Goal: Information Seeking & Learning: Compare options

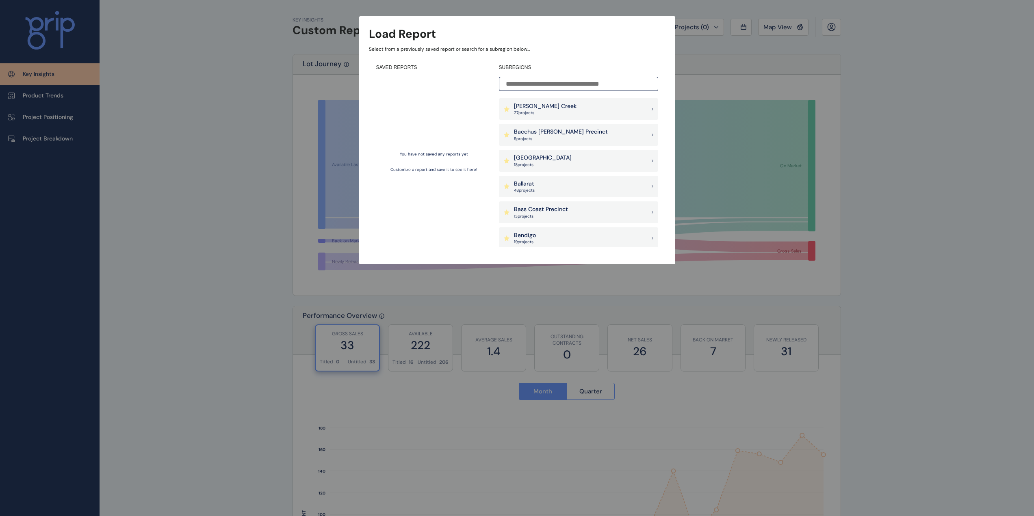
click at [588, 83] on input at bounding box center [578, 84] width 159 height 14
click at [237, 202] on div "Load Report Select from a previously saved report or search for a subregion bel…" at bounding box center [517, 124] width 1034 height 248
click at [579, 176] on div "Wollert 25 project s" at bounding box center [578, 178] width 159 height 22
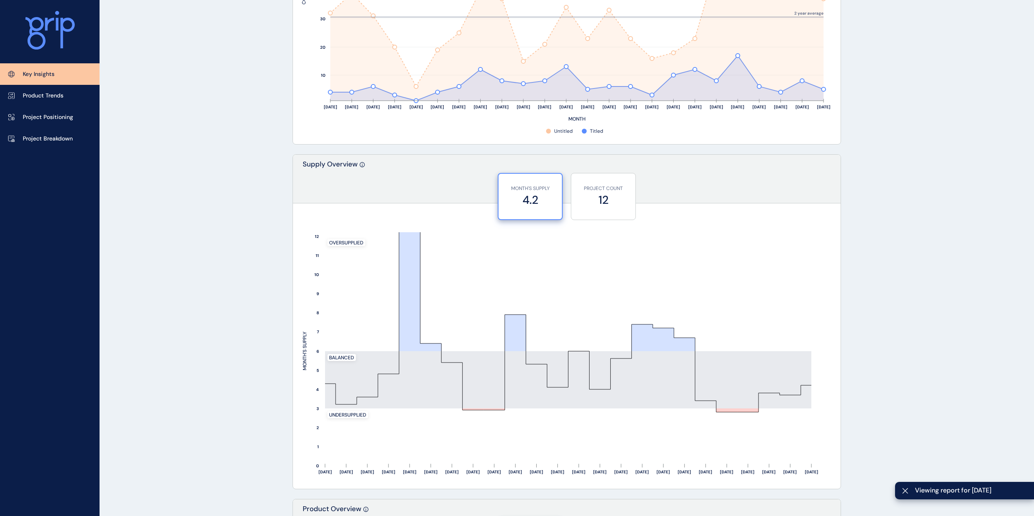
scroll to position [447, 0]
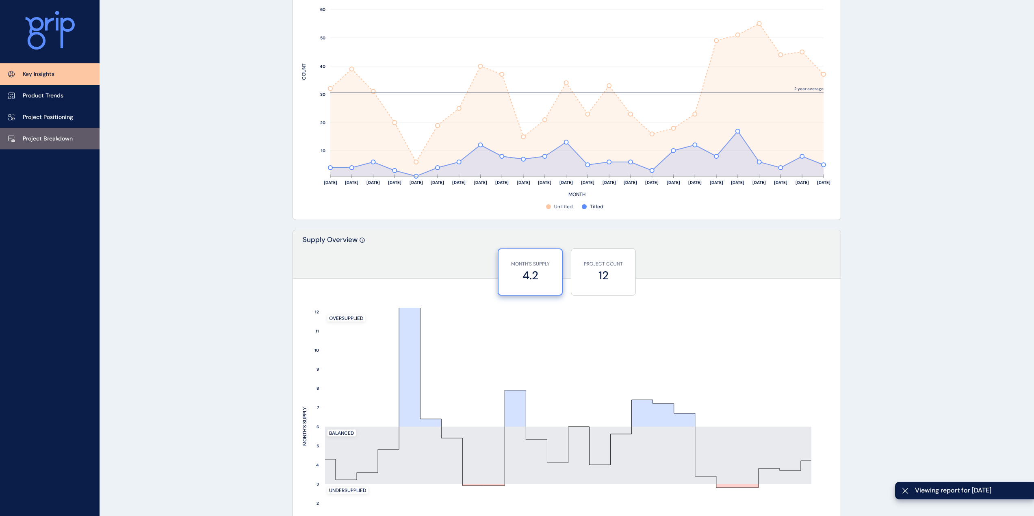
click at [73, 143] on link "Project Breakdown" at bounding box center [50, 139] width 100 height 22
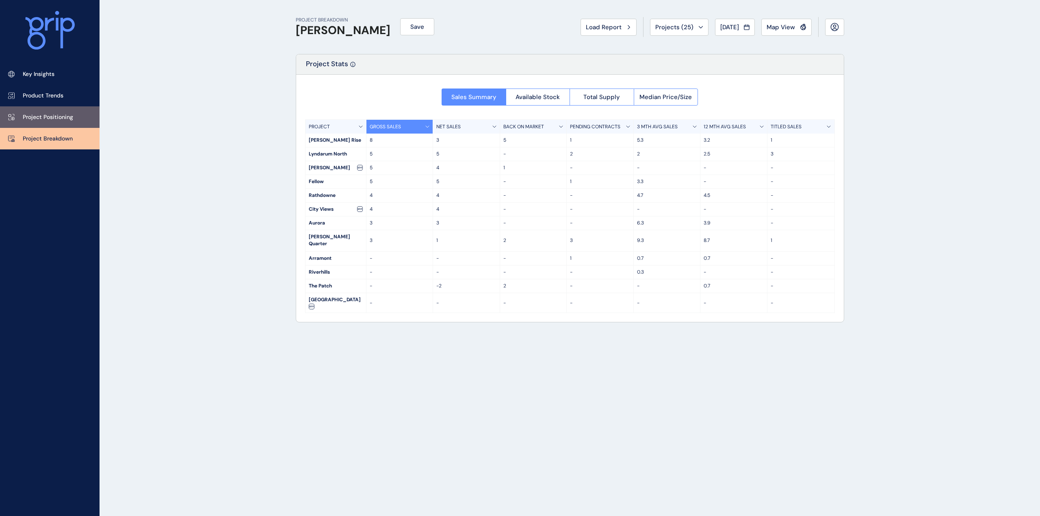
click at [50, 119] on p "Project Positioning" at bounding box center [48, 117] width 50 height 8
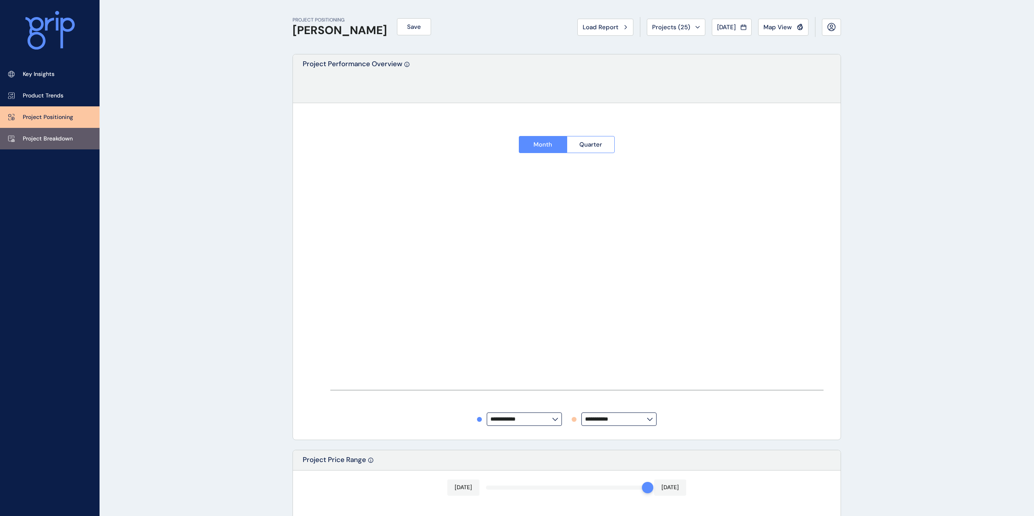
type input "**********"
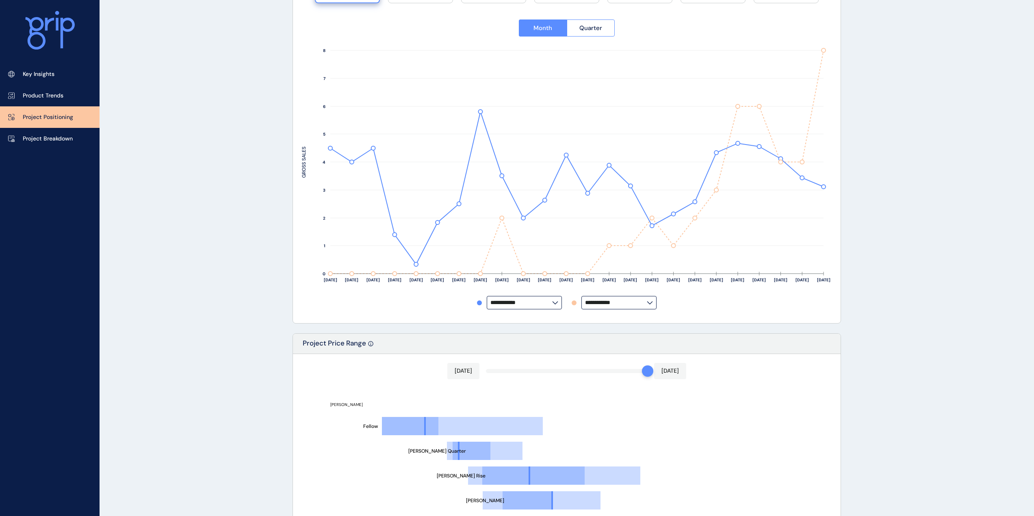
scroll to position [244, 0]
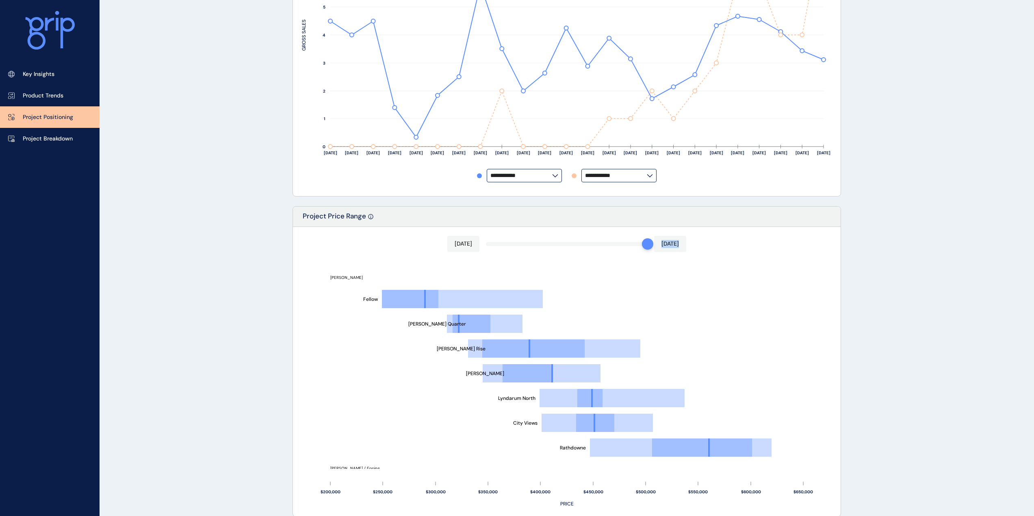
drag, startPoint x: 647, startPoint y: 247, endPoint x: 676, endPoint y: 241, distance: 29.7
click at [676, 241] on div "Aug 2025 Aug 2025" at bounding box center [566, 244] width 239 height 16
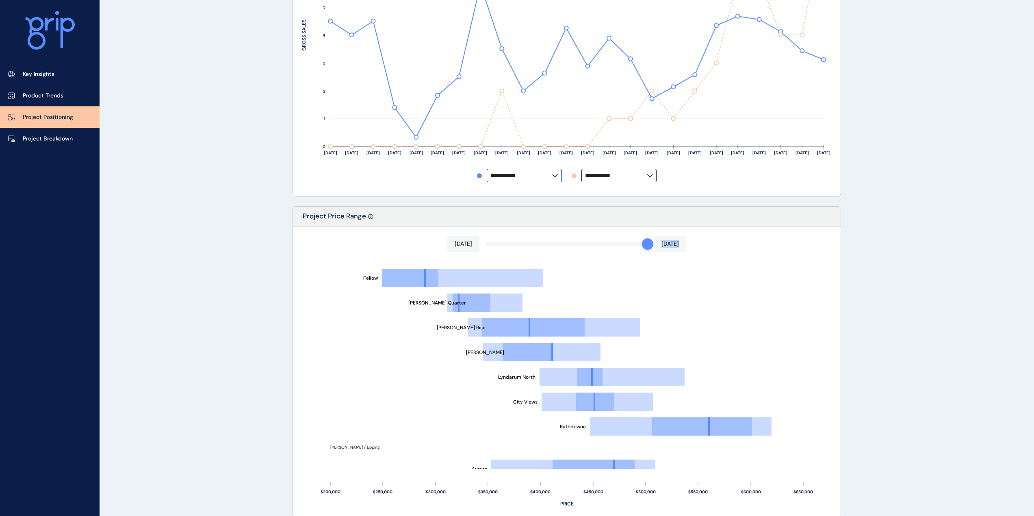
scroll to position [33, 0]
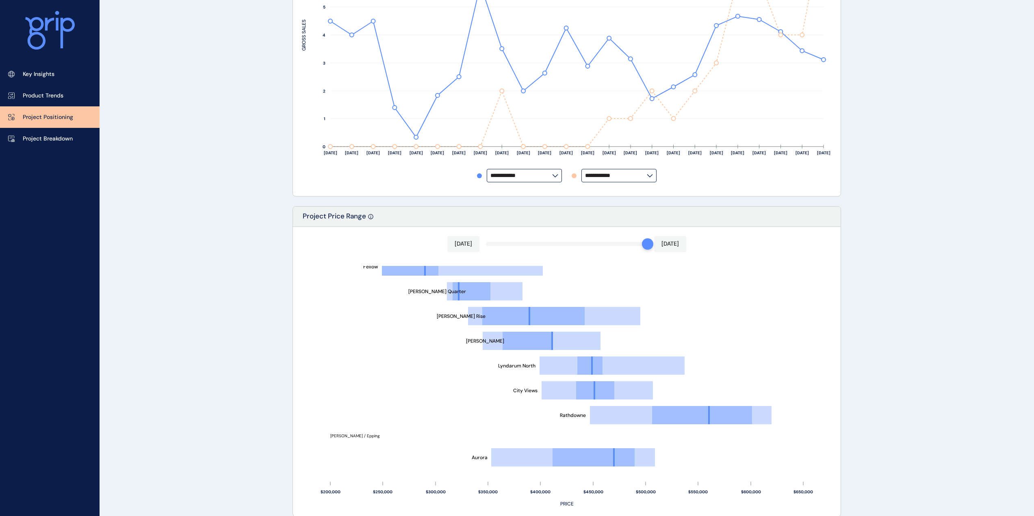
click at [255, 273] on div "PROJECT POSITIONING Wollert Save Load Report Projects ( 25 ) Aug 2025 2025 < > …" at bounding box center [517, 318] width 1034 height 1125
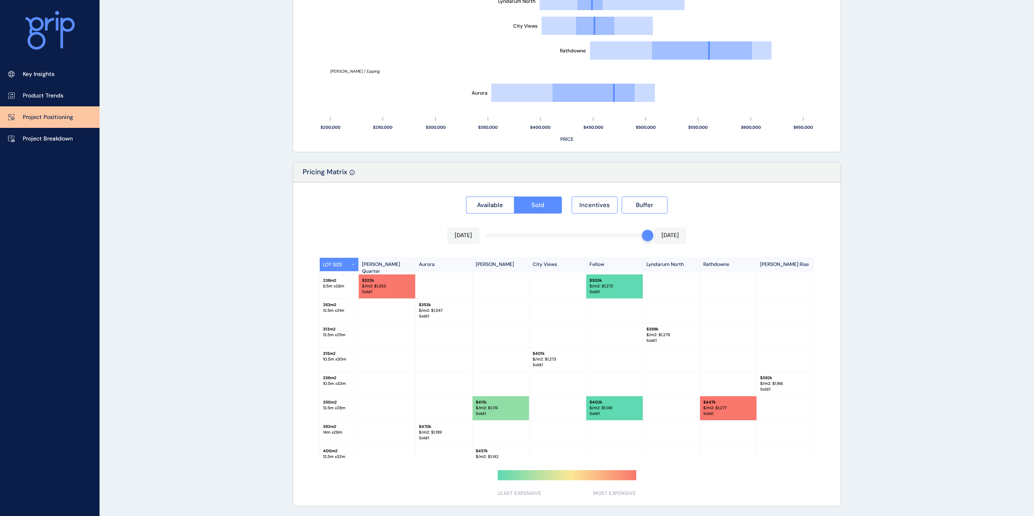
scroll to position [41, 0]
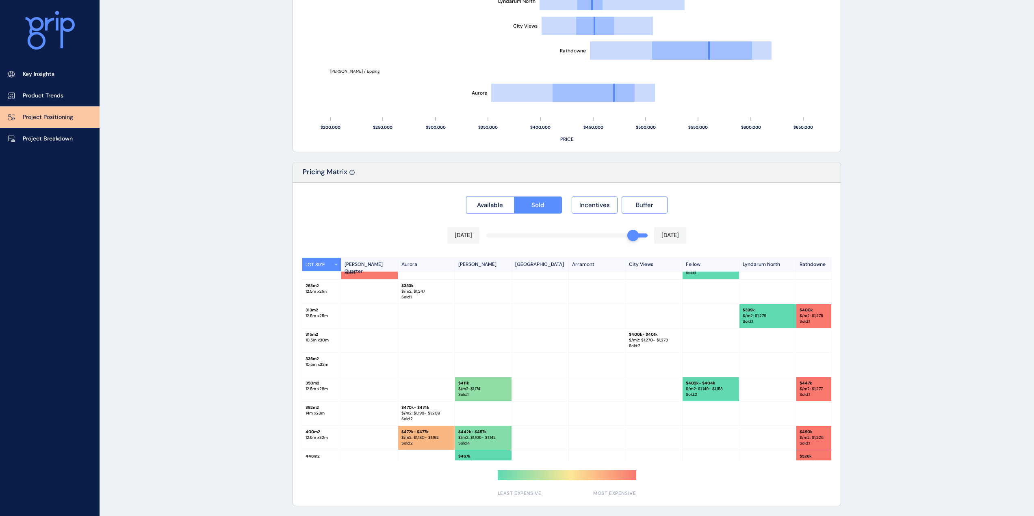
drag, startPoint x: 642, startPoint y: 236, endPoint x: 629, endPoint y: 239, distance: 12.9
click at [629, 239] on div at bounding box center [632, 235] width 11 height 11
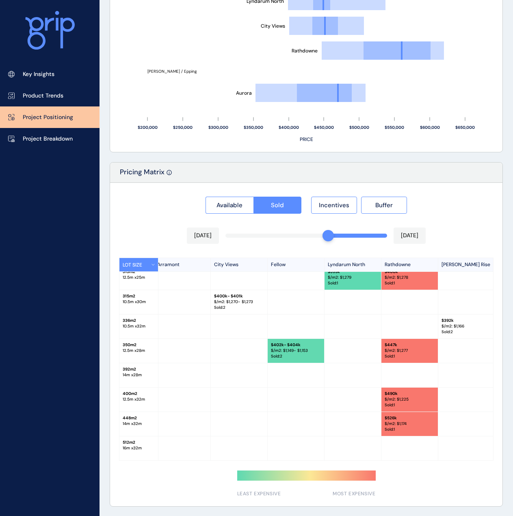
scroll to position [130, 232]
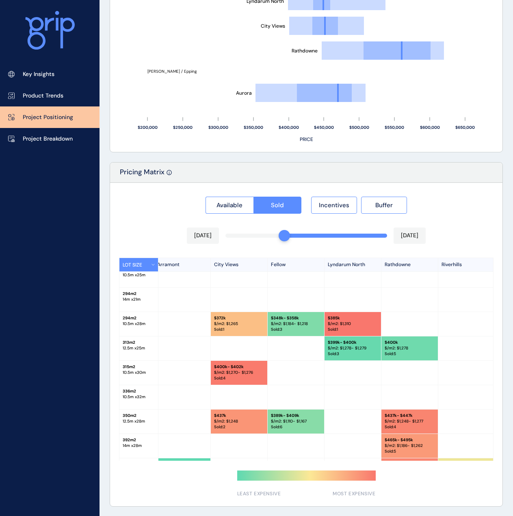
drag, startPoint x: 369, startPoint y: 236, endPoint x: 291, endPoint y: 236, distance: 78.0
click at [290, 235] on div at bounding box center [284, 235] width 11 height 11
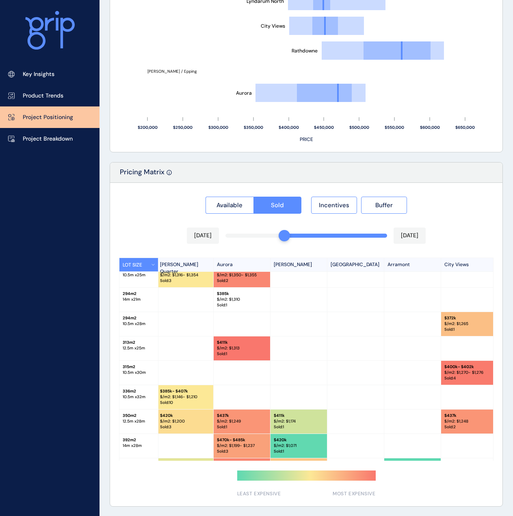
scroll to position [130, 0]
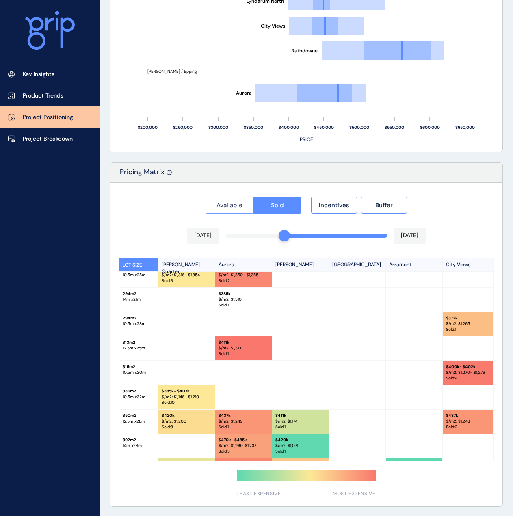
click at [236, 206] on span "Available" at bounding box center [230, 205] width 26 height 8
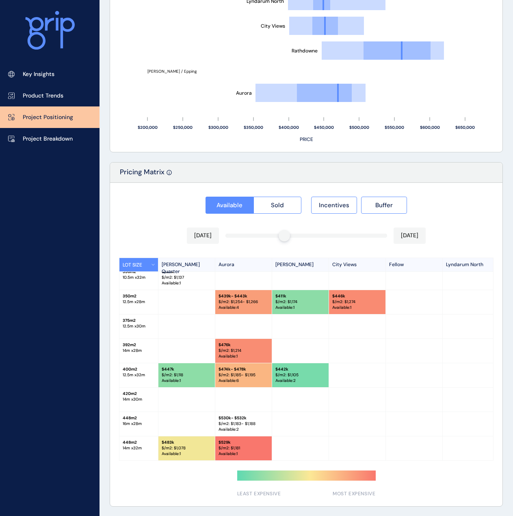
scroll to position [33, 0]
click at [282, 212] on button "Sold" at bounding box center [278, 205] width 48 height 17
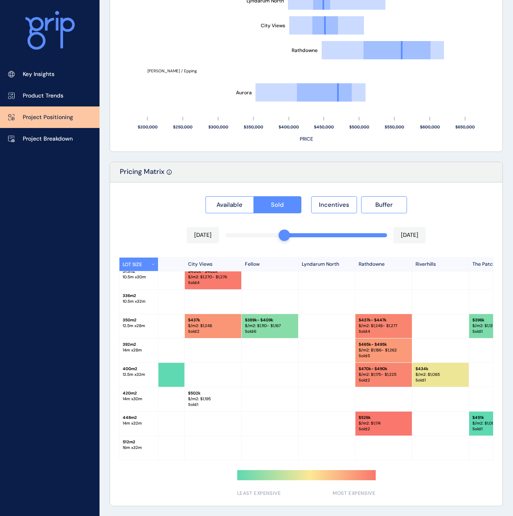
scroll to position [228, 259]
click at [281, 237] on div at bounding box center [284, 235] width 11 height 11
click at [284, 237] on div at bounding box center [284, 235] width 11 height 11
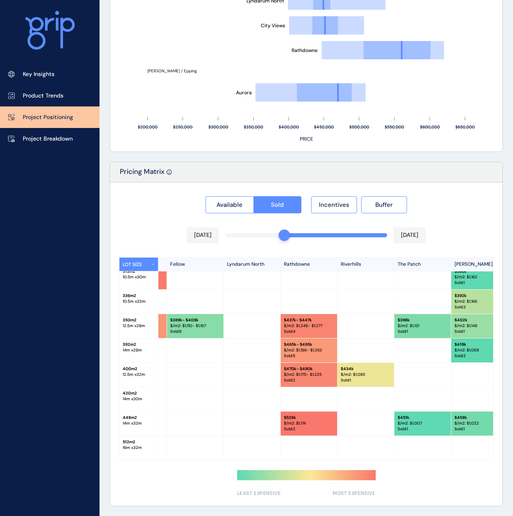
scroll to position [228, 350]
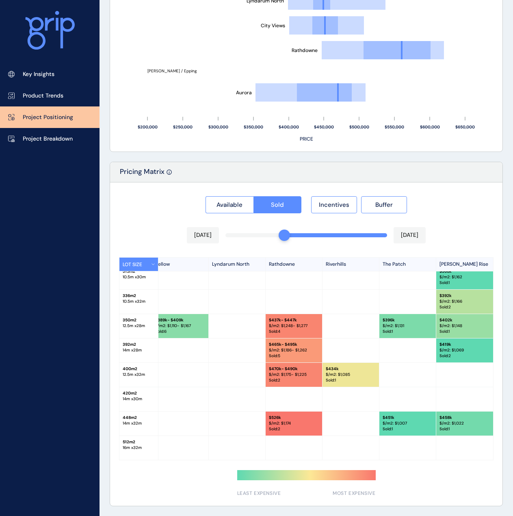
click at [135, 347] on p "14 m x 28 m" at bounding box center [139, 350] width 32 height 6
click at [121, 338] on div "392 m2 14 m x 28 m" at bounding box center [138, 350] width 39 height 24
click at [125, 342] on p "392 m2" at bounding box center [139, 345] width 32 height 6
click at [152, 263] on button "LOT SIZE" at bounding box center [138, 264] width 39 height 13
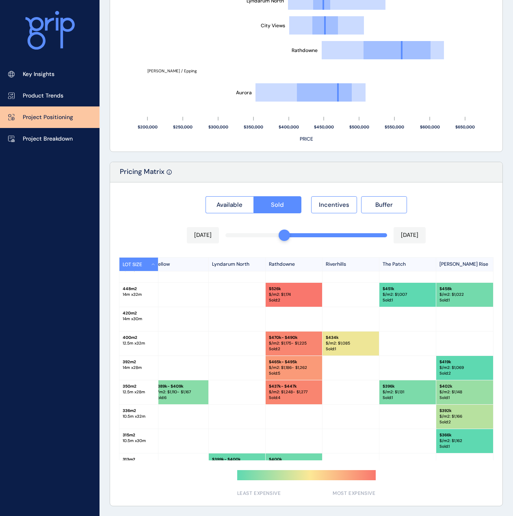
scroll to position [0, 350]
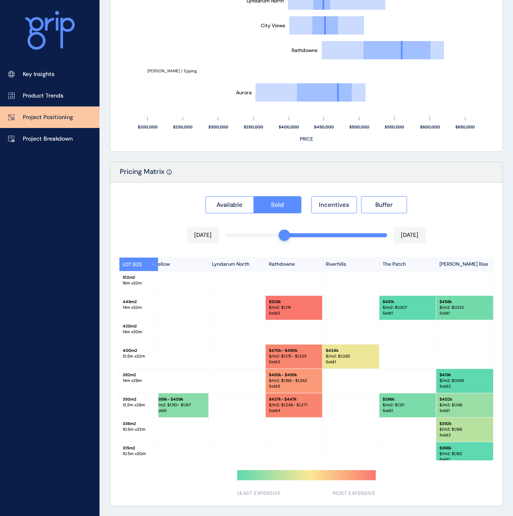
click at [154, 263] on button "LOT SIZE" at bounding box center [138, 264] width 39 height 13
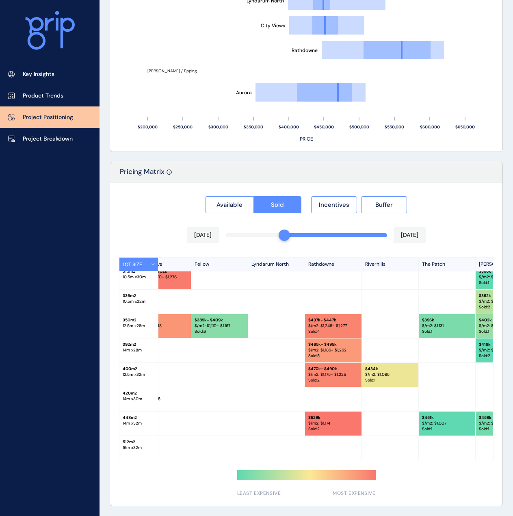
scroll to position [228, 350]
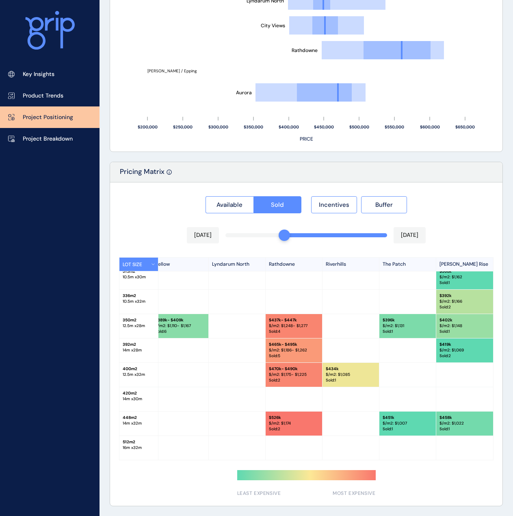
click at [441, 461] on div "Available Sold Incentives Buffer Jan 2025 Aug 2025 LOT SIZE Mason Quarter Auror…" at bounding box center [306, 343] width 393 height 323
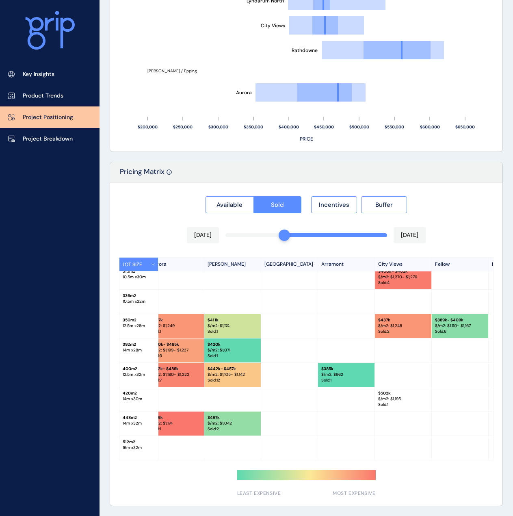
scroll to position [228, 0]
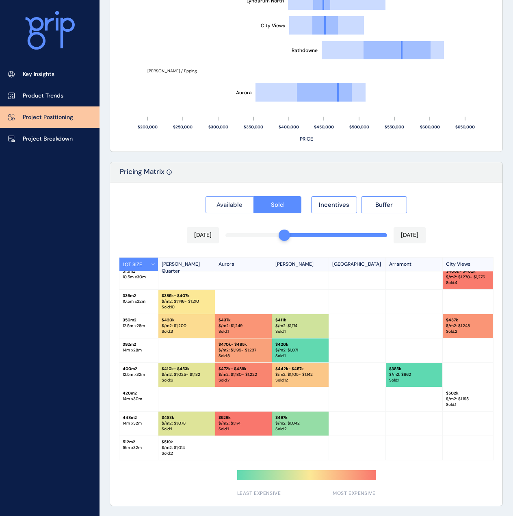
click at [239, 204] on span "Available" at bounding box center [230, 205] width 26 height 8
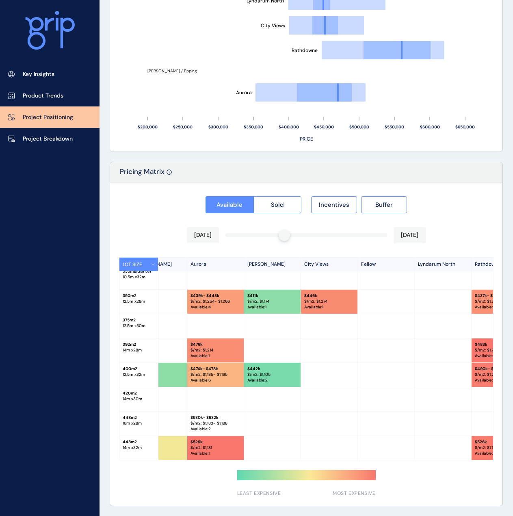
scroll to position [33, 0]
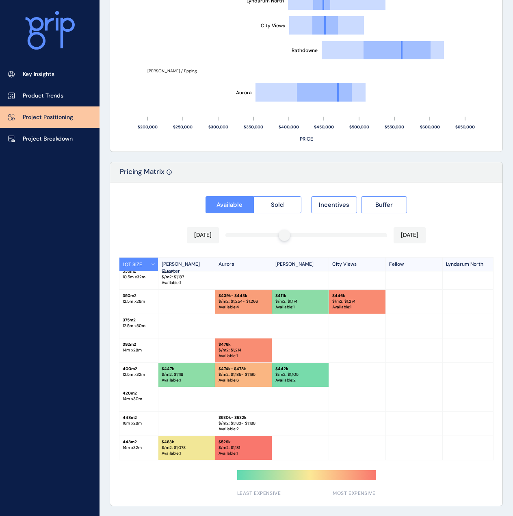
drag, startPoint x: 334, startPoint y: 458, endPoint x: 398, endPoint y: 456, distance: 63.8
click at [445, 457] on div "448 m2 14 m x 32 m $ 483k $/m2: $ 1,078 Available : 1 $ 529k $/m2: $ 1,181 Avai…" at bounding box center [366, 448] width 494 height 24
drag, startPoint x: 378, startPoint y: 461, endPoint x: 443, endPoint y: 460, distance: 65.4
click at [443, 460] on div "Available Sold Incentives Buffer Jan 2025 Aug 2025 LOT SIZE Mason Quarter Auror…" at bounding box center [306, 343] width 393 height 323
click at [358, 178] on div "Pricing Matrix" at bounding box center [306, 172] width 393 height 20
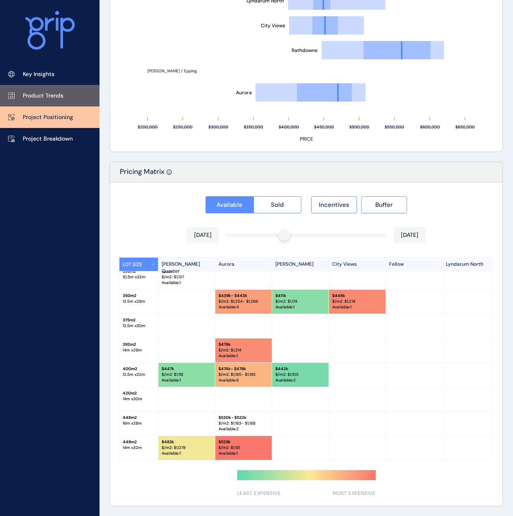
click at [36, 92] on p "Product Trends" at bounding box center [43, 96] width 41 height 8
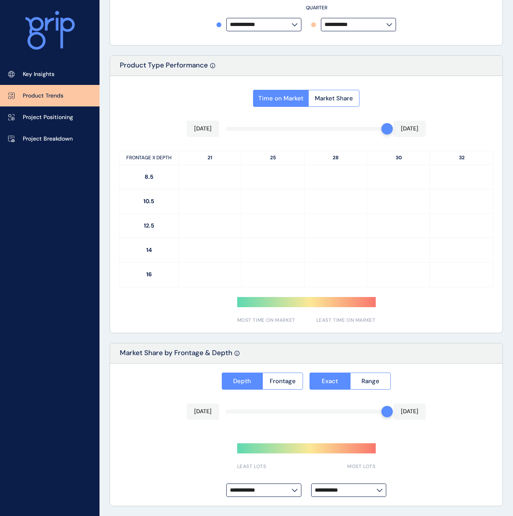
type input "**********"
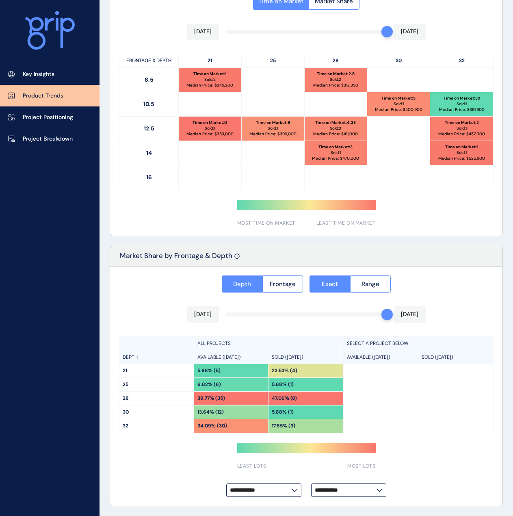
scroll to position [313, 0]
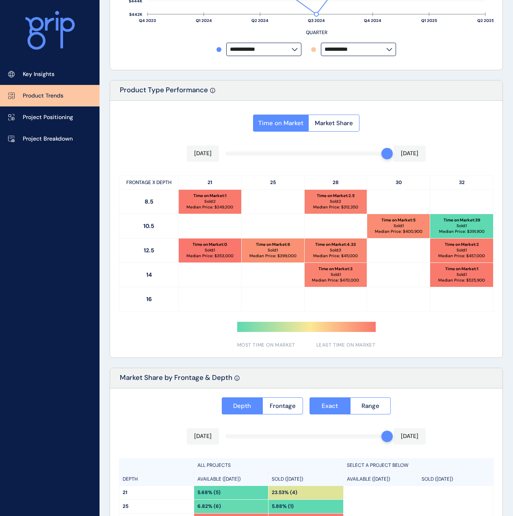
click at [384, 150] on div at bounding box center [387, 153] width 11 height 11
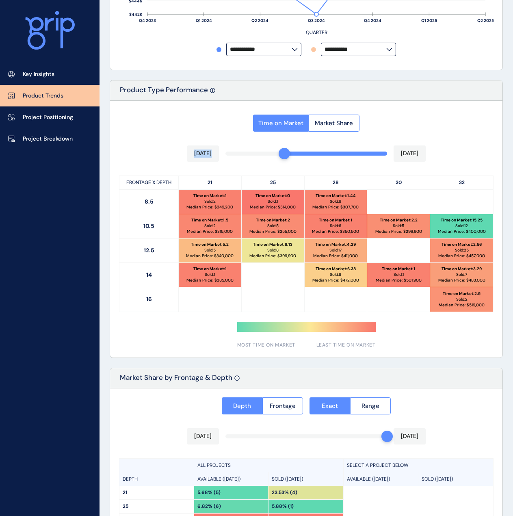
drag, startPoint x: 384, startPoint y: 153, endPoint x: 289, endPoint y: 160, distance: 94.9
click at [289, 160] on div "Jan 2025 Aug 2025" at bounding box center [306, 153] width 239 height 16
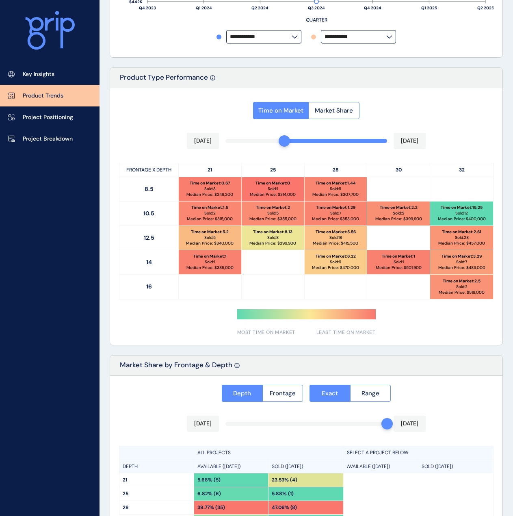
scroll to position [435, 0]
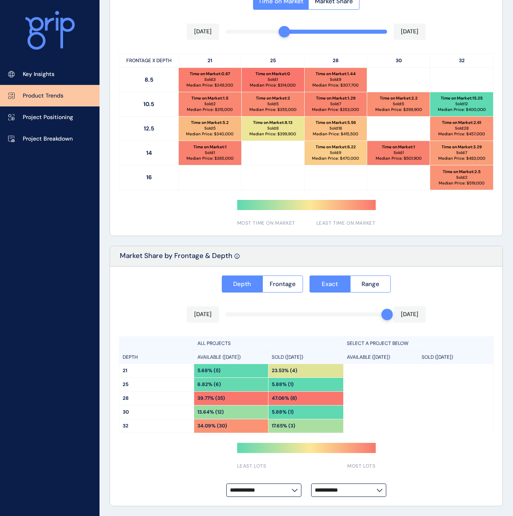
click at [151, 278] on div "Depth Frontage Exact Range" at bounding box center [306, 284] width 375 height 17
click at [289, 288] on span "Frontage" at bounding box center [283, 284] width 26 height 8
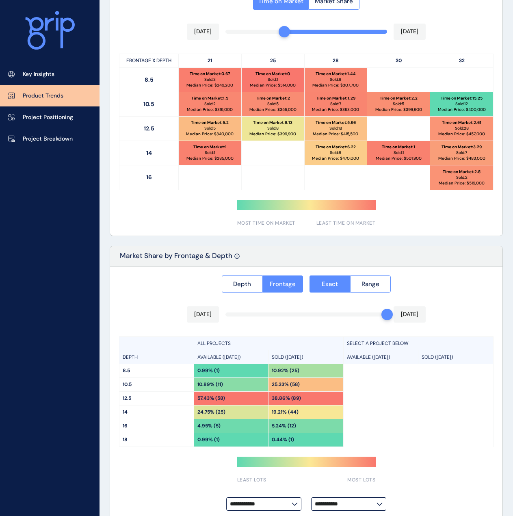
drag, startPoint x: 383, startPoint y: 315, endPoint x: 443, endPoint y: 321, distance: 60.1
click at [443, 321] on div "**********" at bounding box center [306, 394] width 393 height 254
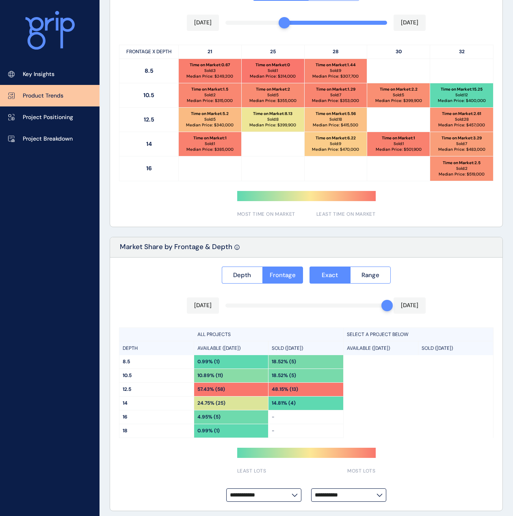
scroll to position [449, 0]
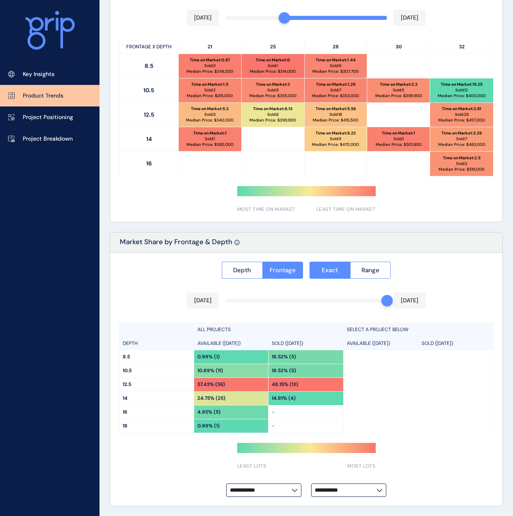
click at [225, 384] on p "57.43% (58)" at bounding box center [211, 384] width 28 height 7
click at [223, 384] on p "57.43% (58)" at bounding box center [211, 384] width 28 height 7
click at [232, 270] on button "Depth" at bounding box center [242, 270] width 41 height 17
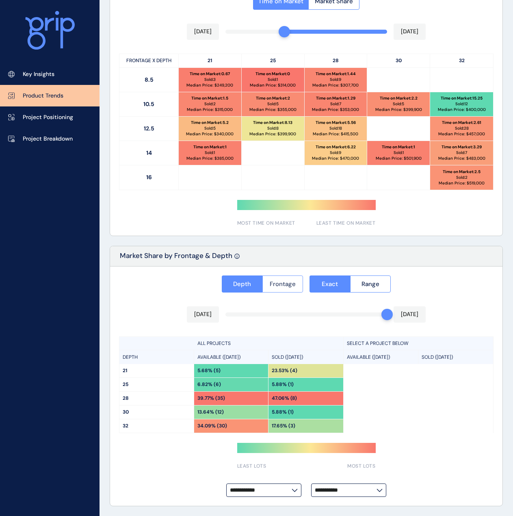
click at [293, 288] on button "Frontage" at bounding box center [283, 284] width 41 height 17
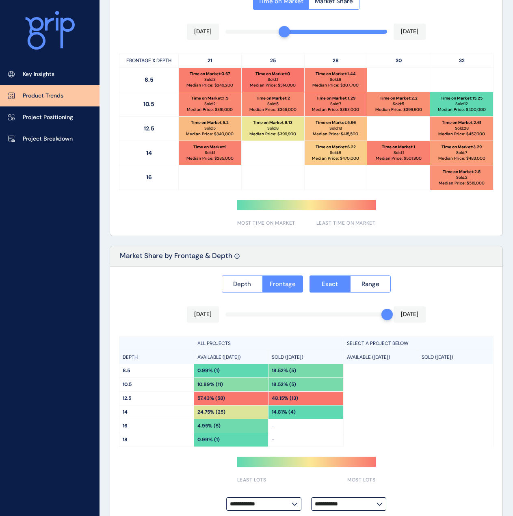
click at [245, 287] on span "Depth" at bounding box center [242, 284] width 18 height 8
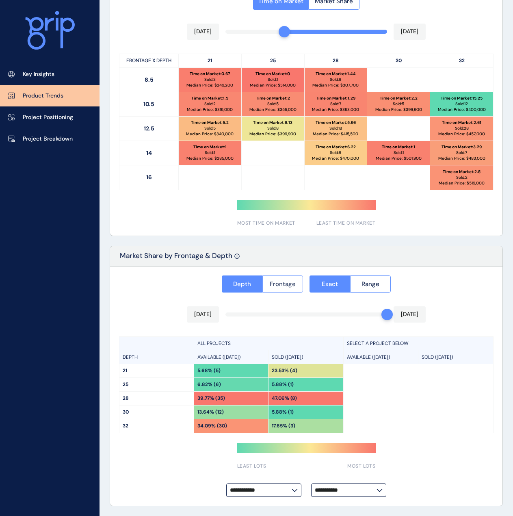
click at [289, 289] on button "Frontage" at bounding box center [283, 284] width 41 height 17
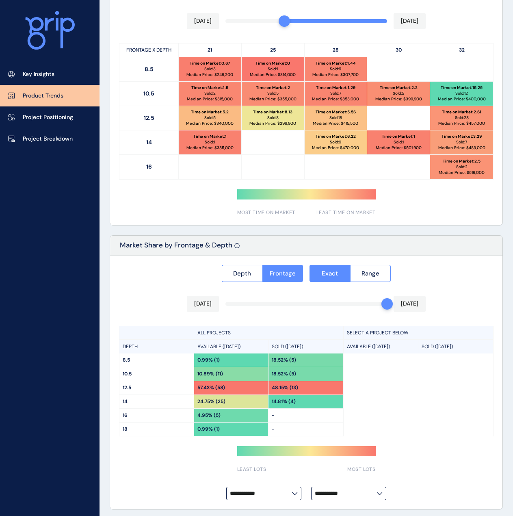
scroll to position [449, 0]
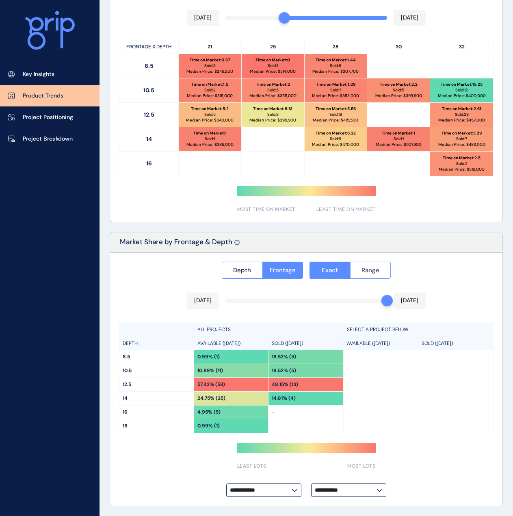
click at [369, 276] on button "Range" at bounding box center [370, 270] width 41 height 17
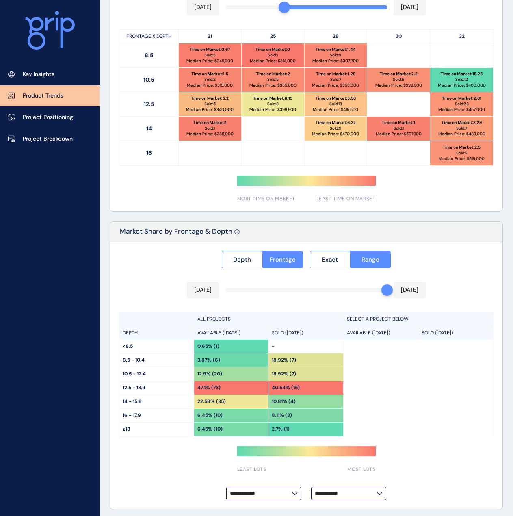
scroll to position [462, 0]
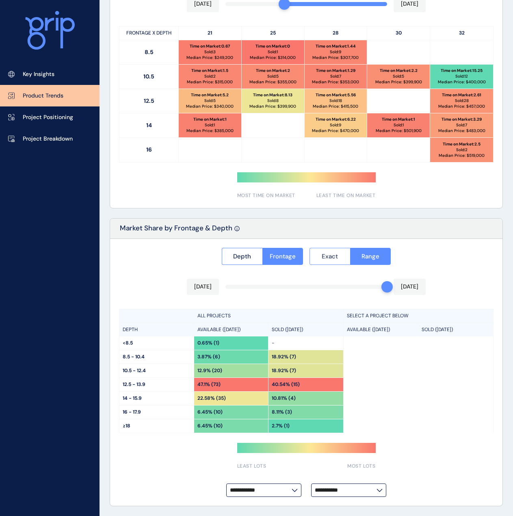
click at [336, 255] on span "Exact" at bounding box center [330, 256] width 16 height 8
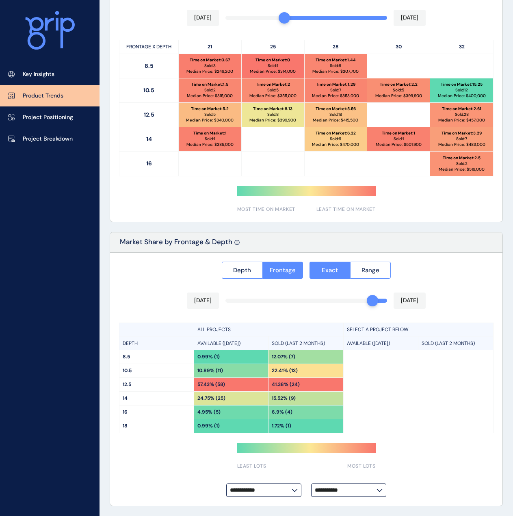
drag, startPoint x: 385, startPoint y: 304, endPoint x: 368, endPoint y: 303, distance: 17.1
click at [368, 303] on div at bounding box center [372, 300] width 11 height 11
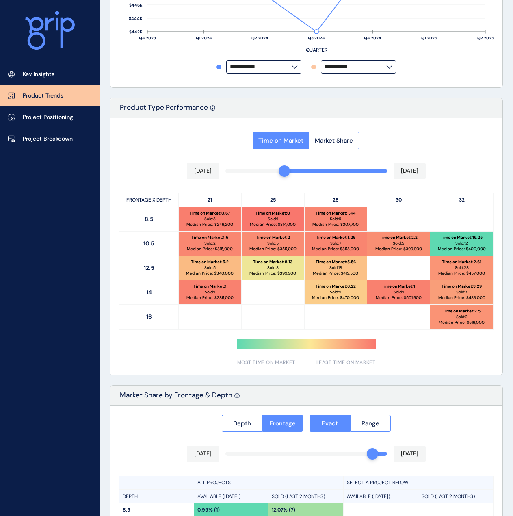
scroll to position [286, 0]
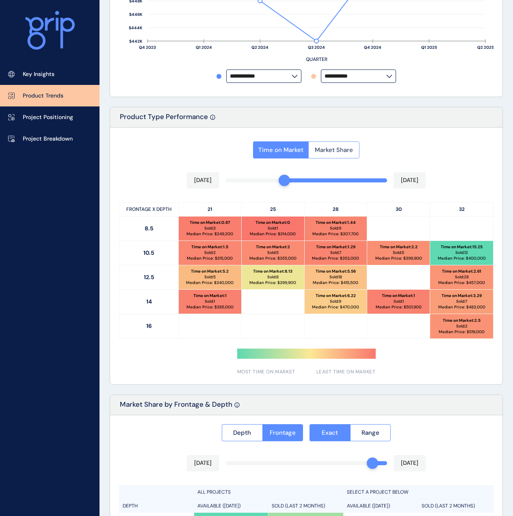
click at [328, 148] on span "Market Share" at bounding box center [334, 150] width 38 height 8
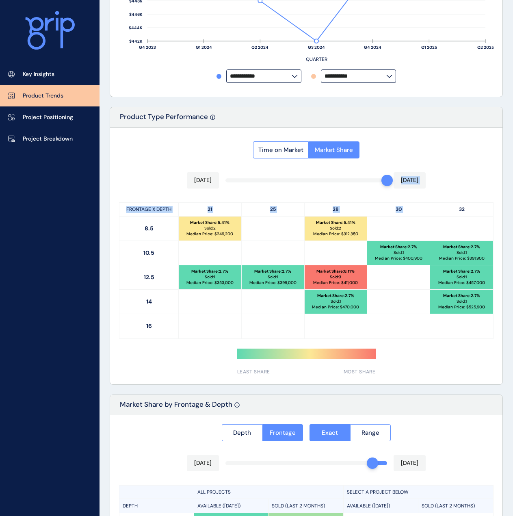
drag, startPoint x: 285, startPoint y: 182, endPoint x: 433, endPoint y: 193, distance: 148.3
click at [433, 193] on div "Time on Market Market Share Aug 2025 Aug 2025 FRONTAGE X DEPTH 21 25 28 30 32 8…" at bounding box center [306, 256] width 393 height 257
click at [155, 161] on div "Time on Market Market Share Aug 2025 Aug 2025 FRONTAGE X DEPTH 21 25 28 30 32 8…" at bounding box center [306, 256] width 393 height 257
click at [297, 153] on span "Time on Market" at bounding box center [280, 150] width 45 height 8
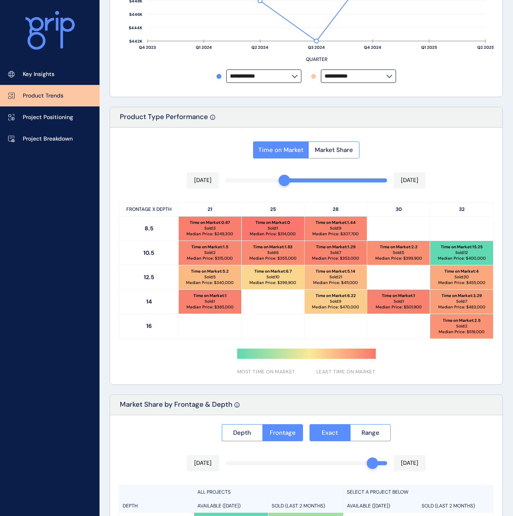
drag, startPoint x: 384, startPoint y: 180, endPoint x: 280, endPoint y: 176, distance: 104.1
click at [283, 178] on div at bounding box center [284, 180] width 11 height 11
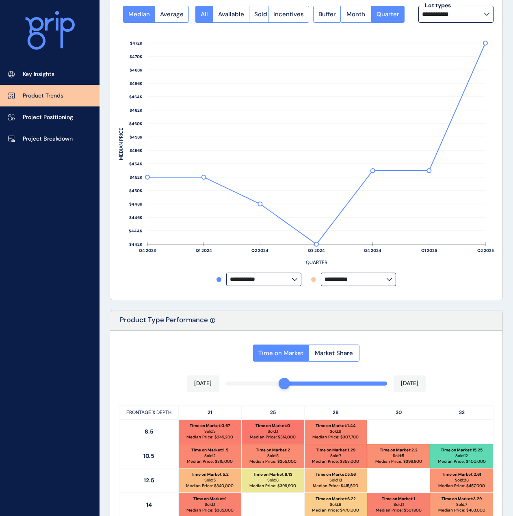
scroll to position [0, 0]
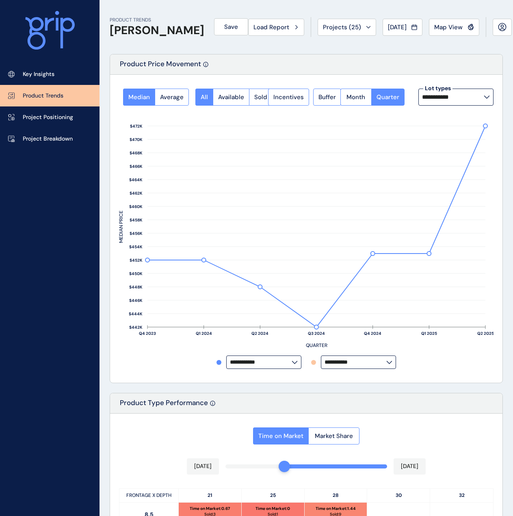
click at [483, 97] on input "**********" at bounding box center [453, 97] width 62 height 7
click at [447, 138] on p "12.5m x 28m" at bounding box center [442, 138] width 34 height 8
type input "**********"
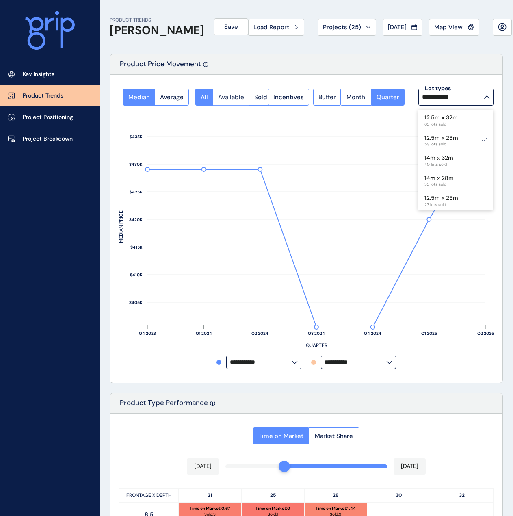
click at [241, 100] on span "Available" at bounding box center [231, 97] width 26 height 8
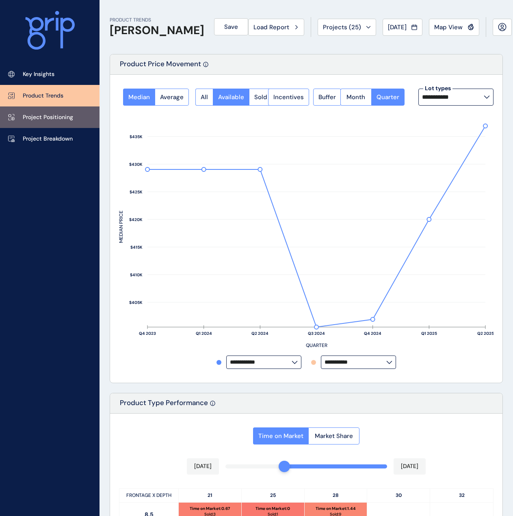
click at [69, 120] on p "Project Positioning" at bounding box center [48, 117] width 50 height 8
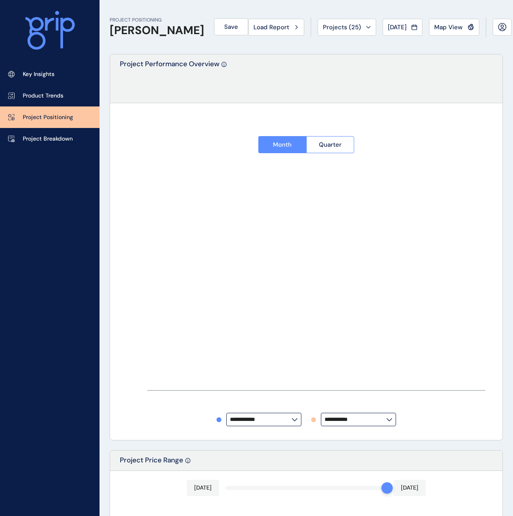
type input "**********"
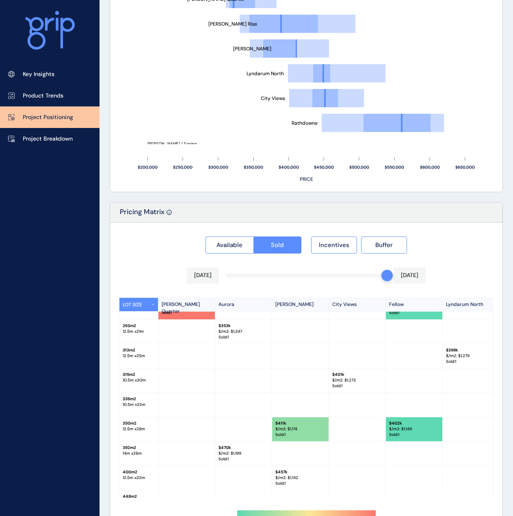
scroll to position [609, 0]
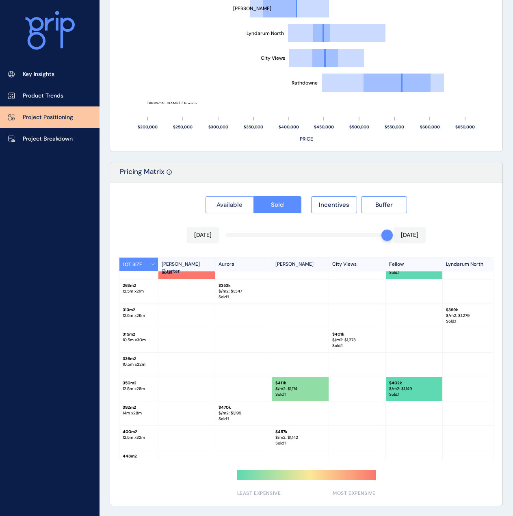
click at [239, 207] on span "Available" at bounding box center [230, 205] width 26 height 8
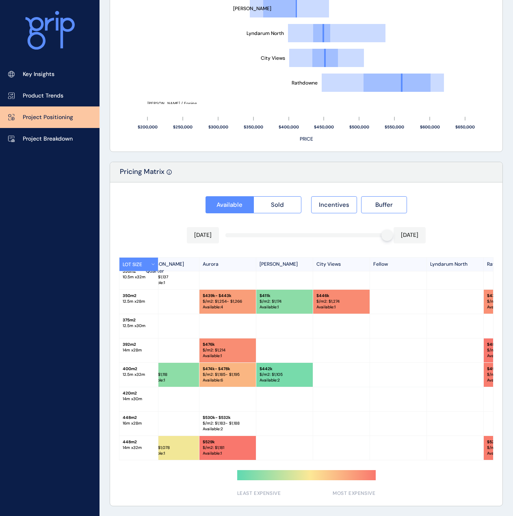
scroll to position [33, 0]
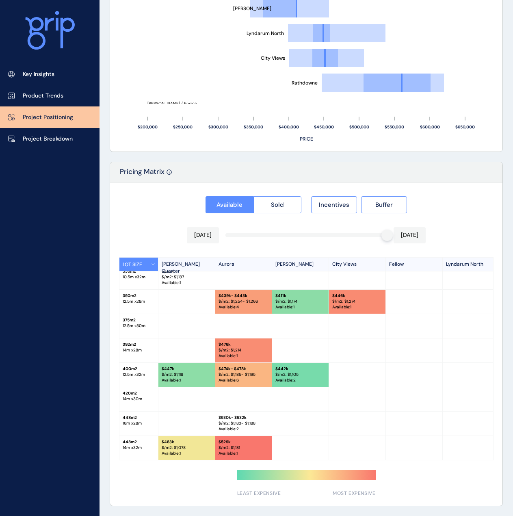
drag, startPoint x: 364, startPoint y: 460, endPoint x: 397, endPoint y: 451, distance: 34.5
click at [397, 451] on div "Available Sold Incentives Buffer Aug 2025 Aug 2025 LOT SIZE Mason Quarter Auror…" at bounding box center [306, 343] width 393 height 323
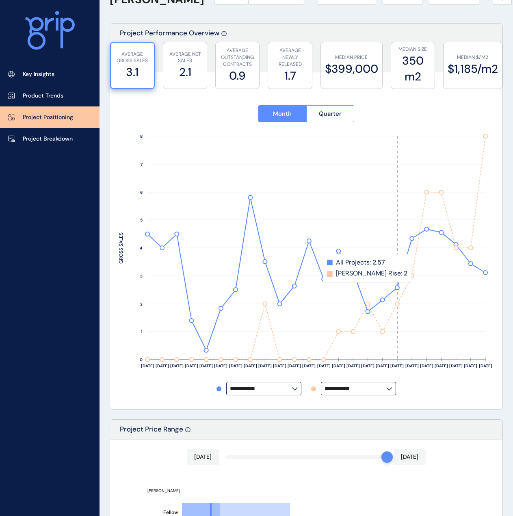
scroll to position [0, 0]
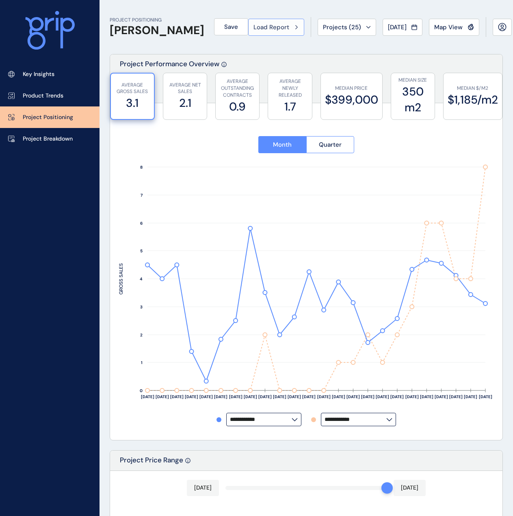
click at [282, 23] on div "Load Report" at bounding box center [277, 27] width 46 height 8
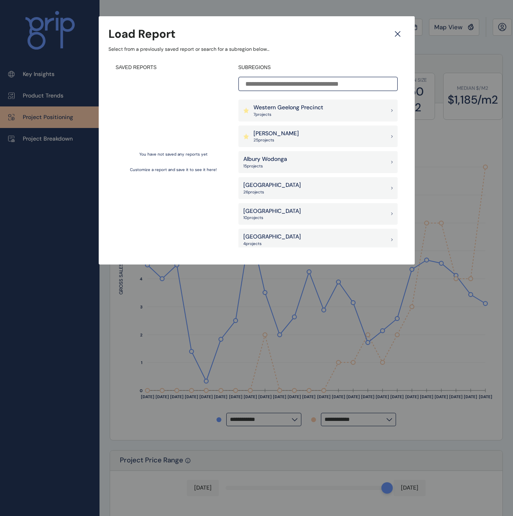
scroll to position [799, 0]
click at [200, 169] on p "Customize a report and save it to see it here!" at bounding box center [173, 170] width 87 height 6
click at [180, 159] on div "You have not saved any reports yet Customize a report and save it to see it her…" at bounding box center [173, 162] width 115 height 171
click at [165, 177] on div "You have not saved any reports yet Customize a report and save it to see it her…" at bounding box center [173, 162] width 115 height 171
drag, startPoint x: 149, startPoint y: 170, endPoint x: 178, endPoint y: 170, distance: 29.7
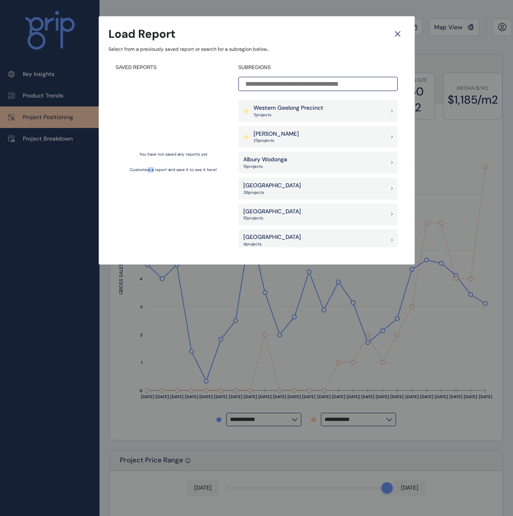
click at [158, 170] on p "Customize a report and save it to see it here!" at bounding box center [173, 170] width 87 height 6
drag, startPoint x: 193, startPoint y: 169, endPoint x: 232, endPoint y: 164, distance: 40.1
click at [195, 169] on p "Customize a report and save it to see it here!" at bounding box center [173, 170] width 87 height 6
click at [397, 38] on icon at bounding box center [398, 34] width 15 height 14
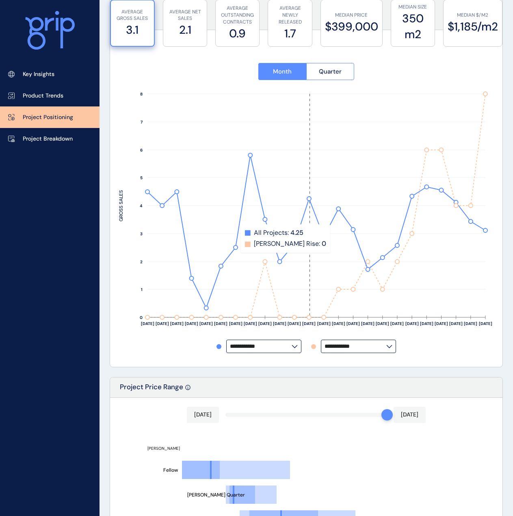
scroll to position [203, 0]
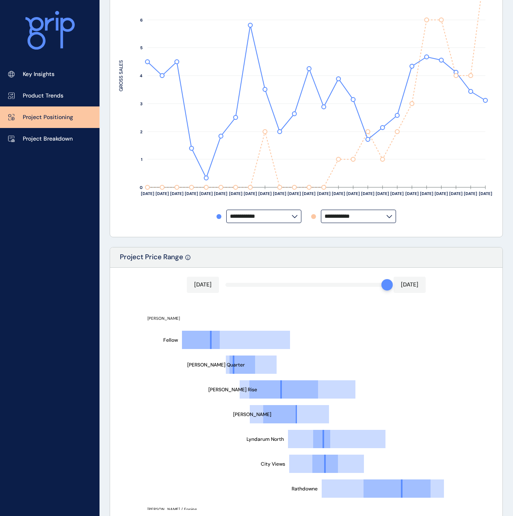
click at [286, 214] on input "**********" at bounding box center [261, 216] width 62 height 6
click at [362, 216] on input "**********" at bounding box center [356, 216] width 62 height 6
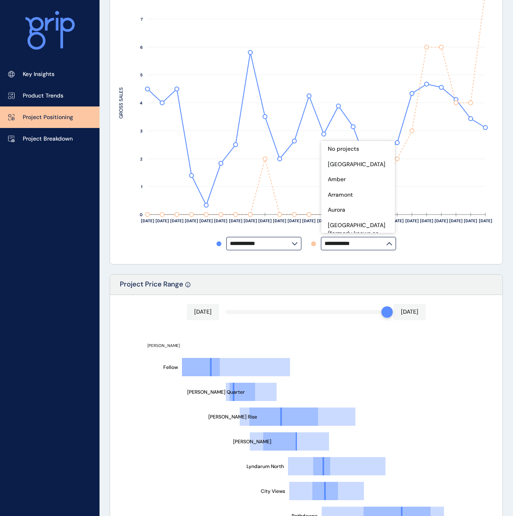
scroll to position [163, 0]
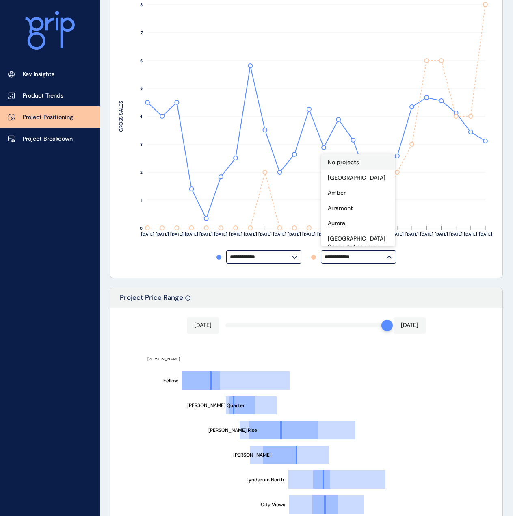
click at [346, 165] on p "No projects" at bounding box center [343, 162] width 31 height 8
type input "**********"
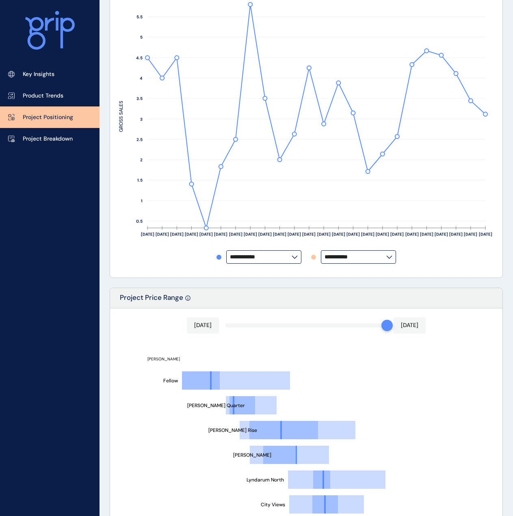
click at [441, 258] on div "**********" at bounding box center [306, 256] width 375 height 13
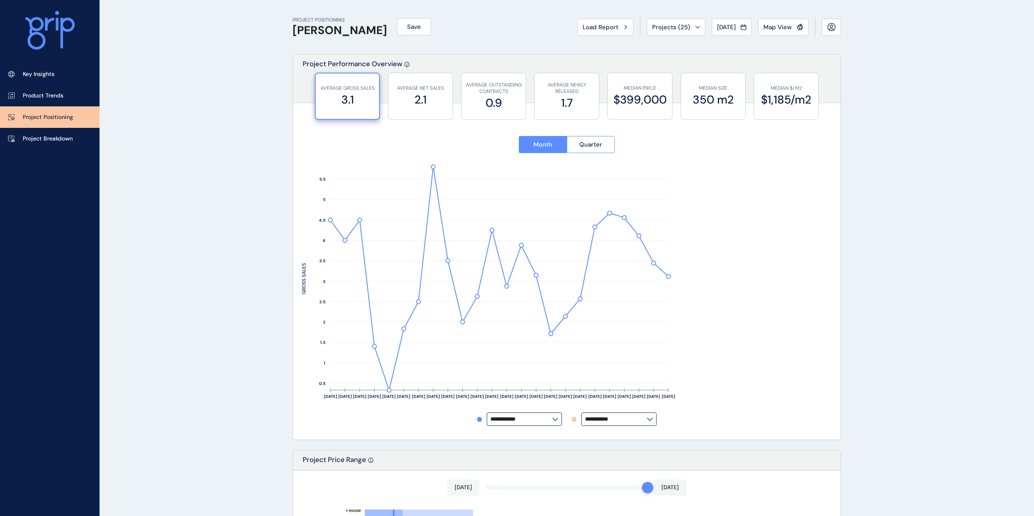
scroll to position [0, 0]
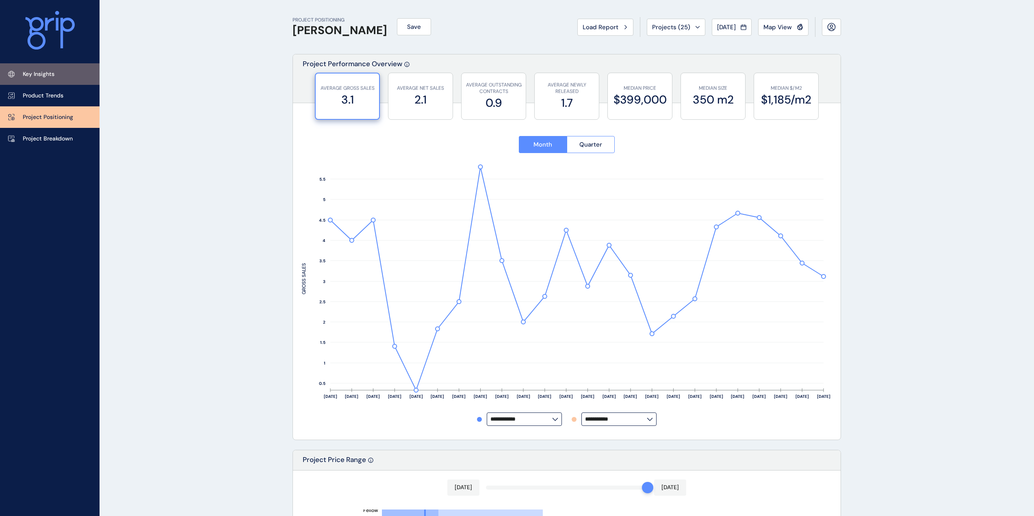
click at [46, 76] on p "Key Insights" at bounding box center [39, 74] width 32 height 8
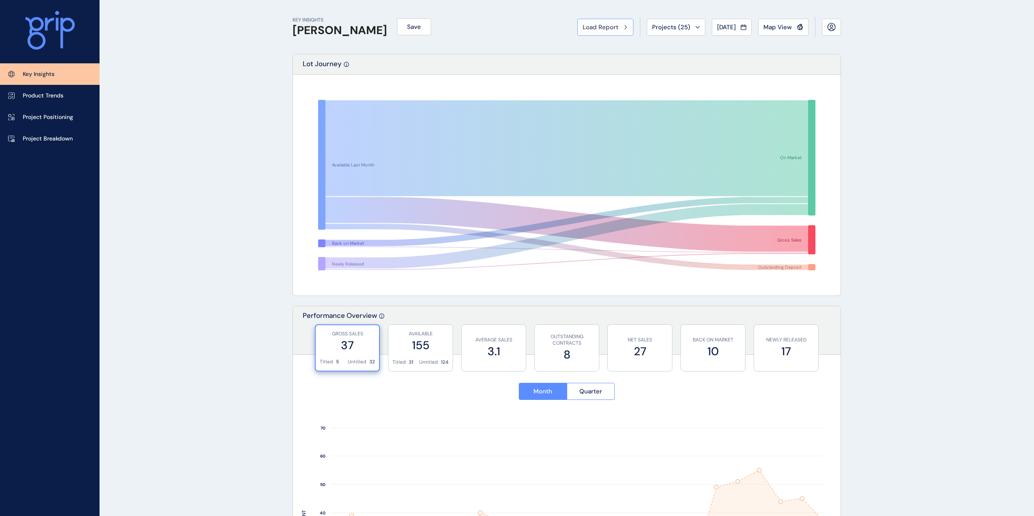
click at [601, 26] on span "Load Report" at bounding box center [601, 27] width 36 height 8
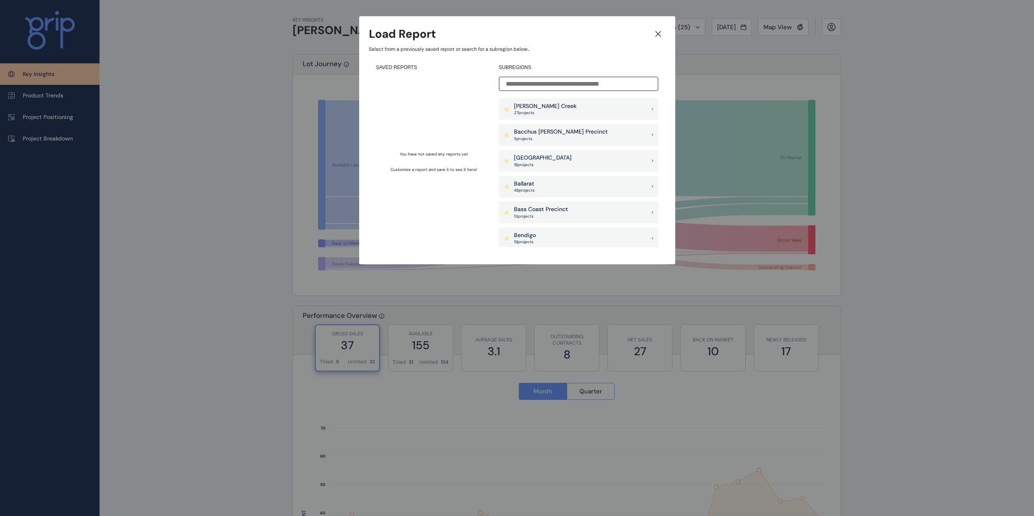
click at [576, 77] on input at bounding box center [578, 84] width 159 height 14
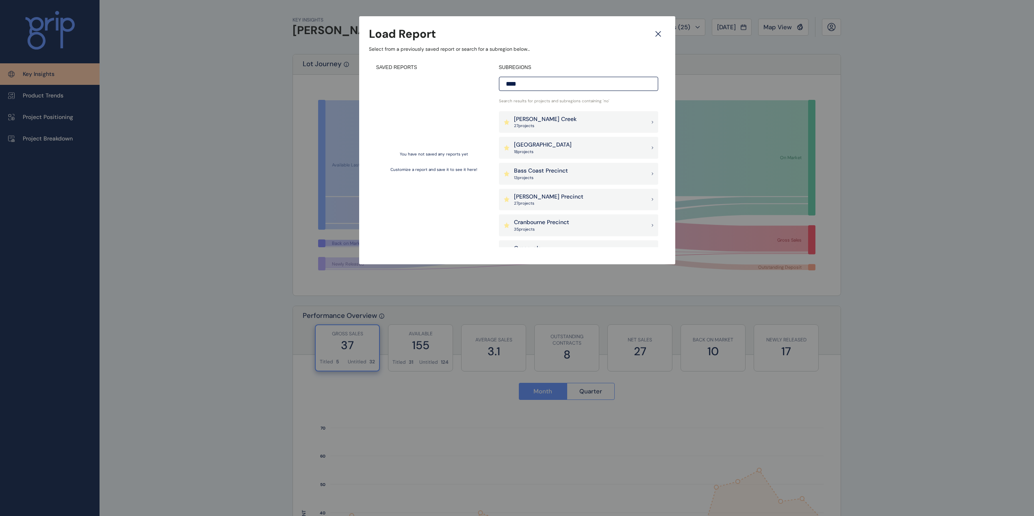
type input "*****"
drag, startPoint x: 552, startPoint y: 79, endPoint x: 295, endPoint y: 67, distance: 257.5
click at [294, 75] on div "Load Report Select from a previously saved report or search for a subregion bel…" at bounding box center [517, 124] width 1034 height 248
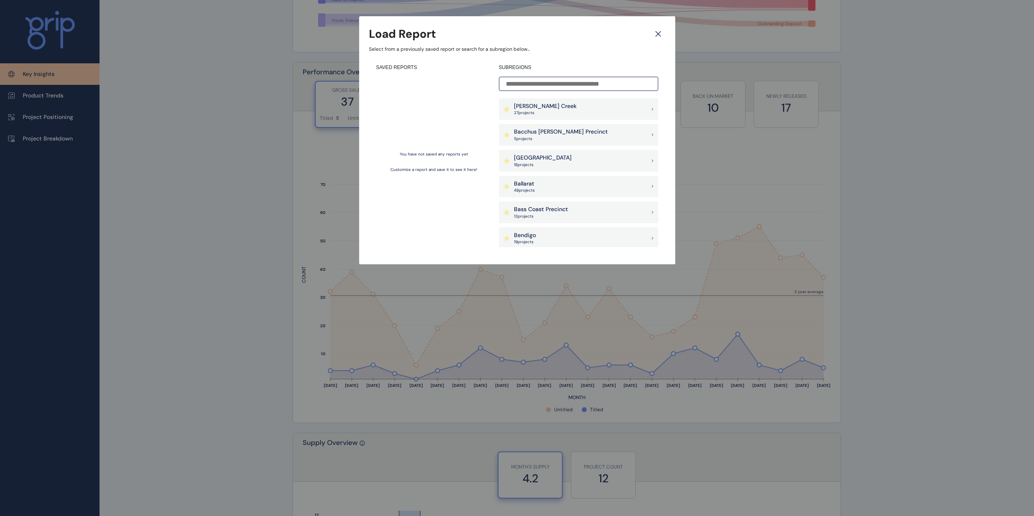
click at [558, 109] on p "[PERSON_NAME] Creek" at bounding box center [545, 106] width 63 height 8
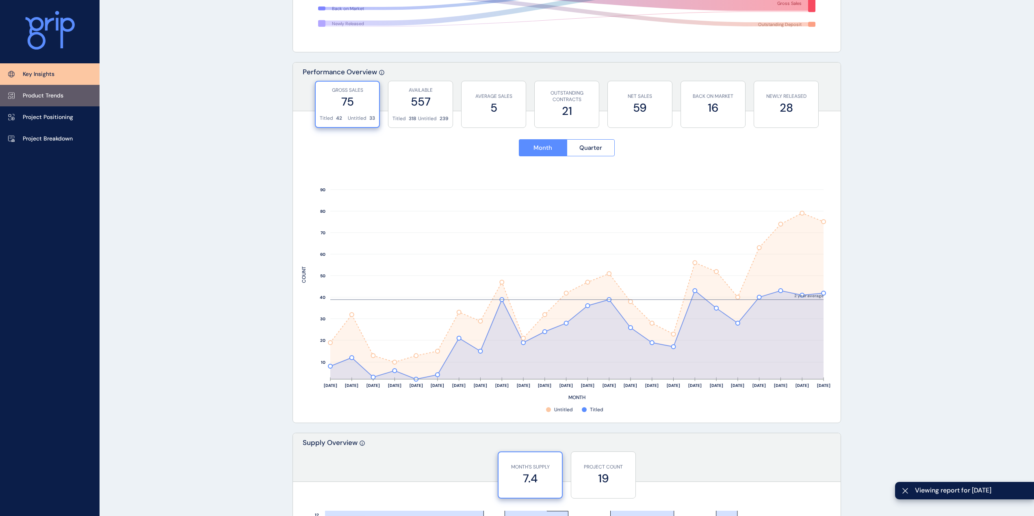
click at [61, 106] on link "Product Trends" at bounding box center [50, 96] width 100 height 22
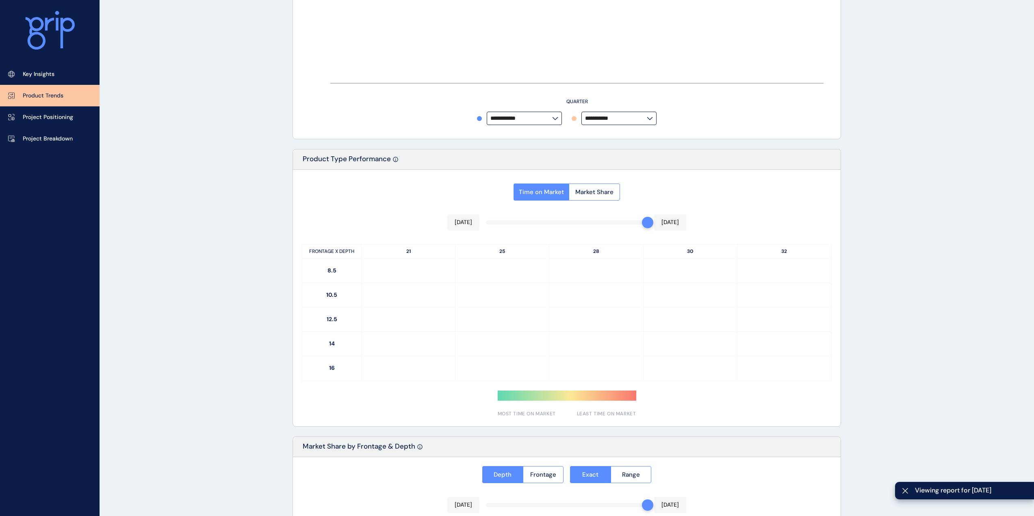
type input "**********"
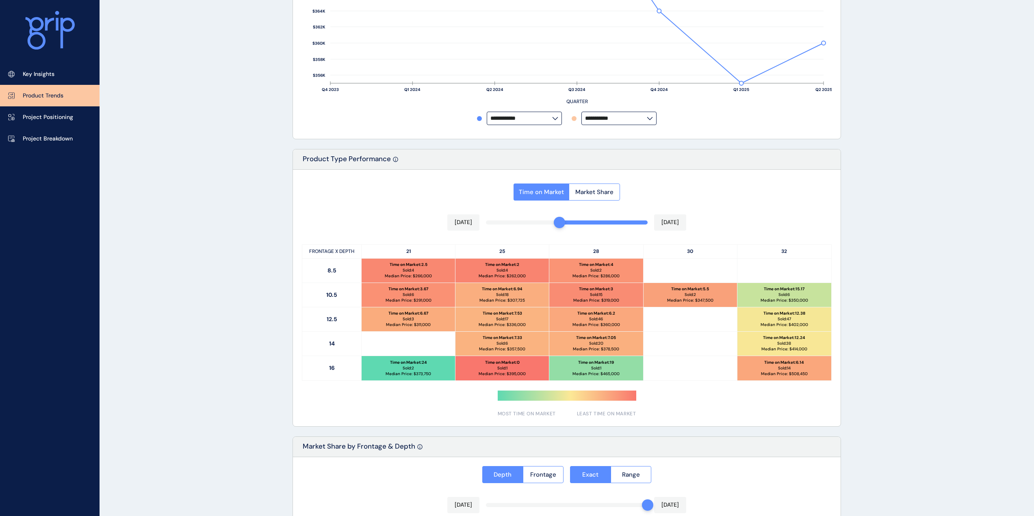
drag, startPoint x: 643, startPoint y: 222, endPoint x: 552, endPoint y: 223, distance: 90.6
click at [552, 223] on div at bounding box center [567, 223] width 162 height 4
click at [547, 221] on div at bounding box center [544, 222] width 11 height 11
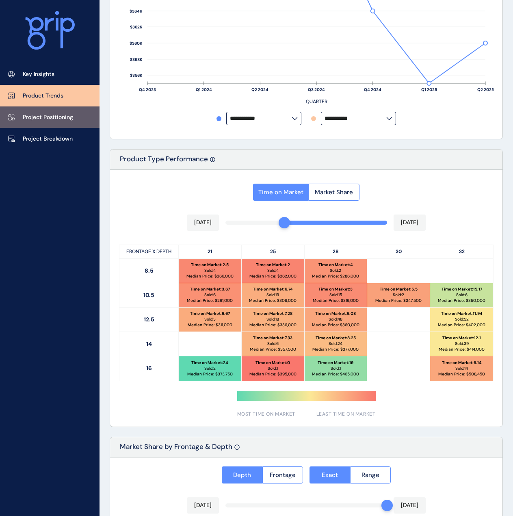
click at [50, 114] on p "Project Positioning" at bounding box center [48, 117] width 50 height 8
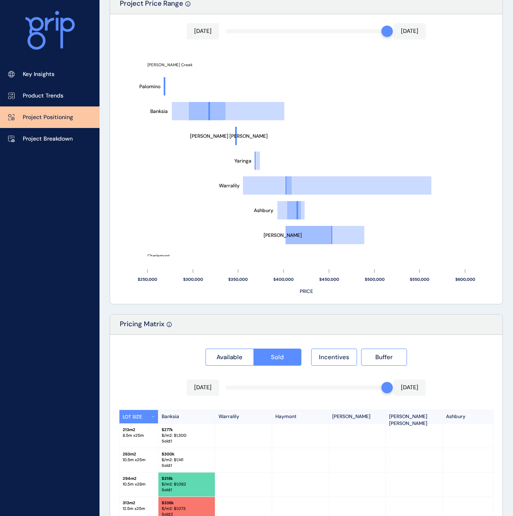
scroll to position [569, 0]
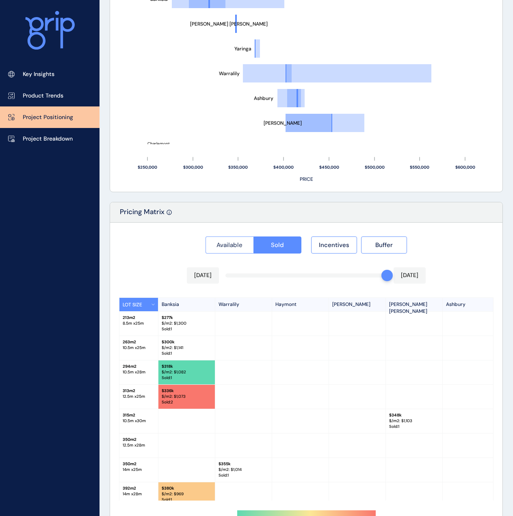
click at [235, 243] on span "Available" at bounding box center [230, 245] width 26 height 8
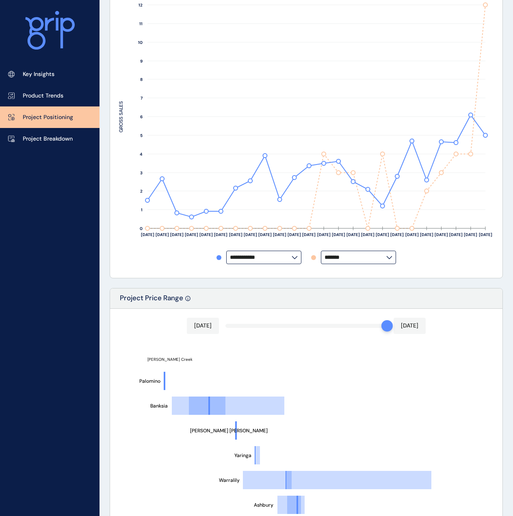
scroll to position [0, 0]
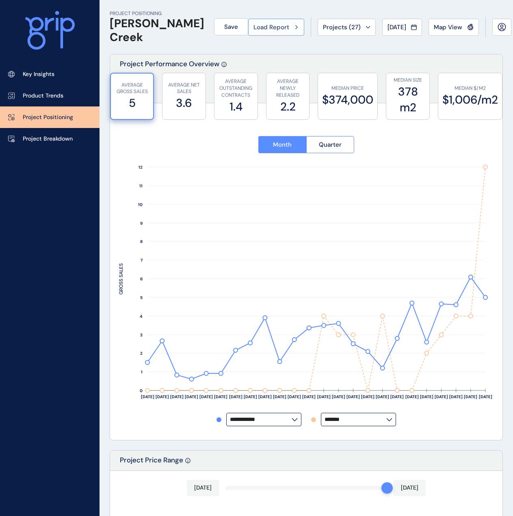
click at [295, 28] on icon at bounding box center [296, 27] width 2 height 5
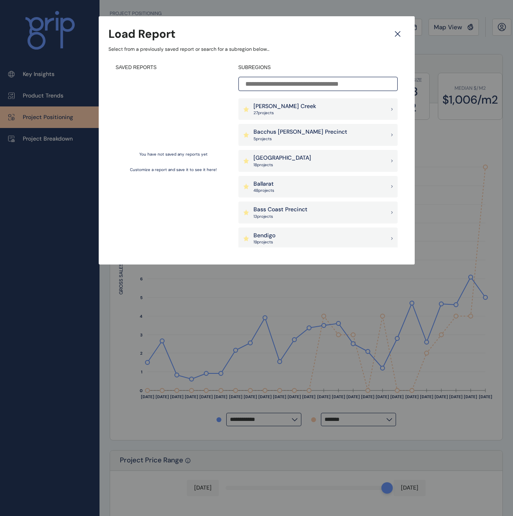
click at [304, 138] on p "5 project s" at bounding box center [301, 139] width 94 height 6
type input "**********"
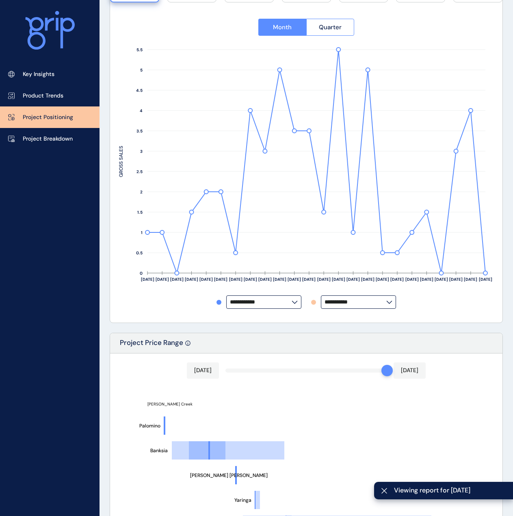
scroll to position [122, 0]
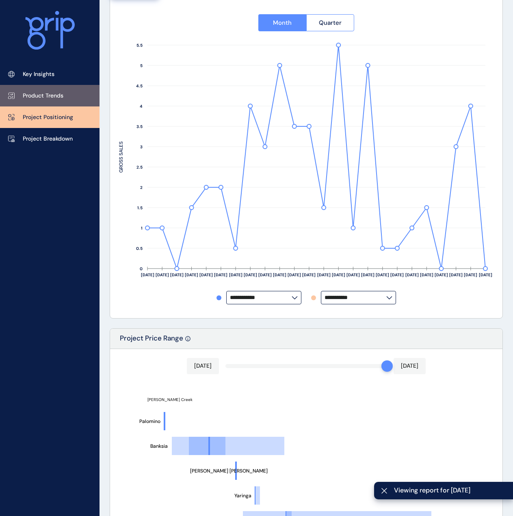
click at [51, 93] on p "Product Trends" at bounding box center [43, 96] width 41 height 8
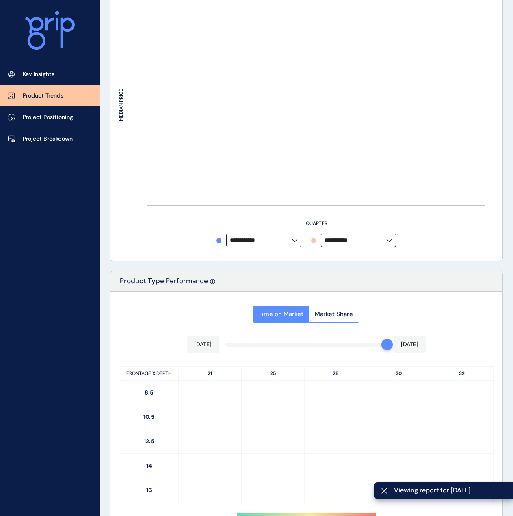
type input "*********"
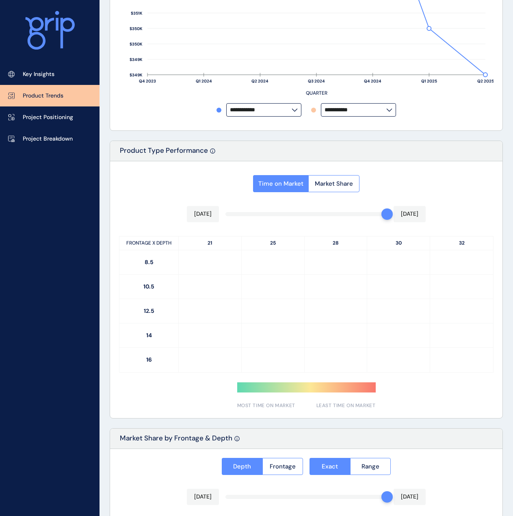
scroll to position [244, 0]
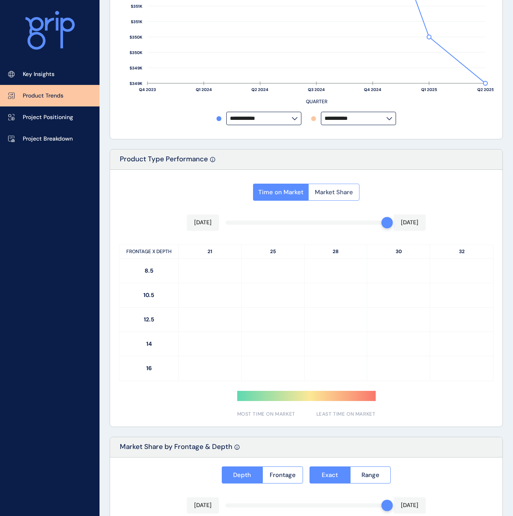
click at [334, 196] on button "Market Share" at bounding box center [333, 192] width 51 height 17
click at [291, 194] on span "Time on Market" at bounding box center [280, 192] width 45 height 8
click at [75, 125] on link "Project Positioning" at bounding box center [50, 117] width 100 height 22
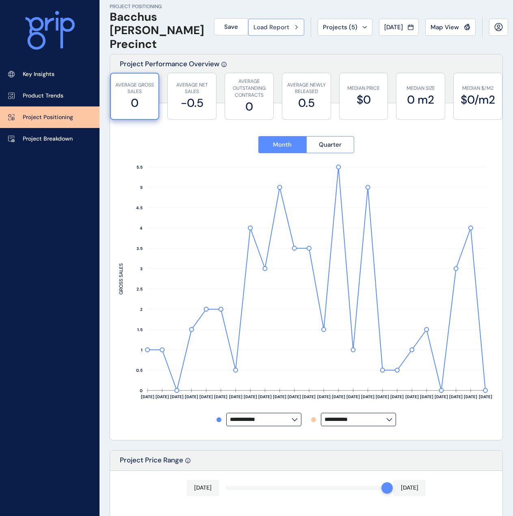
click at [284, 31] on div "Load Report" at bounding box center [277, 27] width 46 height 8
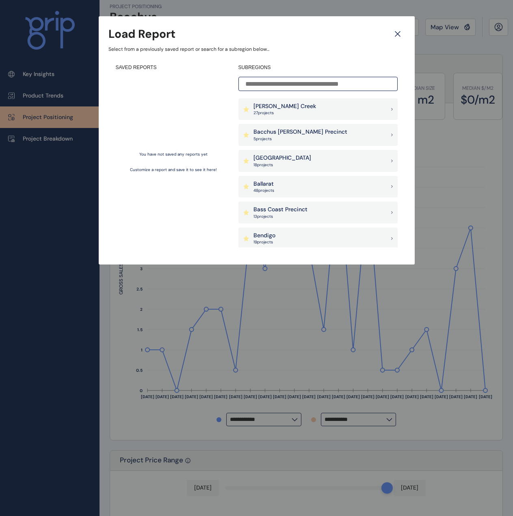
click at [293, 158] on p "[GEOGRAPHIC_DATA]" at bounding box center [283, 158] width 58 height 8
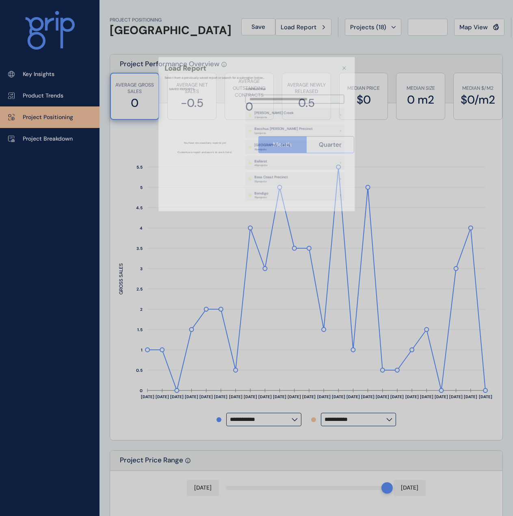
type input "**********"
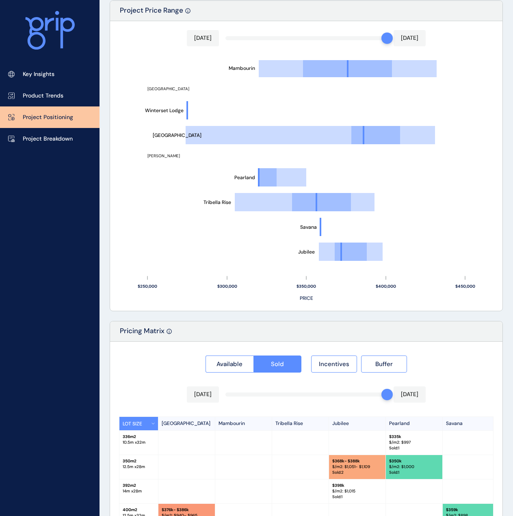
scroll to position [528, 0]
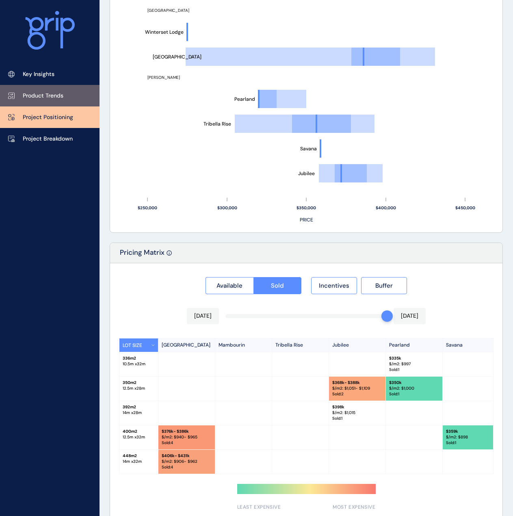
click at [71, 100] on link "Product Trends" at bounding box center [50, 96] width 100 height 22
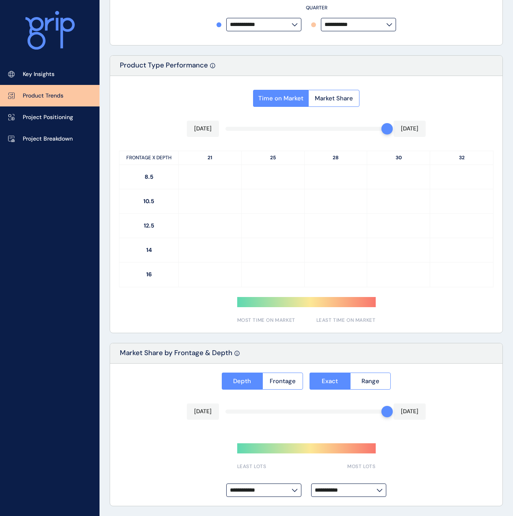
type input "**********"
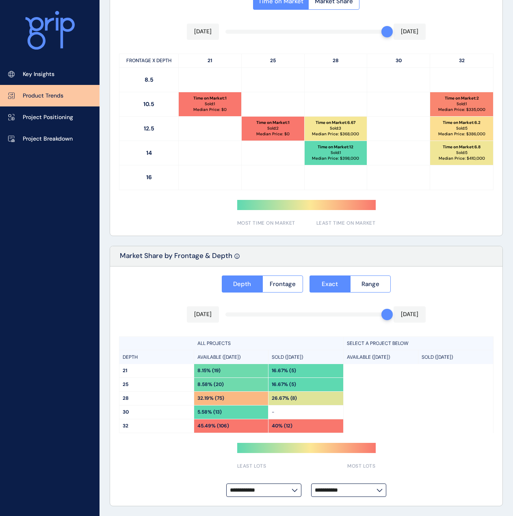
scroll to position [313, 0]
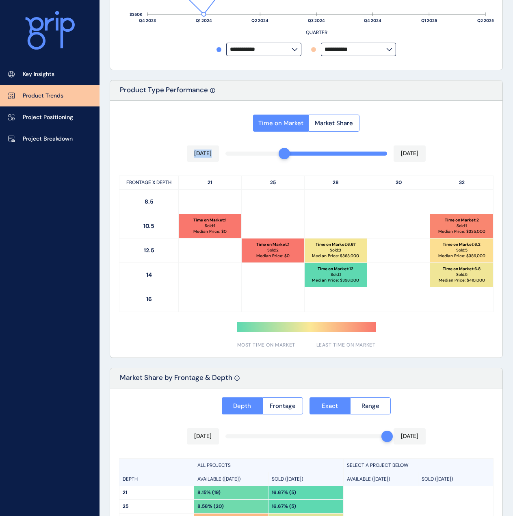
drag, startPoint x: 382, startPoint y: 154, endPoint x: 288, endPoint y: 154, distance: 94.3
click at [288, 154] on div "Time on Market Market Share Jan 2025 Aug 2025 FRONTAGE X DEPTH 21 25 28 30 32 8…" at bounding box center [306, 229] width 393 height 257
click at [288, 154] on div at bounding box center [284, 153] width 11 height 11
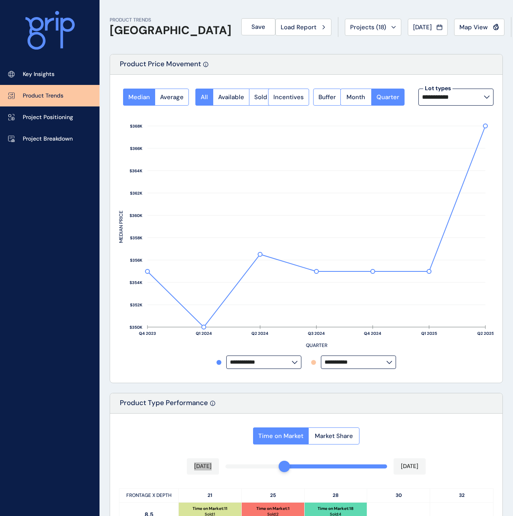
scroll to position [284, 0]
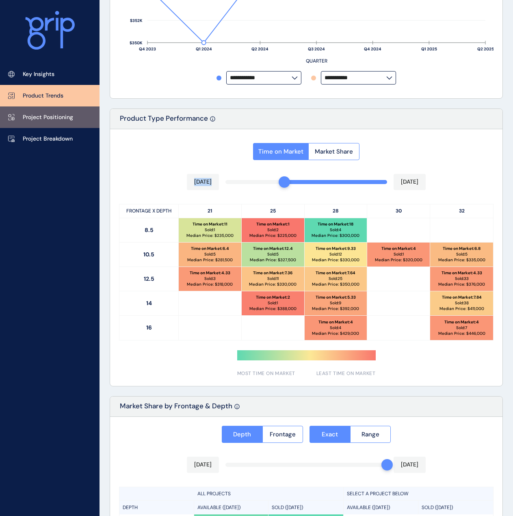
click at [56, 112] on link "Project Positioning" at bounding box center [50, 117] width 100 height 22
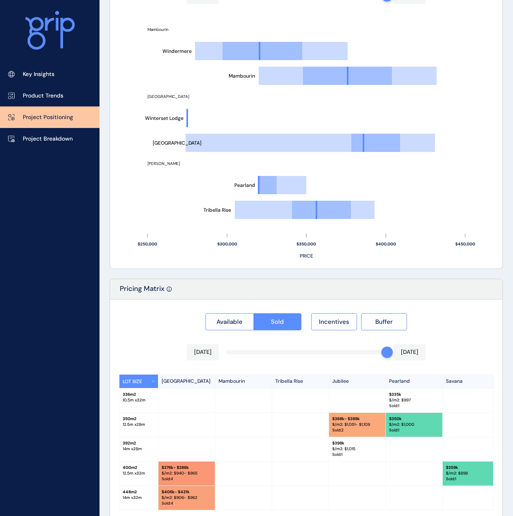
scroll to position [545, 0]
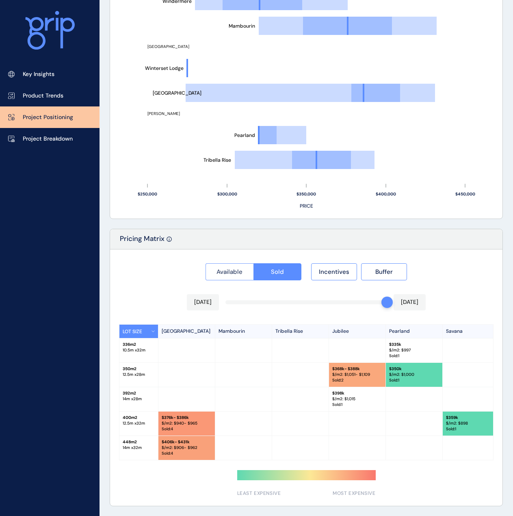
click at [240, 271] on span "Available" at bounding box center [230, 272] width 26 height 8
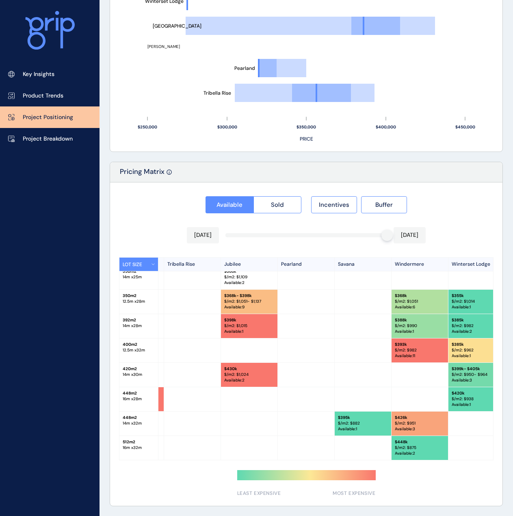
scroll to position [129, 123]
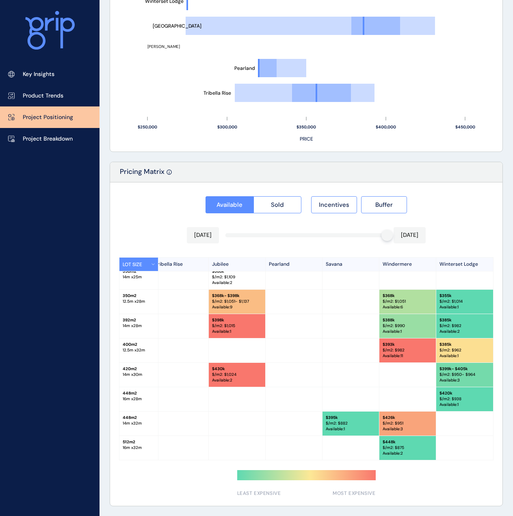
drag, startPoint x: 395, startPoint y: 460, endPoint x: 269, endPoint y: 465, distance: 126.1
click at [269, 465] on div "Available Sold Incentives Buffer Aug 2025 Aug 2025 LOT SIZE Manor Lakes Mambour…" at bounding box center [306, 343] width 393 height 323
drag, startPoint x: 270, startPoint y: 458, endPoint x: 230, endPoint y: 458, distance: 39.8
click at [230, 458] on div "512 m2 16 m x 32 m $ 464k - $469k $/m2: $ 906 - $916 Available : 6 $ 448k $/m2:…" at bounding box center [246, 448] width 494 height 24
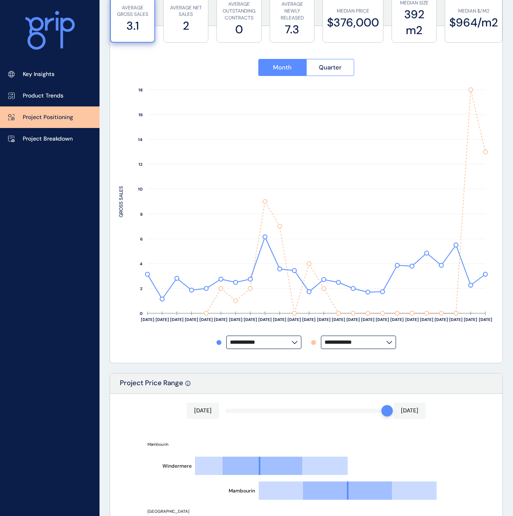
scroll to position [0, 0]
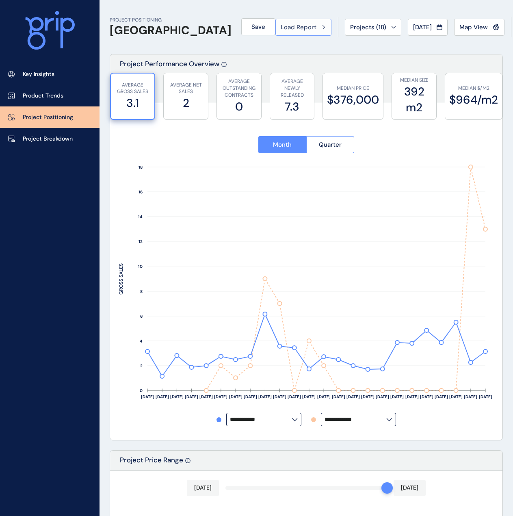
click at [281, 26] on span "Load Report" at bounding box center [299, 27] width 36 height 8
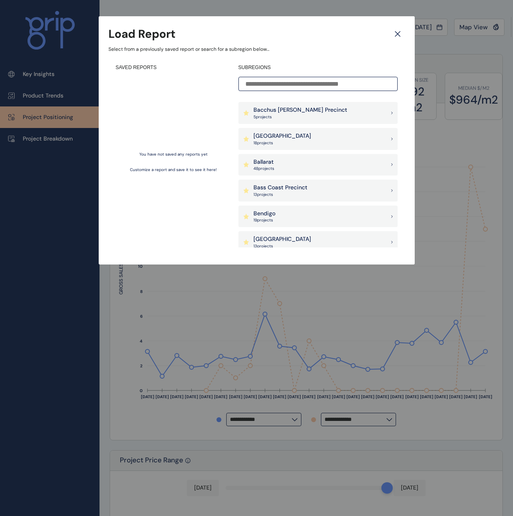
scroll to position [41, 0]
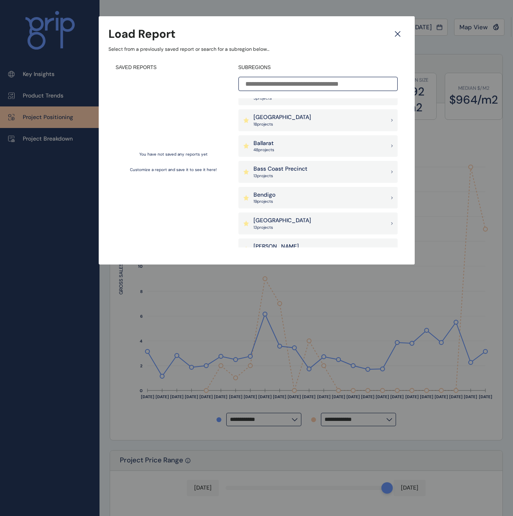
click at [293, 148] on div "Ballarat 48 project s" at bounding box center [318, 146] width 159 height 22
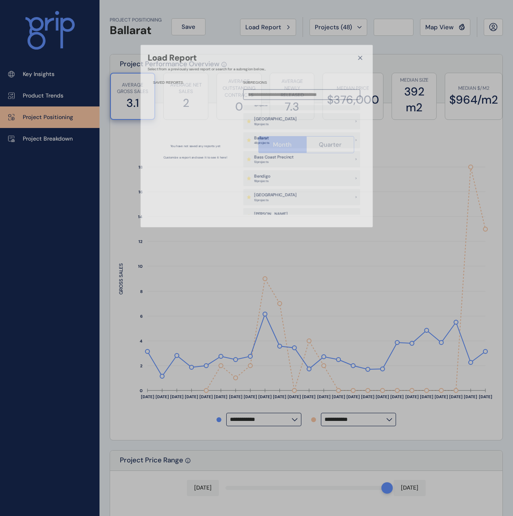
type input "**********"
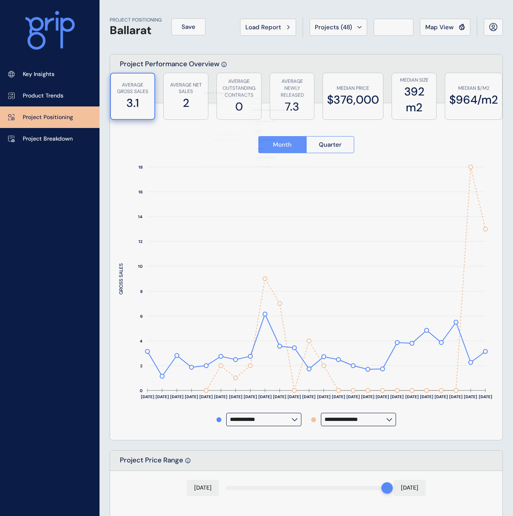
scroll to position [9, 123]
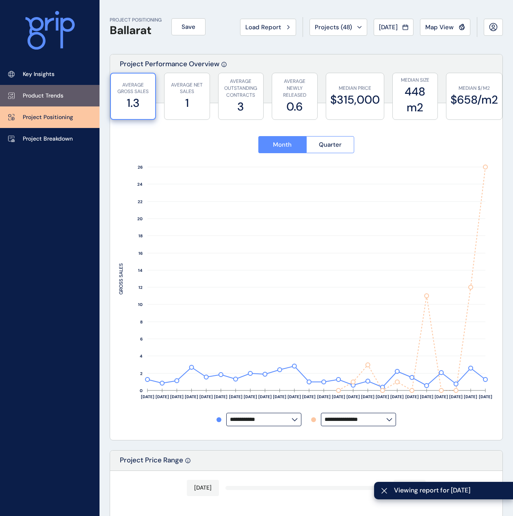
click at [35, 93] on p "Product Trends" at bounding box center [43, 96] width 41 height 8
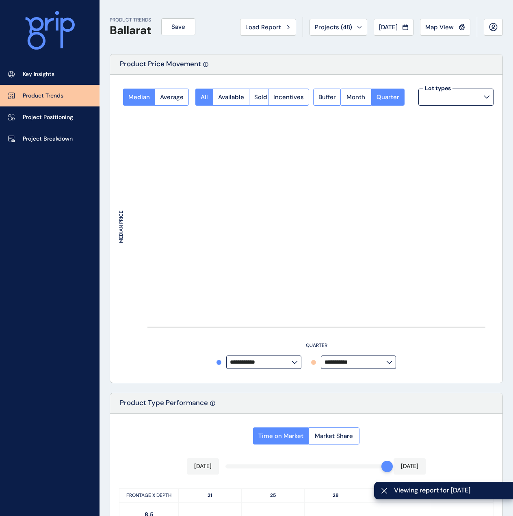
type input "*********"
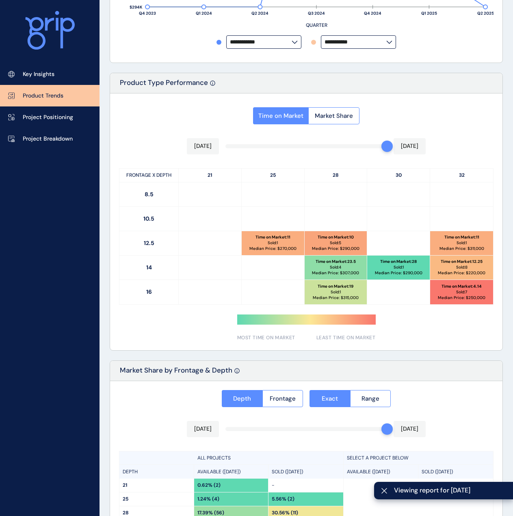
scroll to position [325, 0]
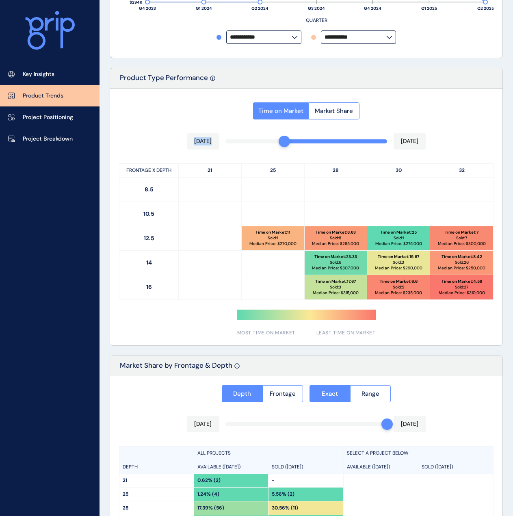
drag, startPoint x: 384, startPoint y: 142, endPoint x: 289, endPoint y: 147, distance: 95.6
click at [289, 147] on div "Time on Market Market Share Jan 2025 Aug 2025 FRONTAGE X DEPTH 21 25 28 30 32 8…" at bounding box center [306, 217] width 393 height 257
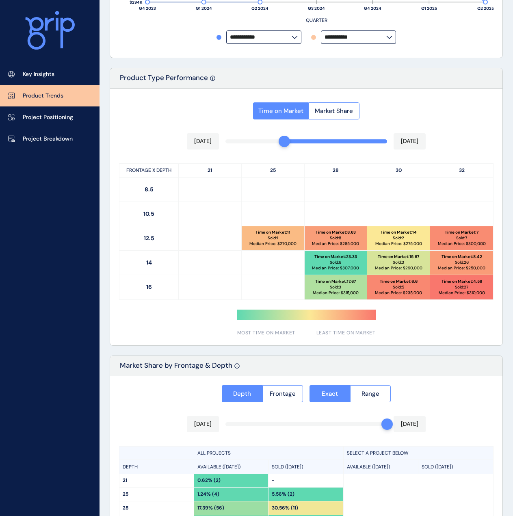
click at [369, 246] on div "Time on Market : 14 Sold: 2 Median Price: $ 275,000" at bounding box center [398, 238] width 63 height 24
click at [45, 122] on link "Project Positioning" at bounding box center [50, 117] width 100 height 22
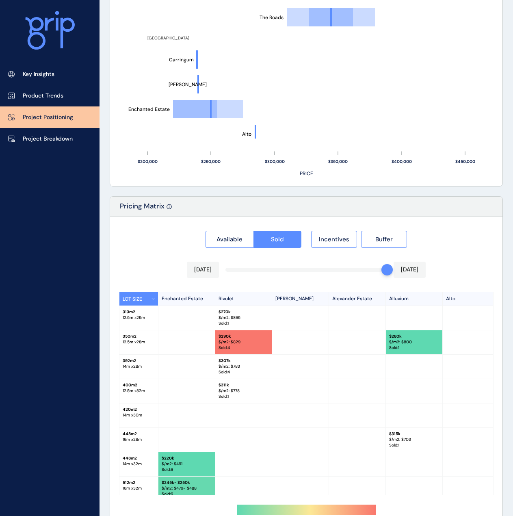
scroll to position [609, 0]
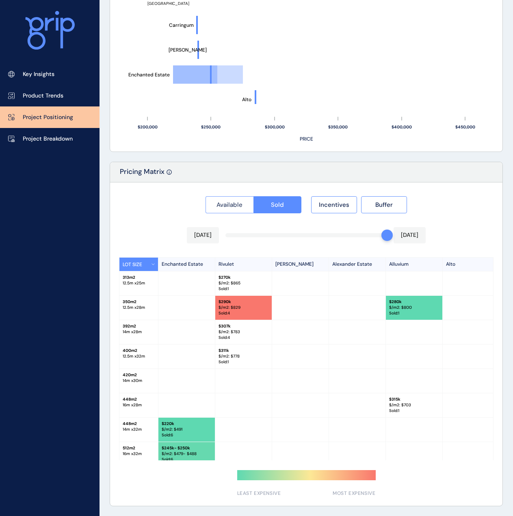
click at [236, 206] on span "Available" at bounding box center [230, 205] width 26 height 8
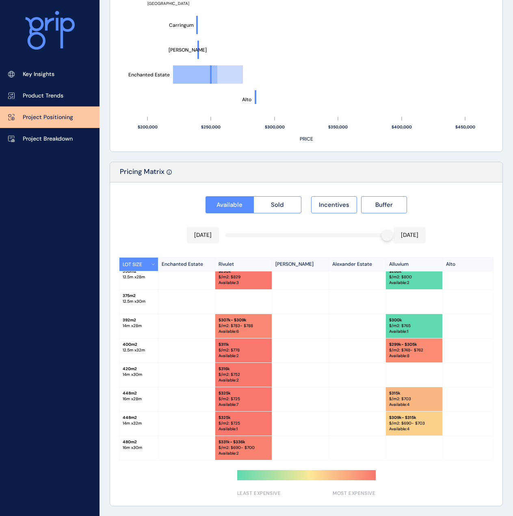
scroll to position [17, 0]
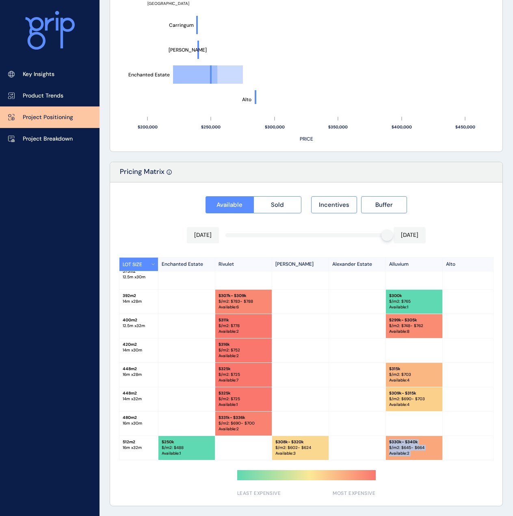
drag, startPoint x: 299, startPoint y: 462, endPoint x: 375, endPoint y: 457, distance: 75.3
click at [375, 457] on div "Available Sold Incentives Buffer Aug 2025 Aug 2025 LOT SIZE Enchanted Estate Ri…" at bounding box center [306, 343] width 393 height 323
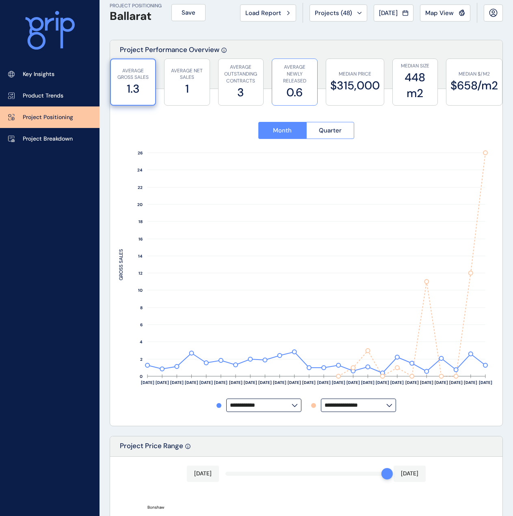
scroll to position [0, 0]
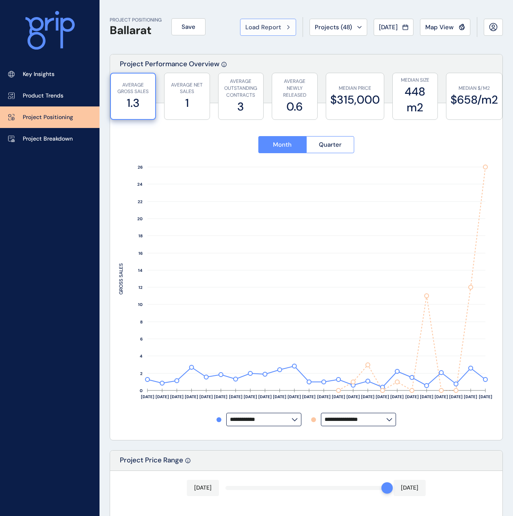
click at [288, 28] on icon at bounding box center [289, 27] width 2 height 4
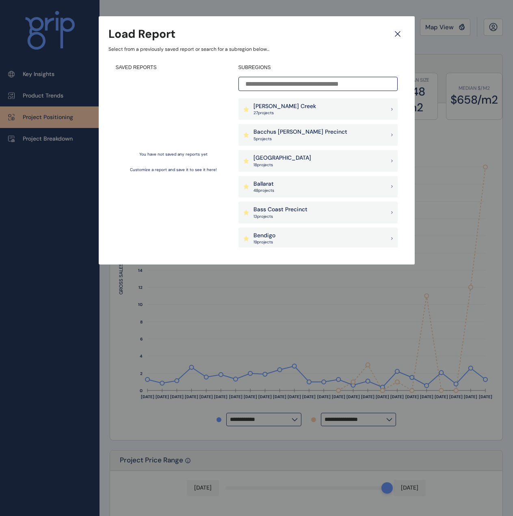
click at [277, 213] on p "Bass Coast Precinct" at bounding box center [281, 210] width 54 height 8
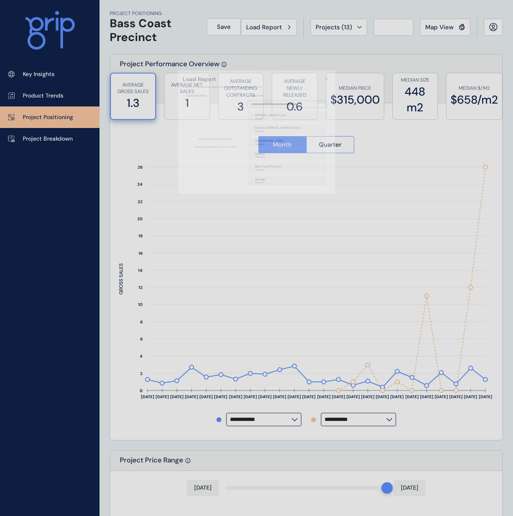
type input "*********"
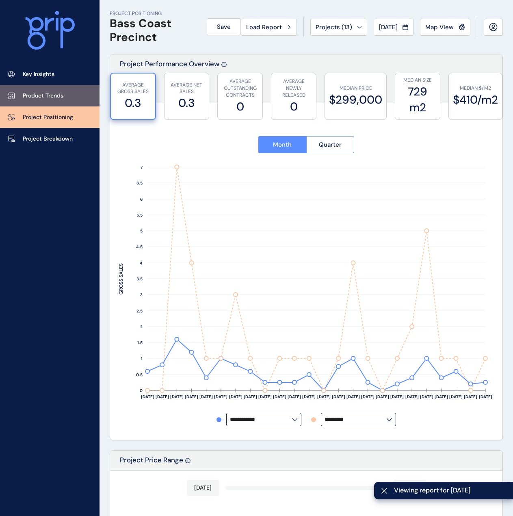
click at [50, 93] on p "Product Trends" at bounding box center [43, 96] width 41 height 8
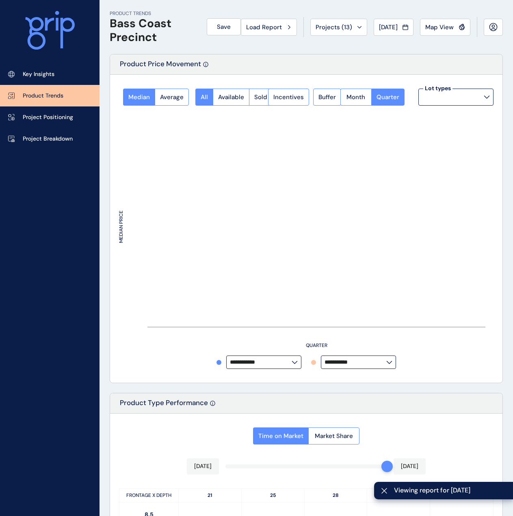
type input "*********"
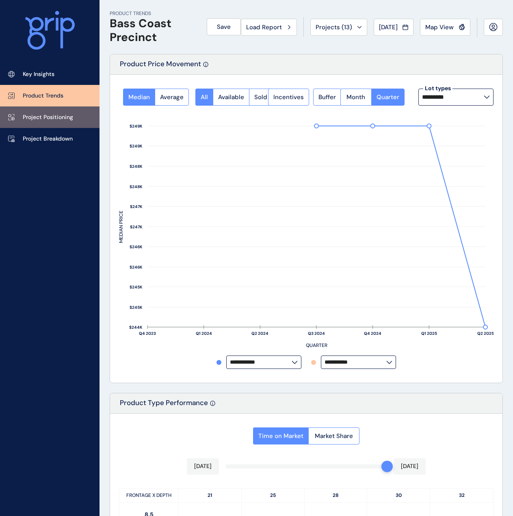
click at [53, 122] on link "Project Positioning" at bounding box center [50, 117] width 100 height 22
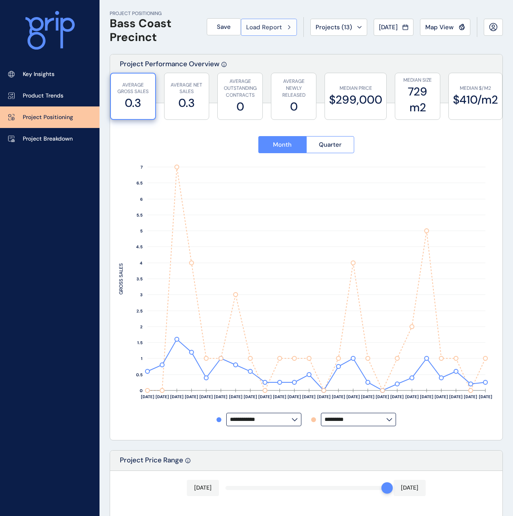
click at [263, 28] on span "Load Report" at bounding box center [264, 27] width 36 height 8
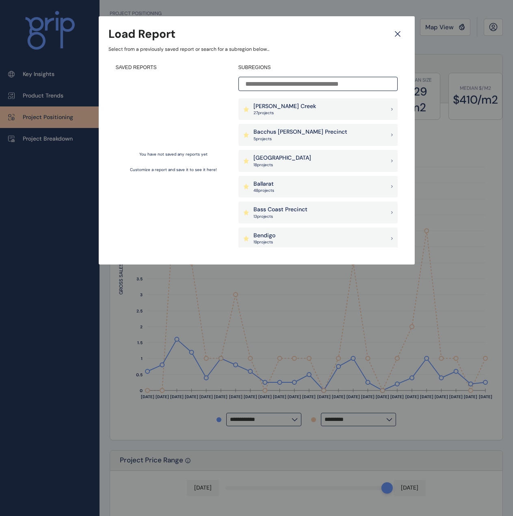
click at [284, 239] on div "Bendigo 19 project s" at bounding box center [318, 239] width 159 height 22
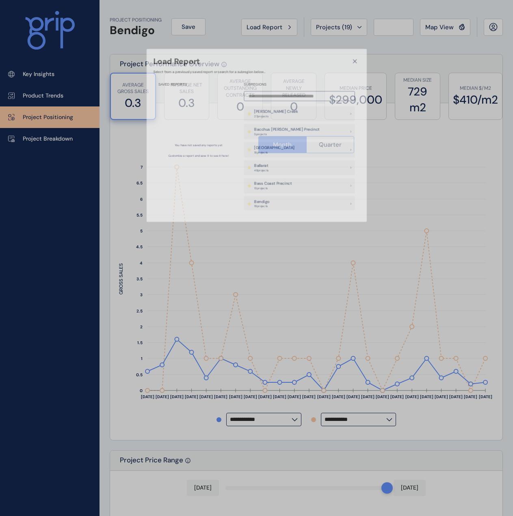
type input "**********"
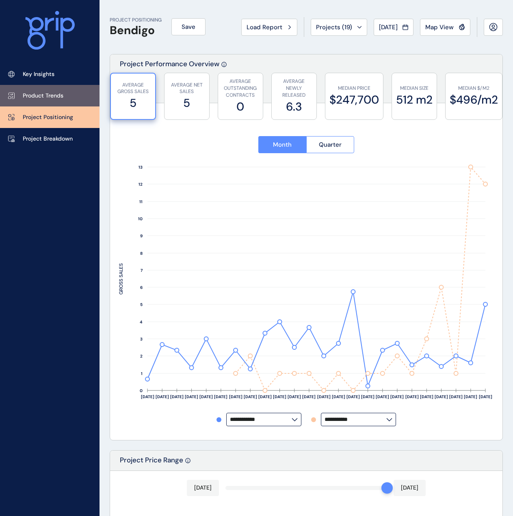
click at [65, 91] on link "Product Trends" at bounding box center [50, 96] width 100 height 22
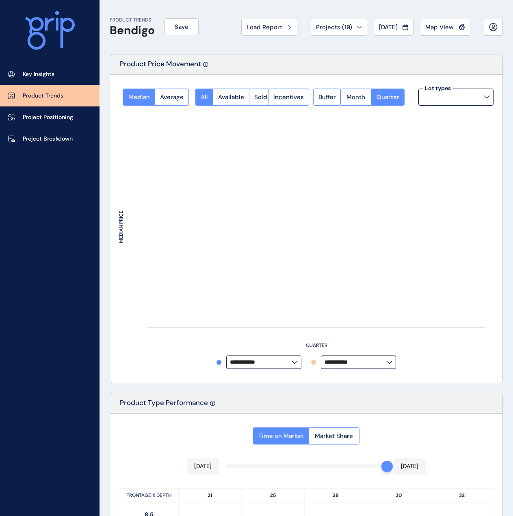
type input "*********"
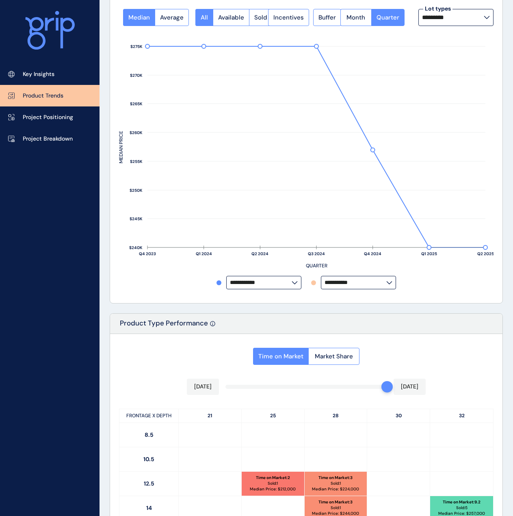
scroll to position [203, 0]
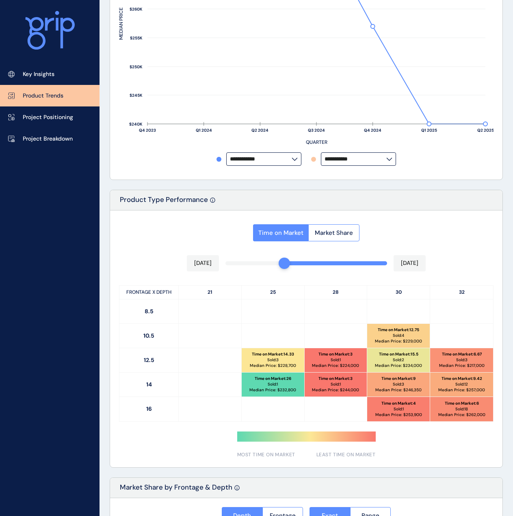
drag, startPoint x: 384, startPoint y: 263, endPoint x: 291, endPoint y: 267, distance: 93.1
click at [290, 267] on div "Jan 2025 Aug 2025" at bounding box center [306, 263] width 239 height 16
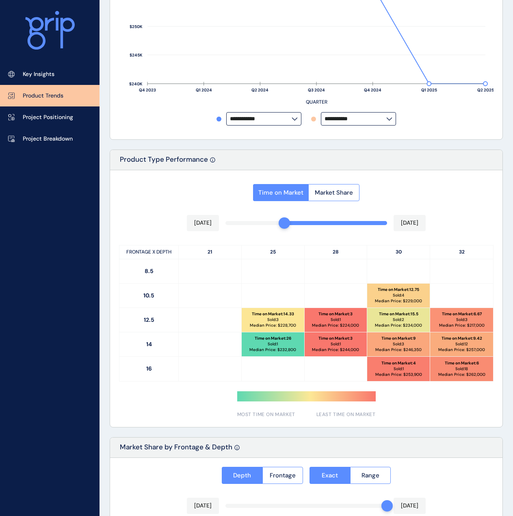
scroll to position [244, 0]
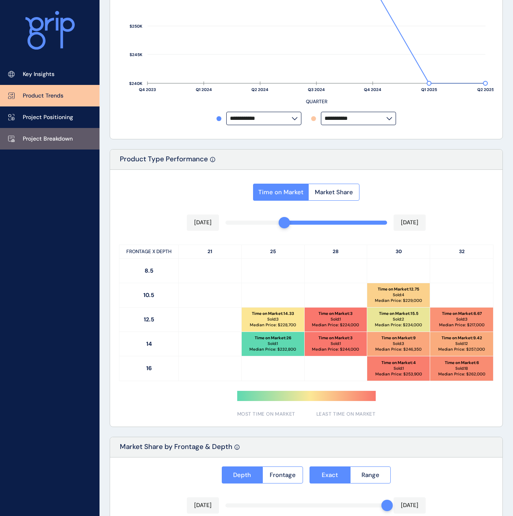
click at [51, 143] on p "Project Breakdown" at bounding box center [48, 139] width 50 height 8
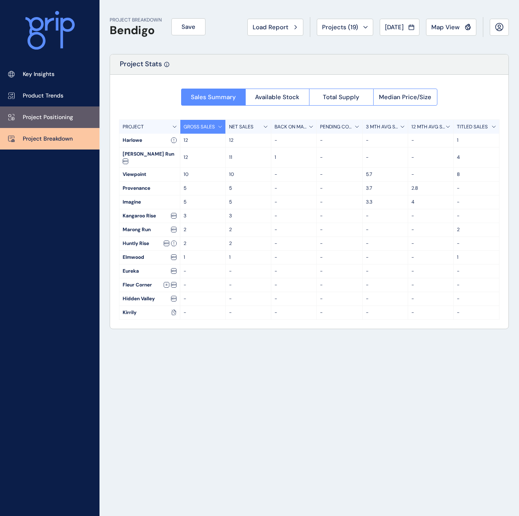
click at [69, 113] on p "Project Positioning" at bounding box center [48, 117] width 50 height 8
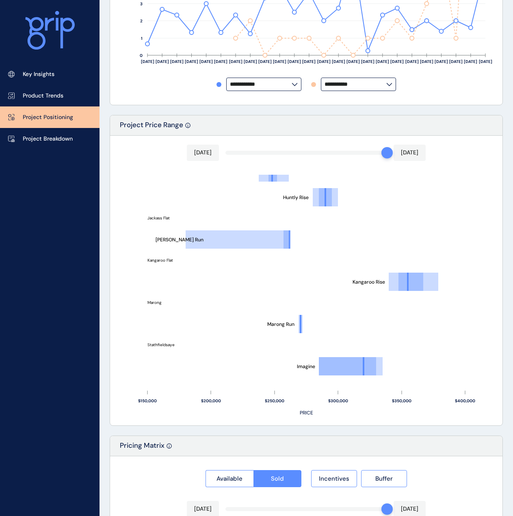
scroll to position [488, 0]
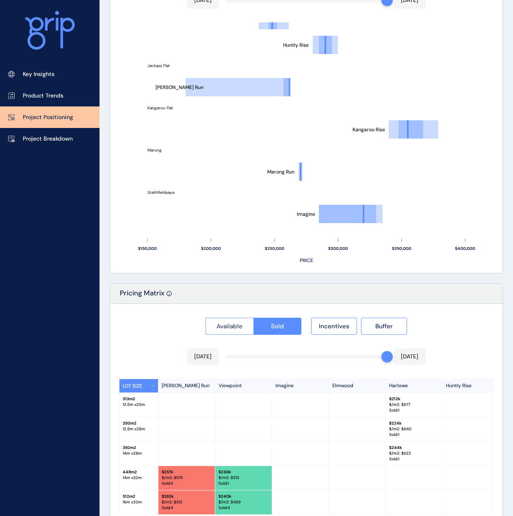
click at [225, 325] on span "Available" at bounding box center [230, 326] width 26 height 8
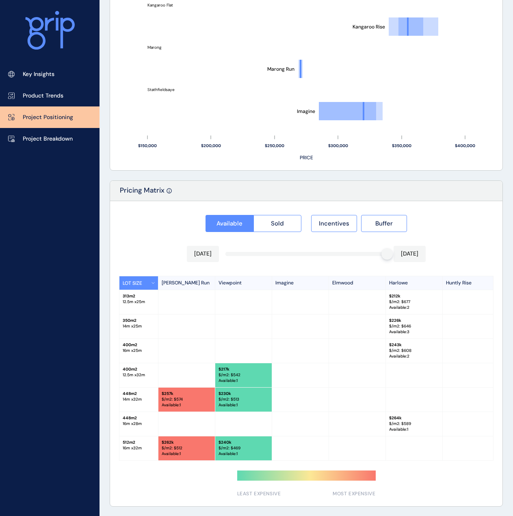
scroll to position [593, 0]
drag, startPoint x: 354, startPoint y: 460, endPoint x: 375, endPoint y: 457, distance: 21.4
click at [375, 457] on div "Available Sold Incentives Buffer Aug 2025 Aug 2025 LOT SIZE Bartels Run Viewpoi…" at bounding box center [306, 353] width 393 height 305
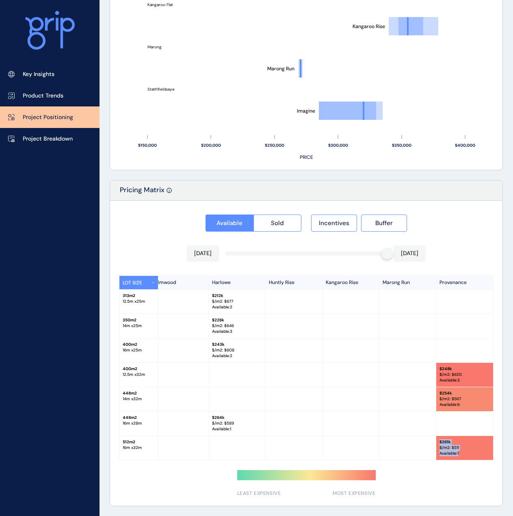
scroll to position [0, 0]
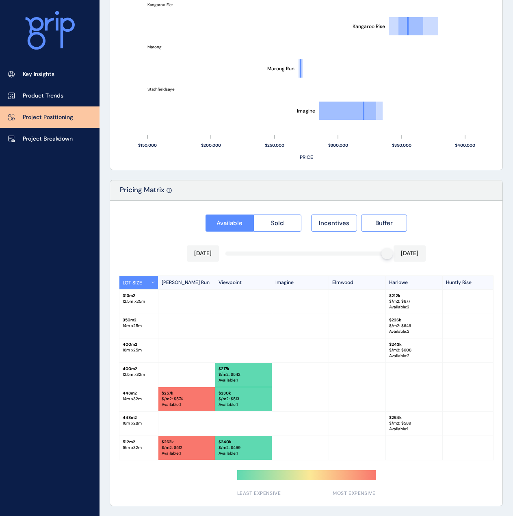
drag, startPoint x: 309, startPoint y: 458, endPoint x: 473, endPoint y: 467, distance: 164.8
click at [473, 467] on div "Available Sold Incentives Buffer Aug 2025 Aug 2025 LOT SIZE Bartels Run Viewpoi…" at bounding box center [306, 353] width 393 height 305
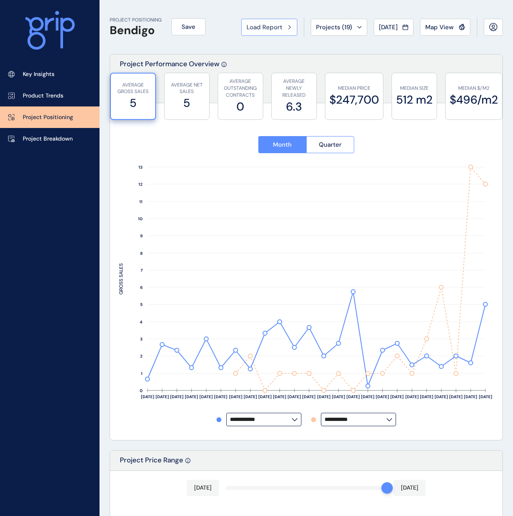
click at [289, 29] on button "Load Report" at bounding box center [269, 27] width 56 height 17
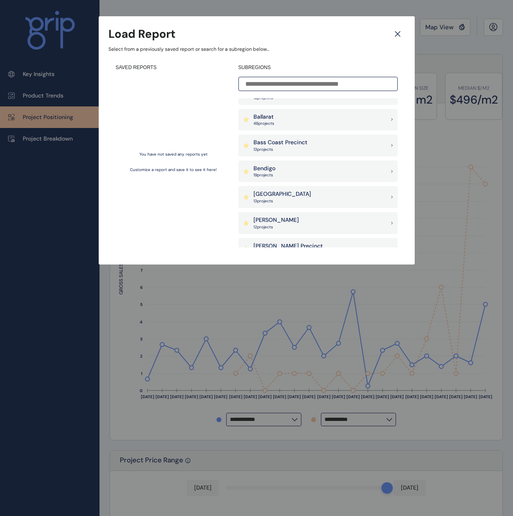
scroll to position [81, 0]
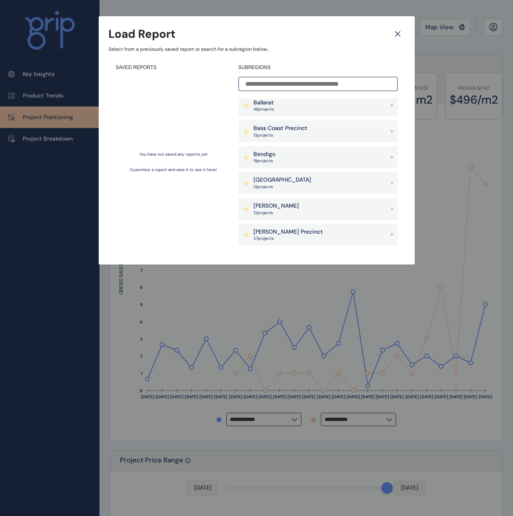
click at [307, 185] on p "13 project s" at bounding box center [283, 187] width 58 height 6
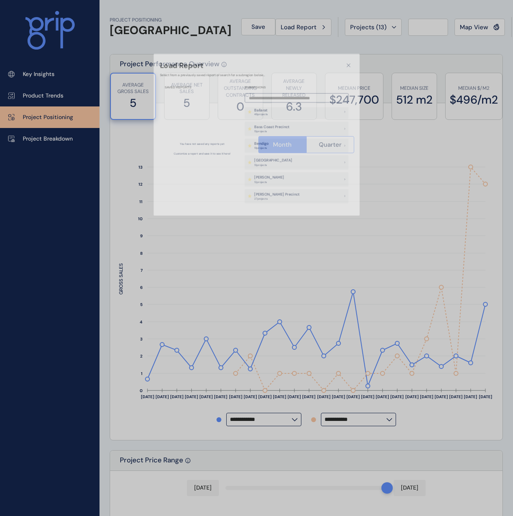
type input "**********"
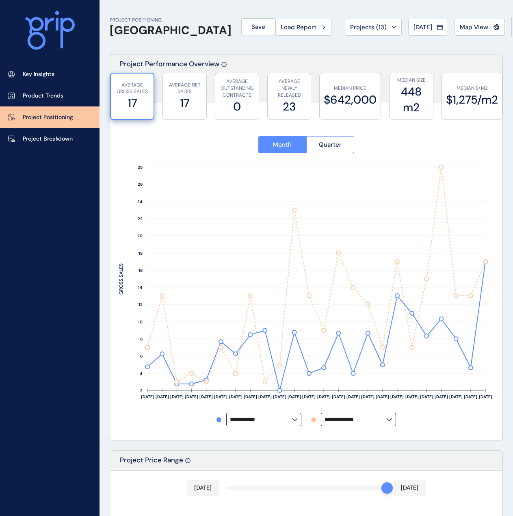
click at [15, 280] on div "Key Insights Product Trends Project Positioning Project Breakdown" at bounding box center [50, 258] width 100 height 516
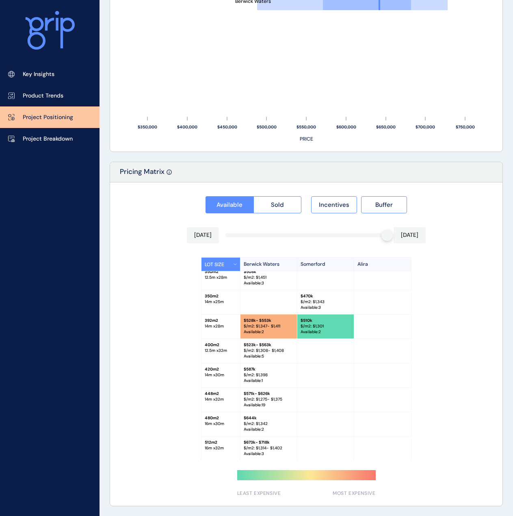
scroll to position [14, 0]
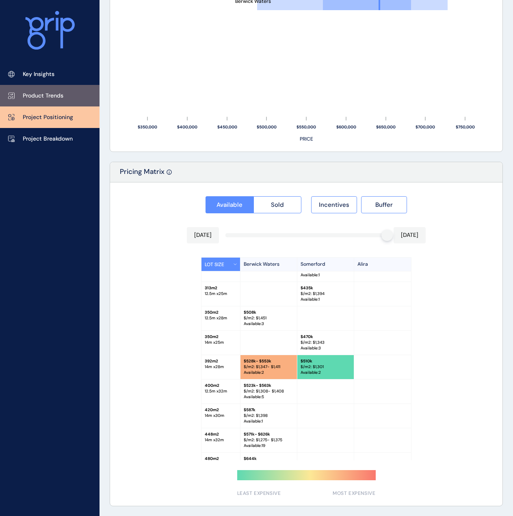
click at [62, 100] on link "Product Trends" at bounding box center [50, 96] width 100 height 22
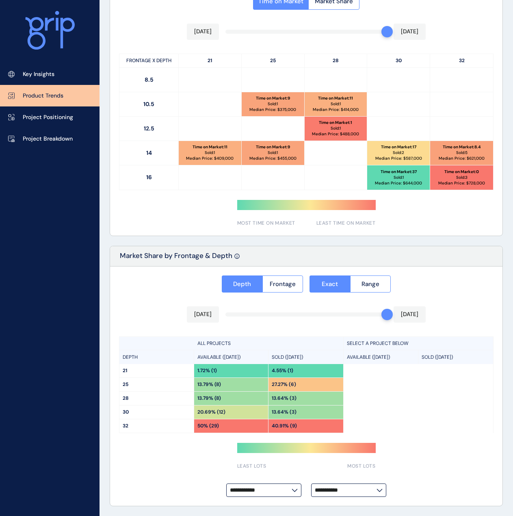
scroll to position [313, 0]
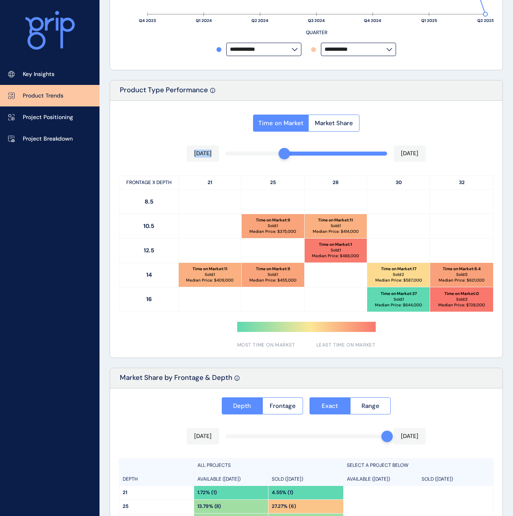
drag, startPoint x: 380, startPoint y: 156, endPoint x: 281, endPoint y: 160, distance: 98.8
click at [281, 160] on div "Time on Market Market Share Jan 2025 Aug 2025 FRONTAGE X DEPTH 21 25 28 30 32 8…" at bounding box center [306, 229] width 393 height 257
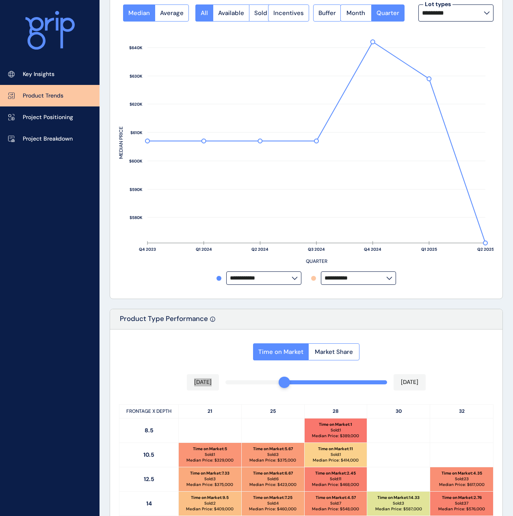
scroll to position [0, 0]
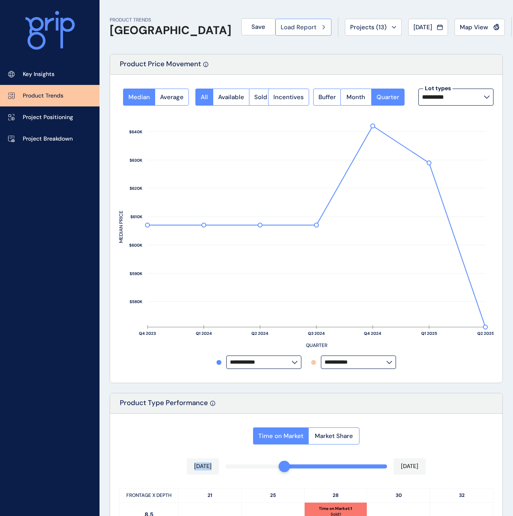
click at [281, 30] on span "Load Report" at bounding box center [299, 27] width 36 height 8
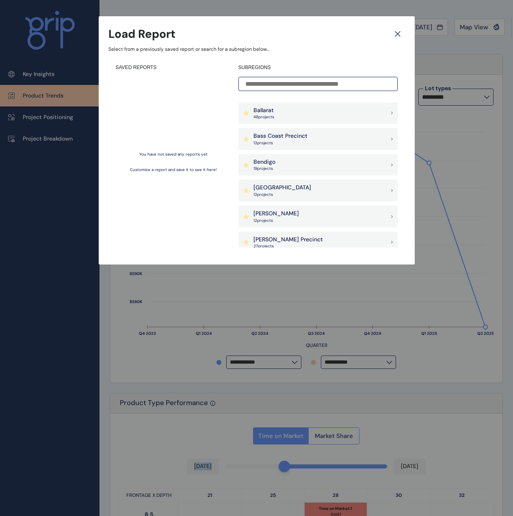
scroll to position [81, 0]
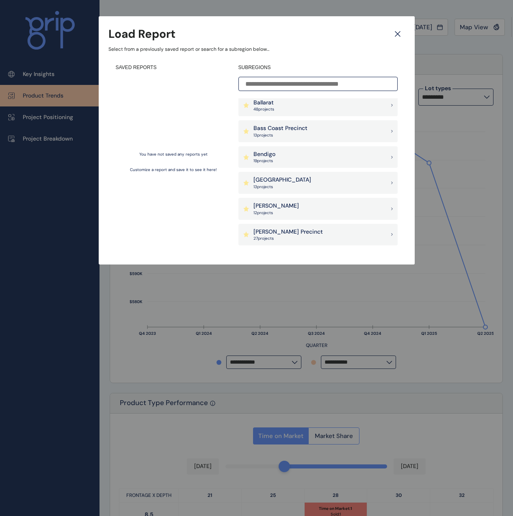
click at [285, 207] on div "Beveridge 12 project s" at bounding box center [318, 209] width 159 height 22
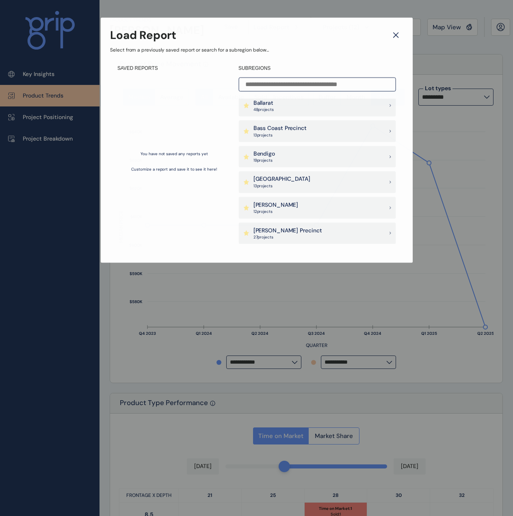
type input "**********"
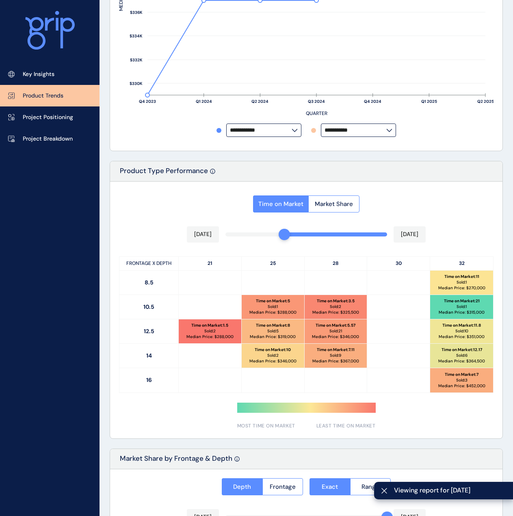
scroll to position [244, 0]
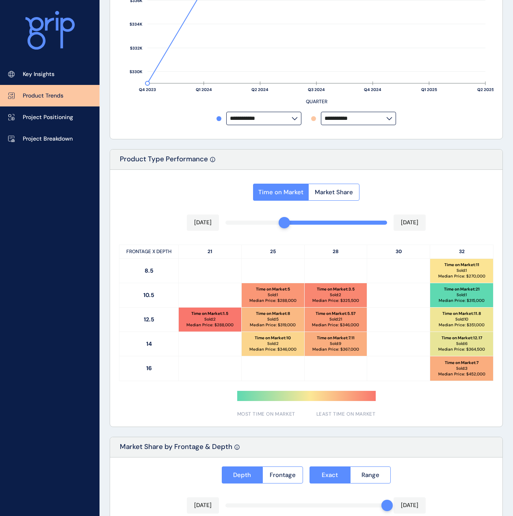
click at [154, 199] on div "Time on Market Market Share Jan 2025 Aug 2025 FRONTAGE X DEPTH 21 25 28 30 32 8…" at bounding box center [306, 298] width 393 height 257
click at [51, 115] on p "Project Positioning" at bounding box center [48, 117] width 50 height 8
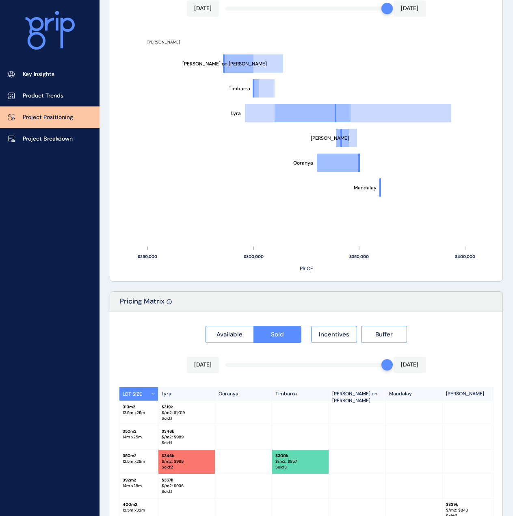
scroll to position [569, 0]
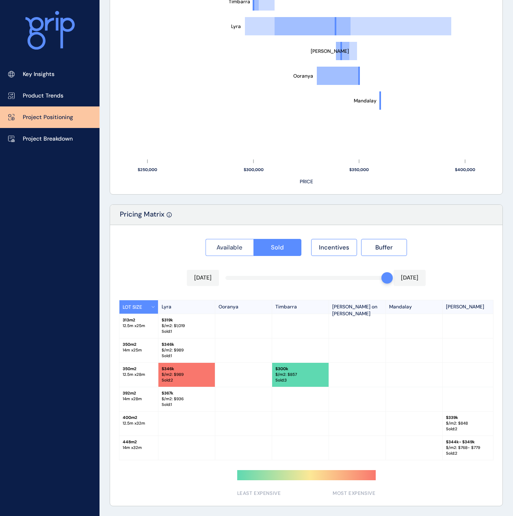
click at [238, 243] on span "Available" at bounding box center [230, 247] width 26 height 8
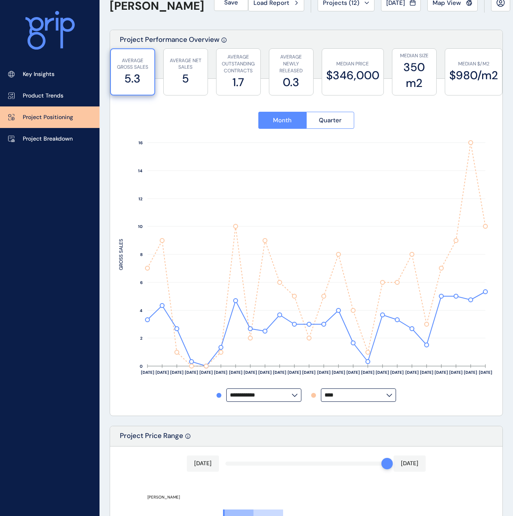
scroll to position [0, 0]
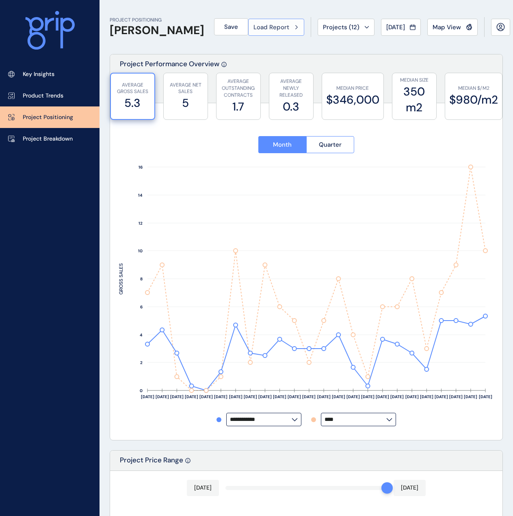
click at [266, 23] on span "Load Report" at bounding box center [272, 27] width 36 height 8
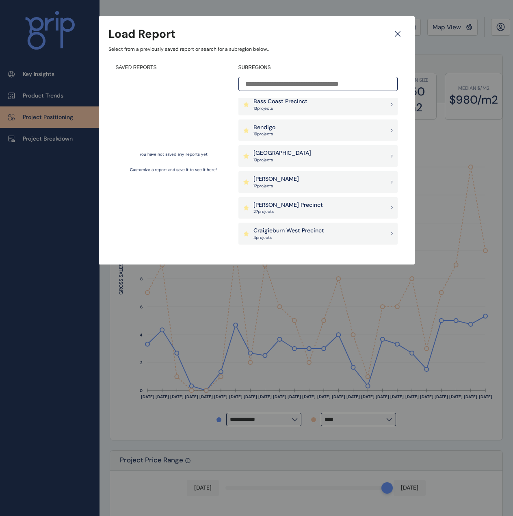
scroll to position [122, 0]
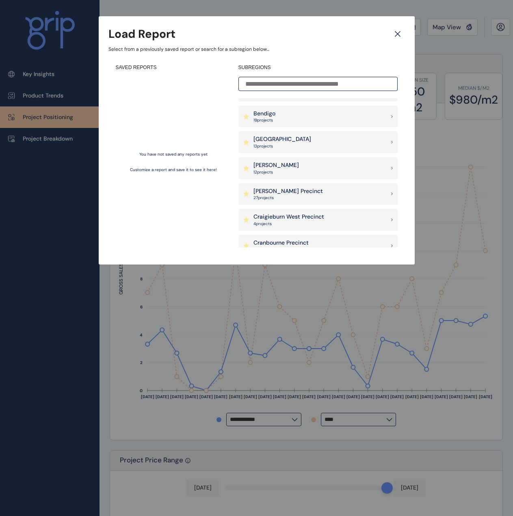
click at [299, 196] on div "Clyde Precinct 27 project s" at bounding box center [318, 194] width 159 height 22
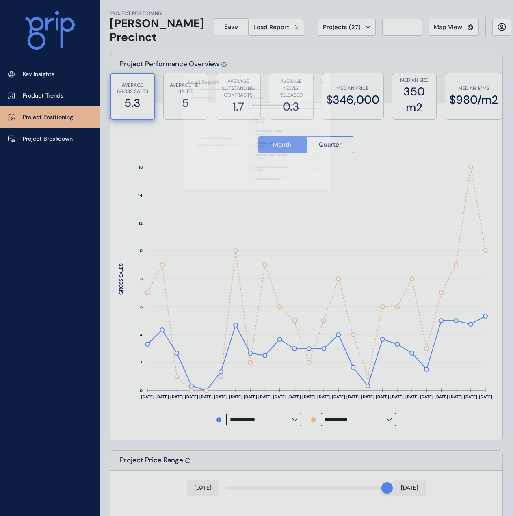
type input "********"
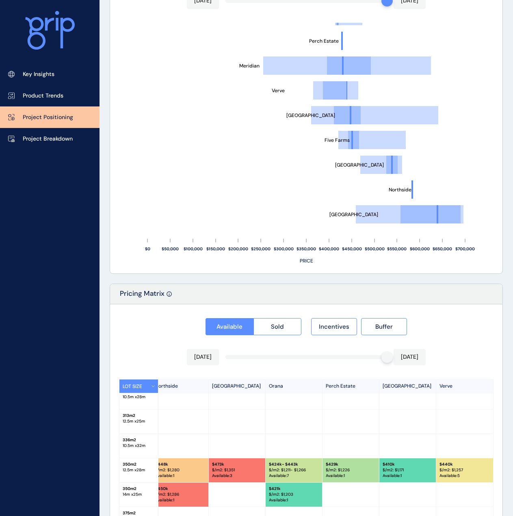
scroll to position [609, 0]
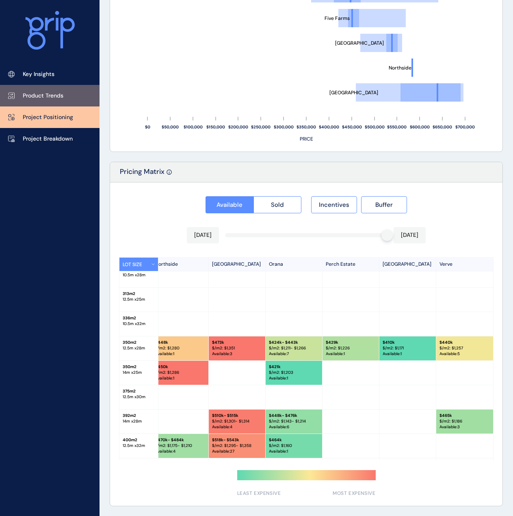
click at [48, 92] on p "Product Trends" at bounding box center [43, 96] width 41 height 8
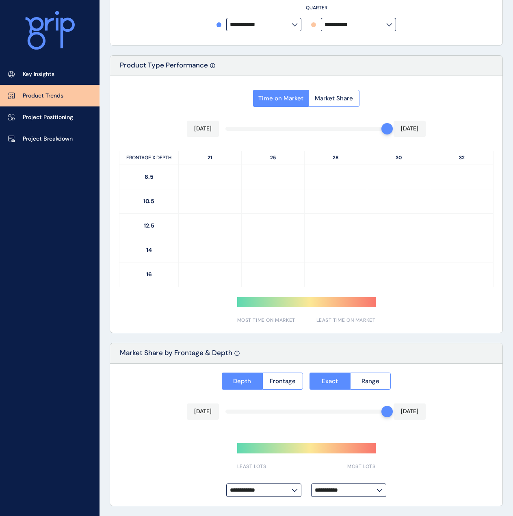
type input "**********"
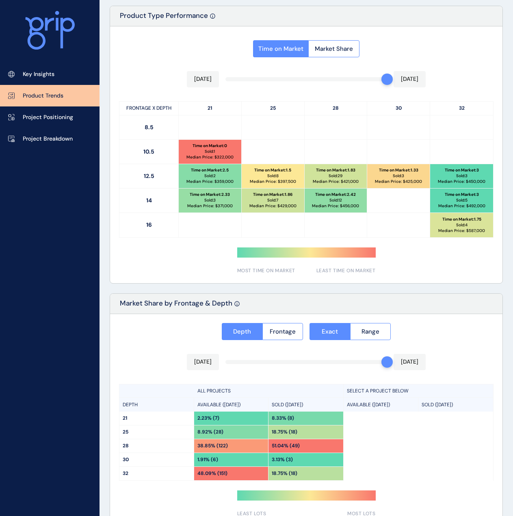
scroll to position [313, 0]
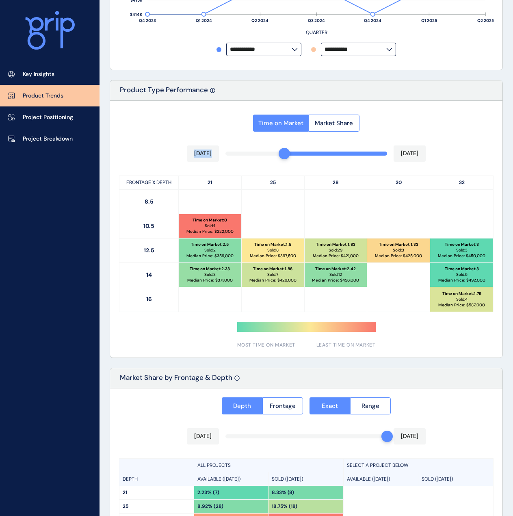
drag, startPoint x: 383, startPoint y: 153, endPoint x: 286, endPoint y: 157, distance: 96.8
click at [286, 157] on div "Time on Market Market Share Jan 2025 Aug 2025 FRONTAGE X DEPTH 21 25 28 30 32 8…" at bounding box center [306, 229] width 393 height 257
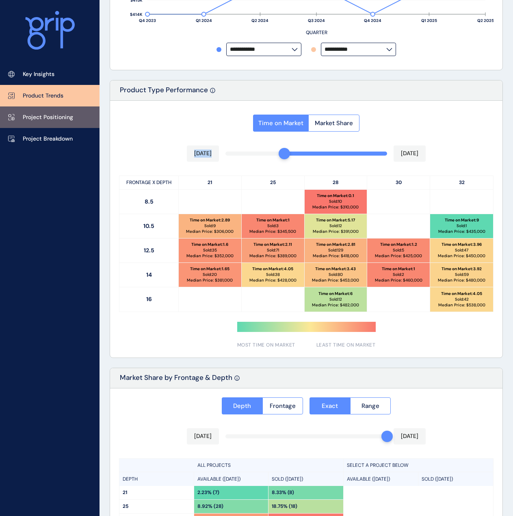
click at [59, 119] on p "Project Positioning" at bounding box center [48, 117] width 50 height 8
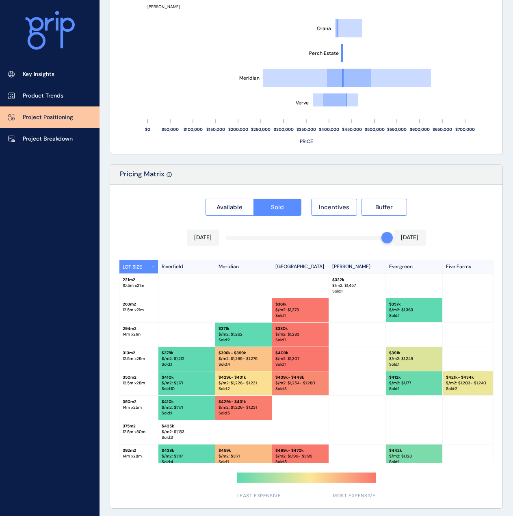
scroll to position [609, 0]
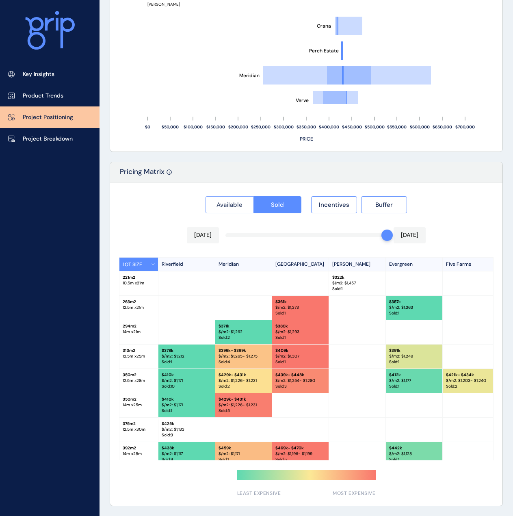
click at [227, 208] on span "Available" at bounding box center [230, 205] width 26 height 8
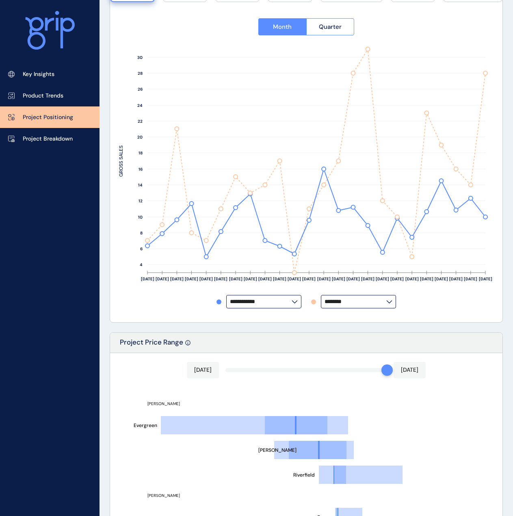
scroll to position [0, 0]
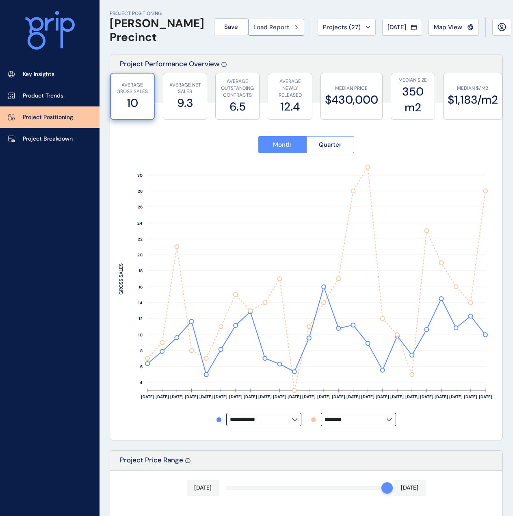
click at [273, 26] on span "Load Report" at bounding box center [272, 27] width 36 height 8
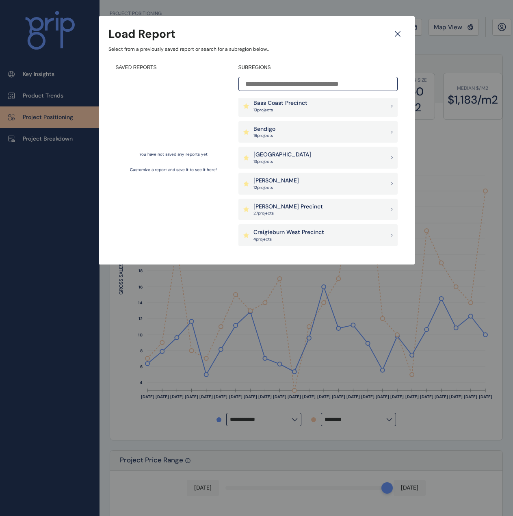
scroll to position [122, 0]
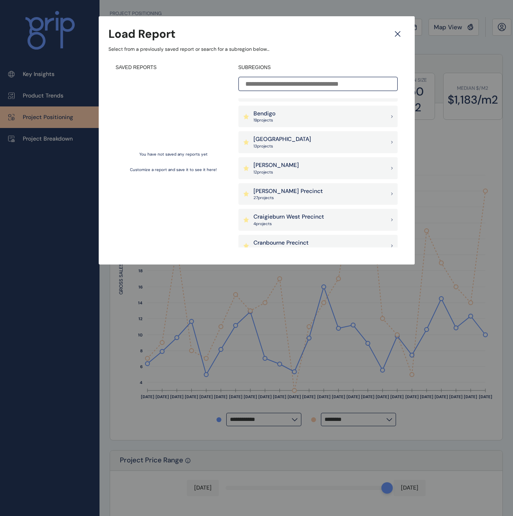
click at [330, 219] on div "Craigieburn West Precinct 4 project s" at bounding box center [318, 220] width 159 height 22
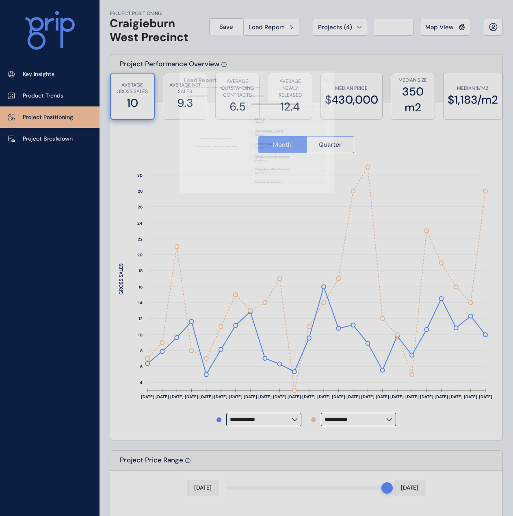
type input "********"
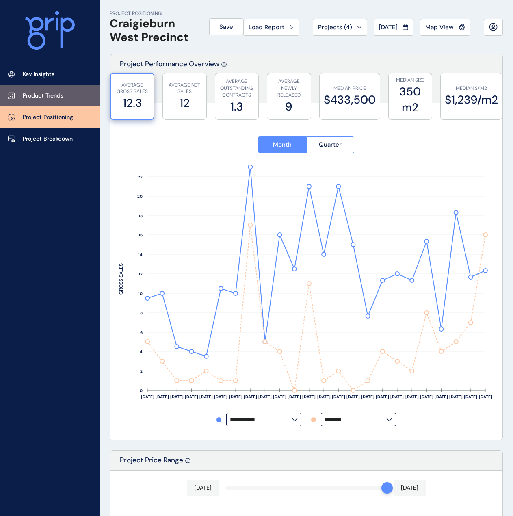
click at [30, 96] on p "Product Trends" at bounding box center [43, 96] width 41 height 8
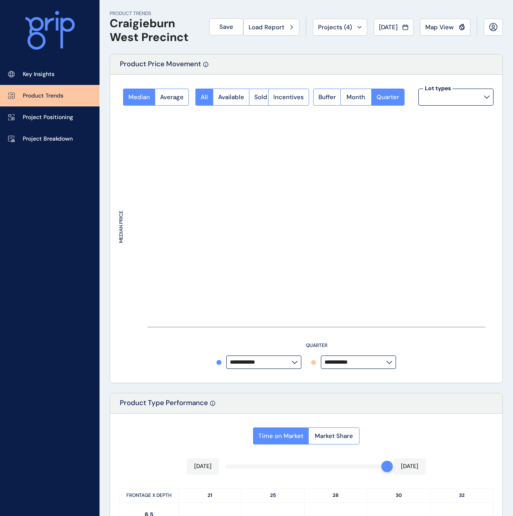
type input "**********"
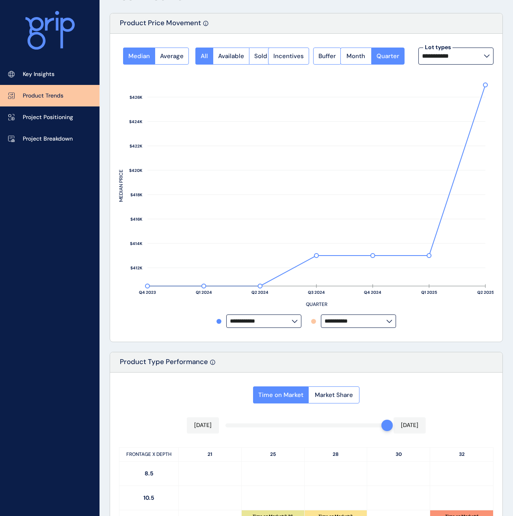
scroll to position [163, 0]
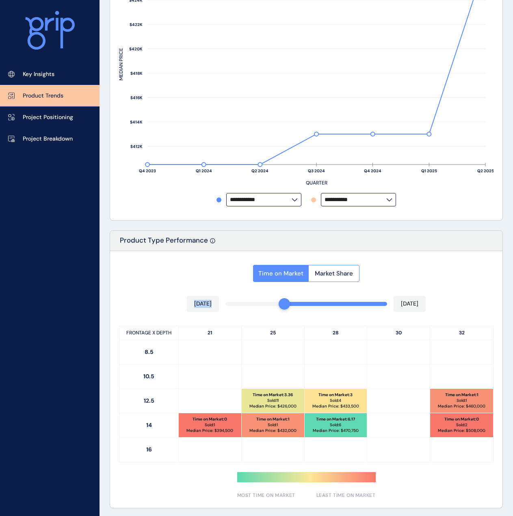
drag, startPoint x: 382, startPoint y: 303, endPoint x: 285, endPoint y: 308, distance: 96.9
click at [285, 308] on div "Time on Market Market Share Jan 2025 Aug 2025 FRONTAGE X DEPTH 21 25 28 30 32 8…" at bounding box center [306, 379] width 393 height 257
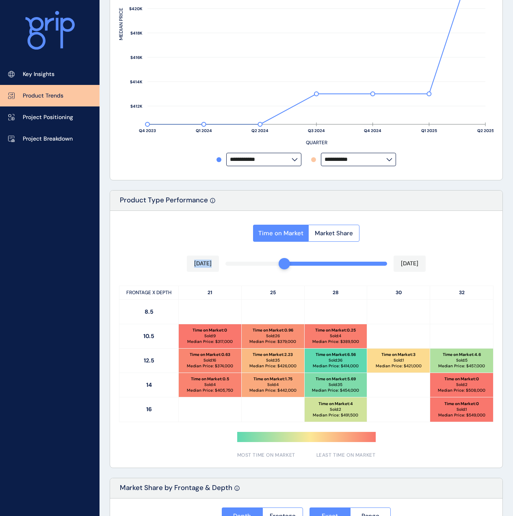
scroll to position [203, 0]
click at [117, 237] on div "Time on Market Market Share Jan 2025 Aug 2025 FRONTAGE X DEPTH 21 25 28 30 32 8…" at bounding box center [306, 338] width 393 height 257
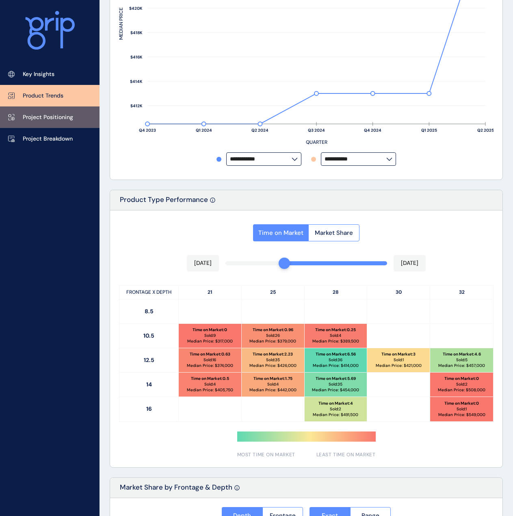
click at [55, 119] on p "Project Positioning" at bounding box center [48, 117] width 50 height 8
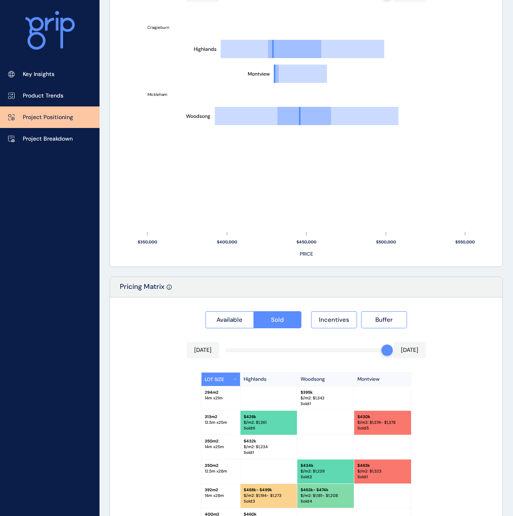
scroll to position [569, 0]
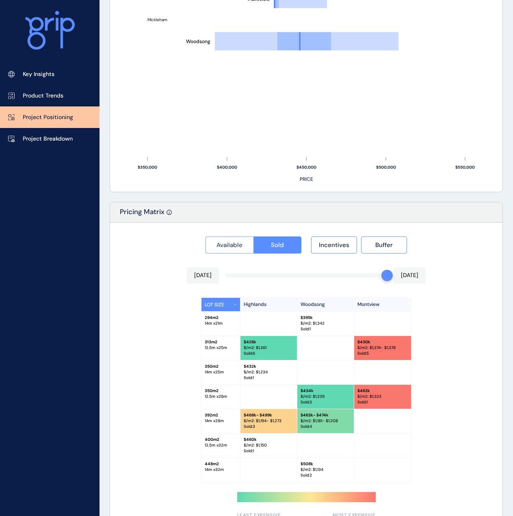
click at [234, 247] on span "Available" at bounding box center [230, 245] width 26 height 8
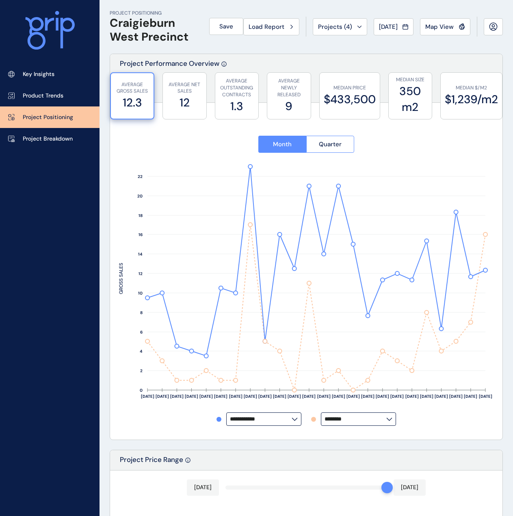
scroll to position [0, 0]
click at [286, 22] on button "Load Report" at bounding box center [271, 27] width 56 height 17
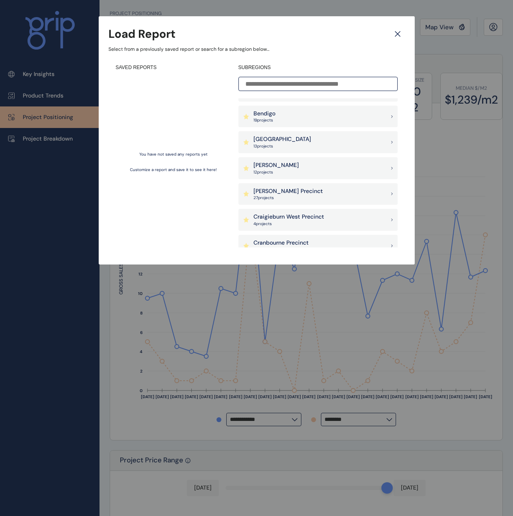
scroll to position [163, 0]
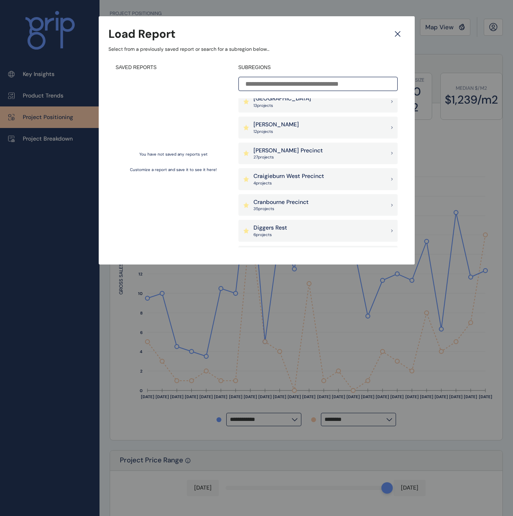
click at [330, 207] on div "Cranbourne Precinct 35 project s" at bounding box center [318, 205] width 159 height 22
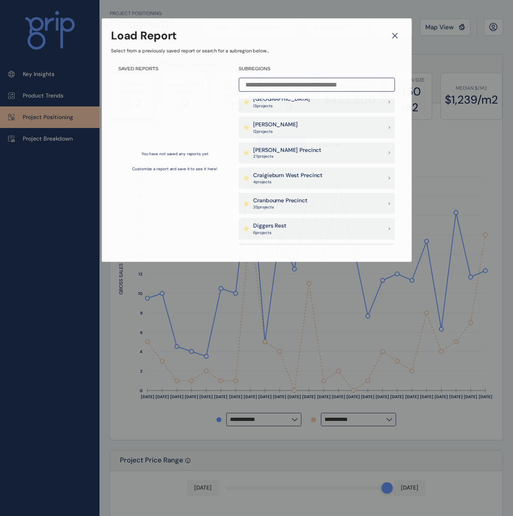
type input "*****"
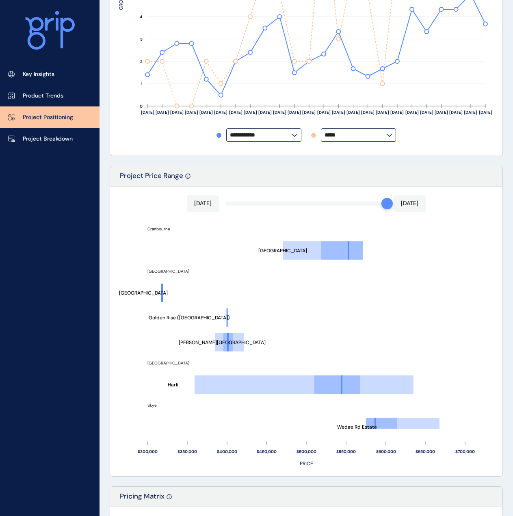
scroll to position [85, 0]
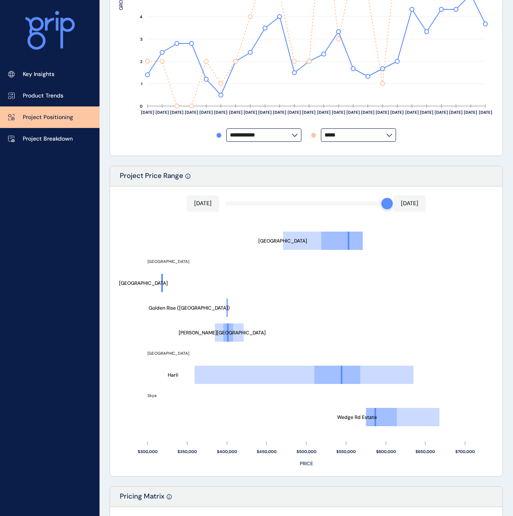
click at [113, 292] on div "Aug 2025 Aug 2025 Wedge Rd Estate Harli Nelson Village Golden Rise (Fmr Ballart…" at bounding box center [306, 332] width 393 height 290
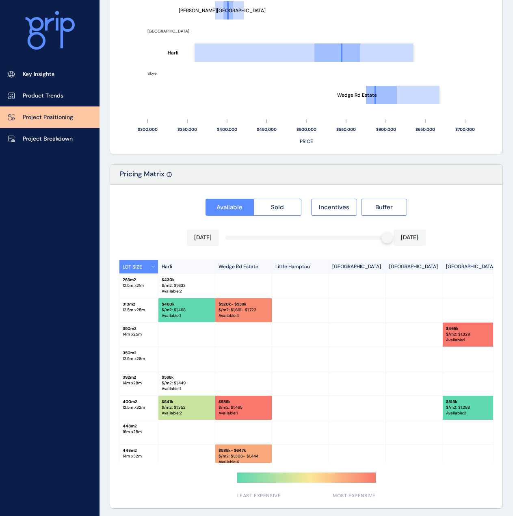
scroll to position [609, 0]
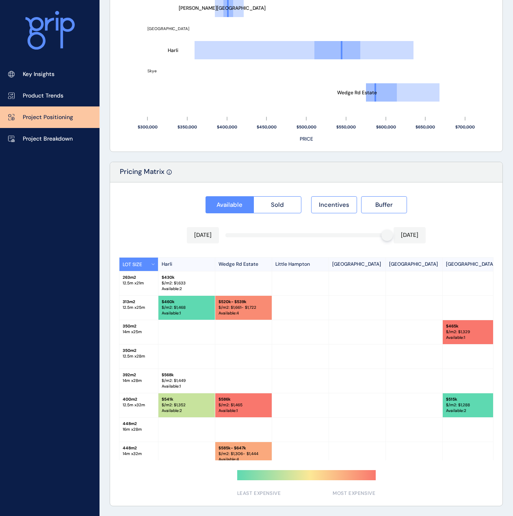
drag, startPoint x: 340, startPoint y: 458, endPoint x: 383, endPoint y: 462, distance: 42.9
click at [417, 462] on div "Available Sold Incentives Buffer Aug 2025 Aug 2025 LOT SIZE Harli Wedge Rd Esta…" at bounding box center [306, 343] width 393 height 323
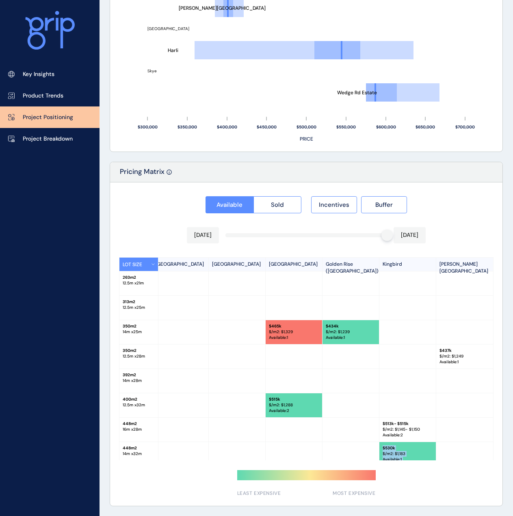
scroll to position [0, 0]
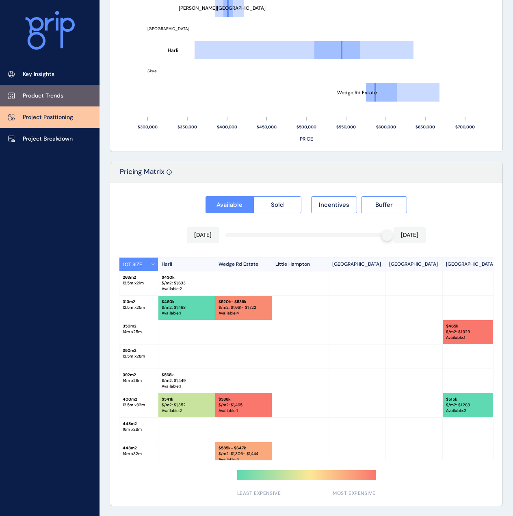
click at [57, 97] on p "Product Trends" at bounding box center [43, 96] width 41 height 8
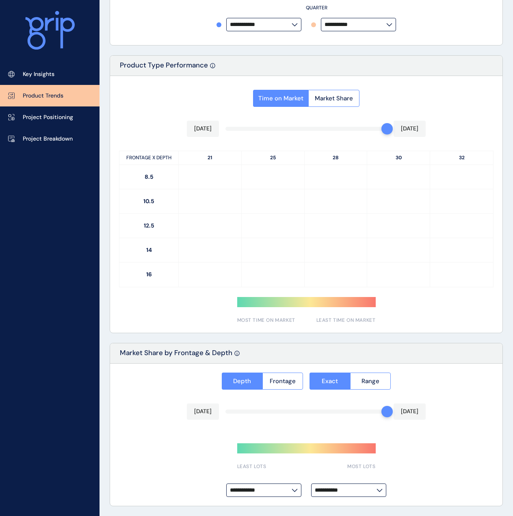
type input "*********"
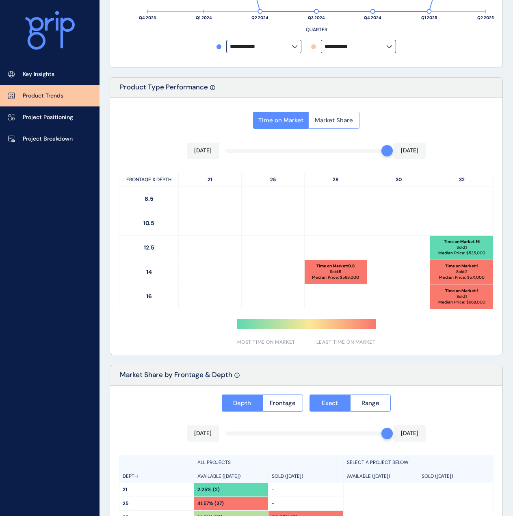
scroll to position [313, 0]
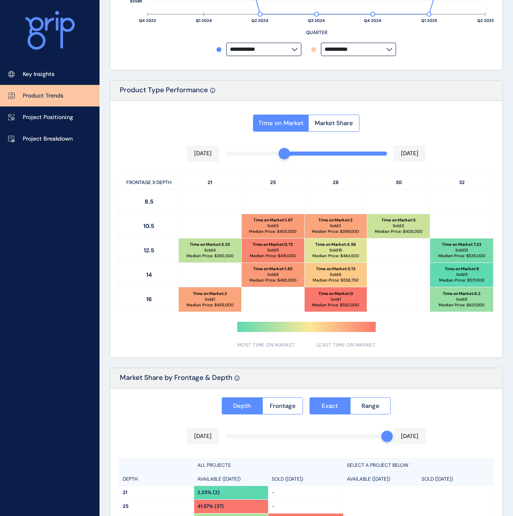
drag, startPoint x: 385, startPoint y: 154, endPoint x: 285, endPoint y: 157, distance: 100.0
click at [285, 157] on div at bounding box center [284, 153] width 11 height 11
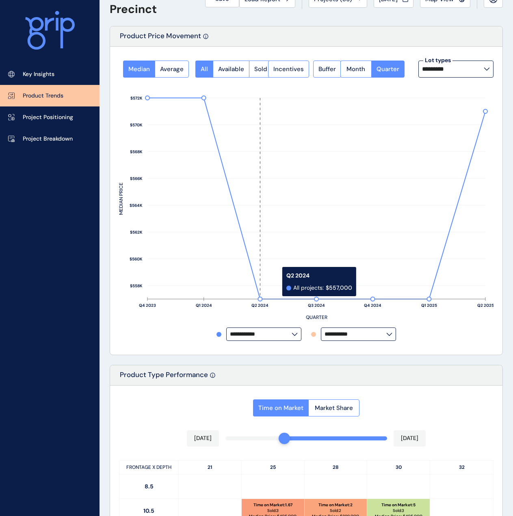
scroll to position [0, 0]
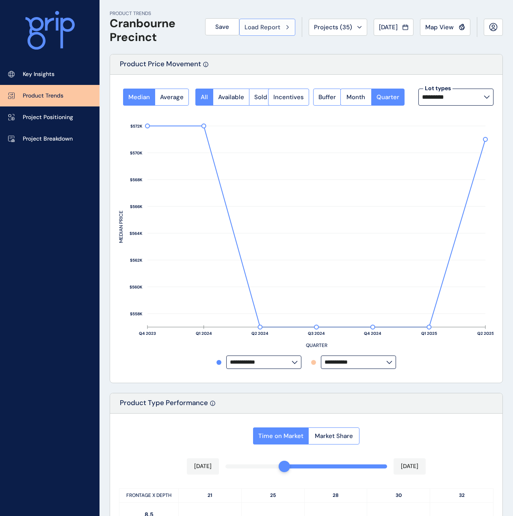
click at [276, 28] on div "Load Report" at bounding box center [268, 27] width 46 height 8
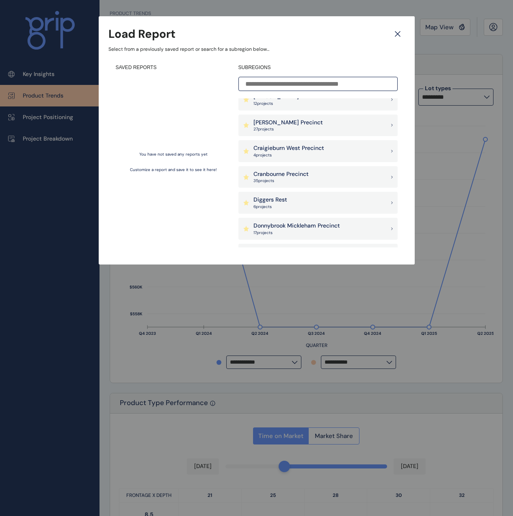
scroll to position [203, 0]
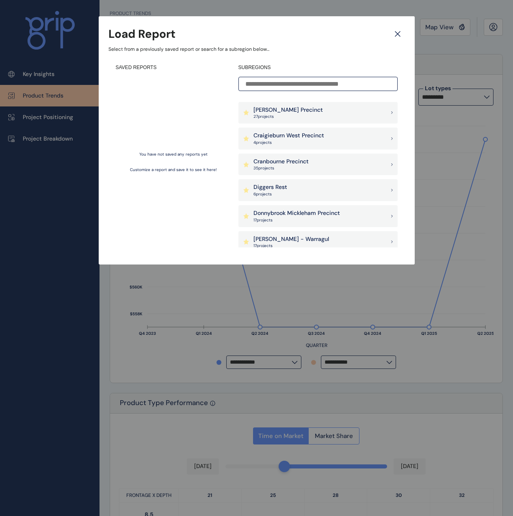
click at [301, 191] on div "Diggers Rest 6 project s" at bounding box center [318, 190] width 159 height 22
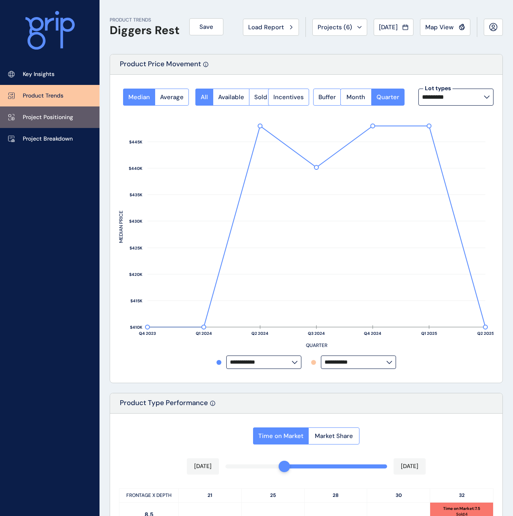
click at [47, 118] on p "Project Positioning" at bounding box center [48, 117] width 50 height 8
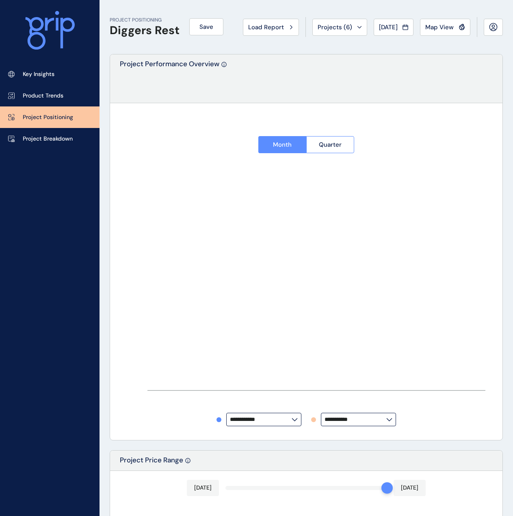
type input "**********"
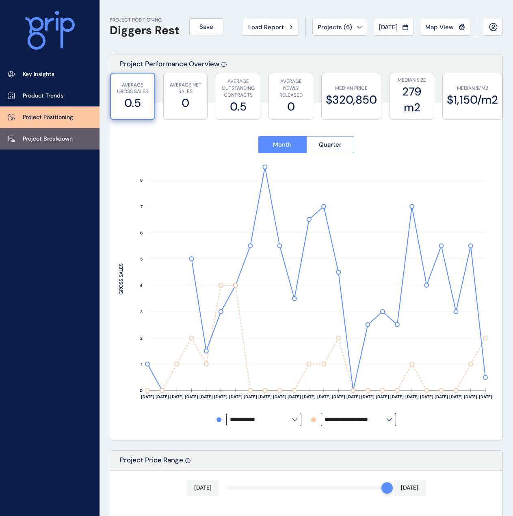
click at [52, 136] on p "Project Breakdown" at bounding box center [48, 139] width 50 height 8
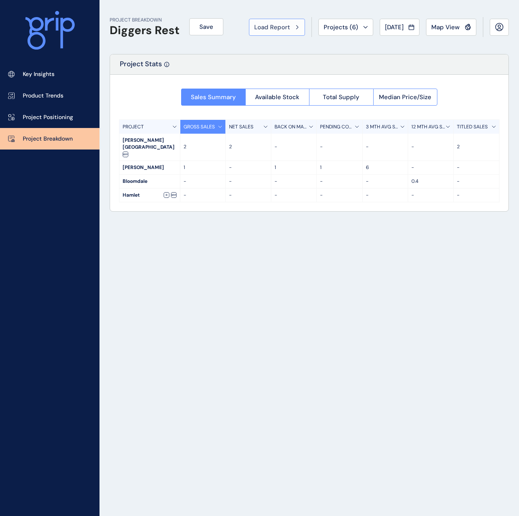
click at [276, 28] on span "Load Report" at bounding box center [272, 27] width 36 height 8
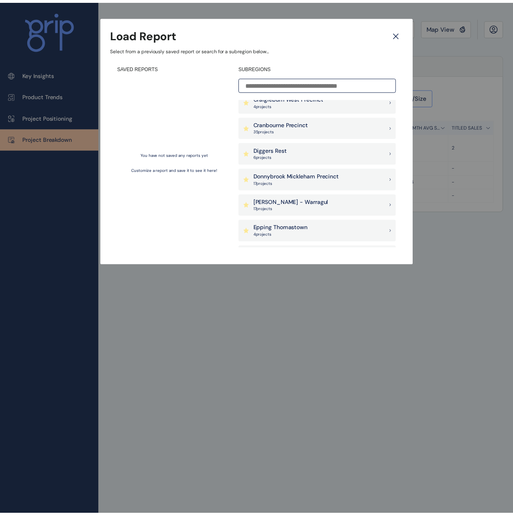
scroll to position [244, 0]
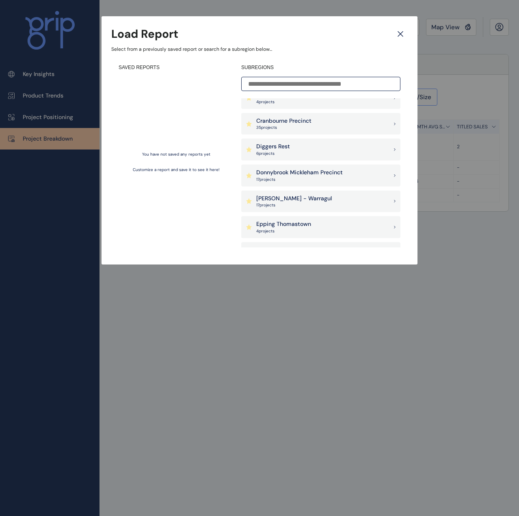
click at [292, 180] on p "17 project s" at bounding box center [299, 180] width 87 height 6
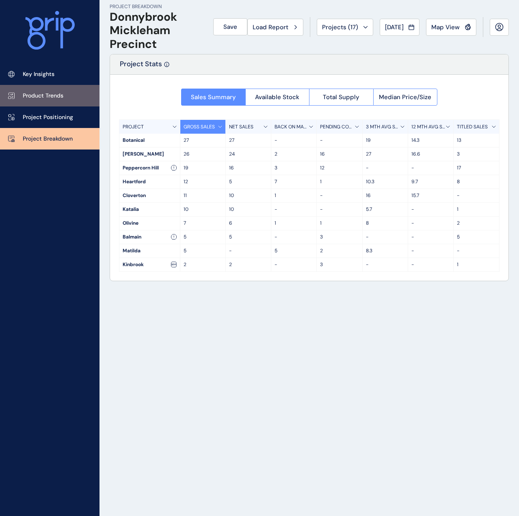
click at [34, 94] on p "Product Trends" at bounding box center [43, 96] width 41 height 8
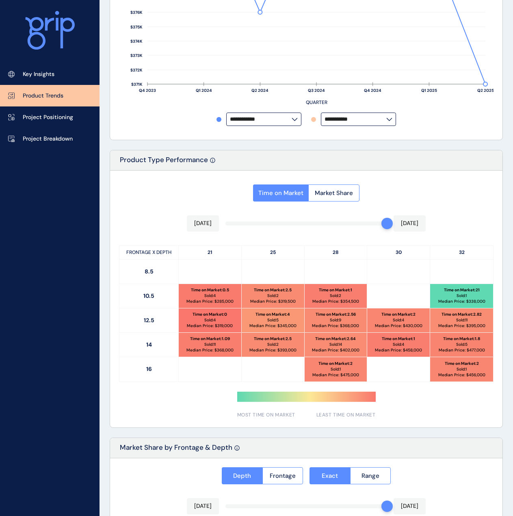
scroll to position [244, 0]
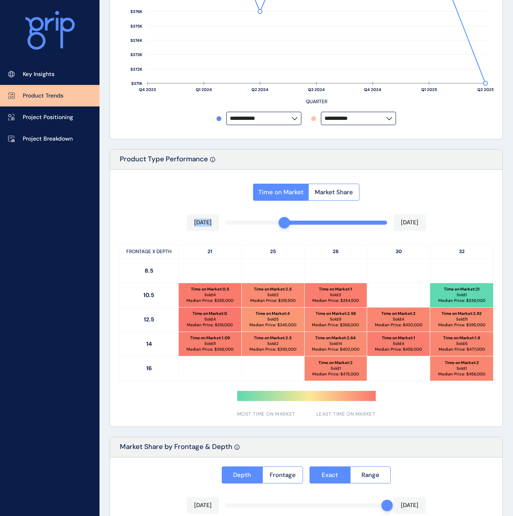
drag, startPoint x: 384, startPoint y: 227, endPoint x: 289, endPoint y: 228, distance: 95.1
click at [289, 228] on div "Time on Market Market Share Jan 2025 Aug 2025 FRONTAGE X DEPTH 21 25 28 30 32 8…" at bounding box center [306, 298] width 393 height 257
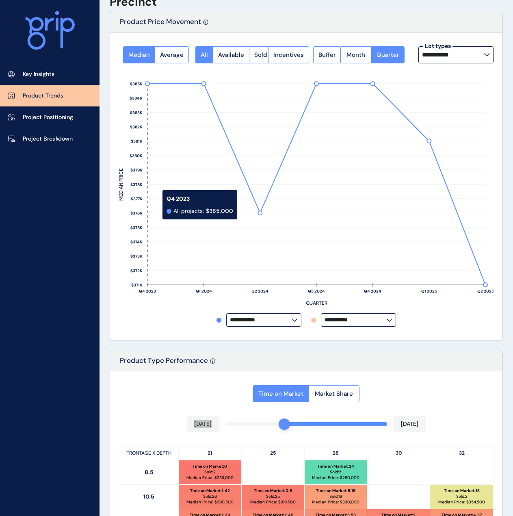
scroll to position [0, 0]
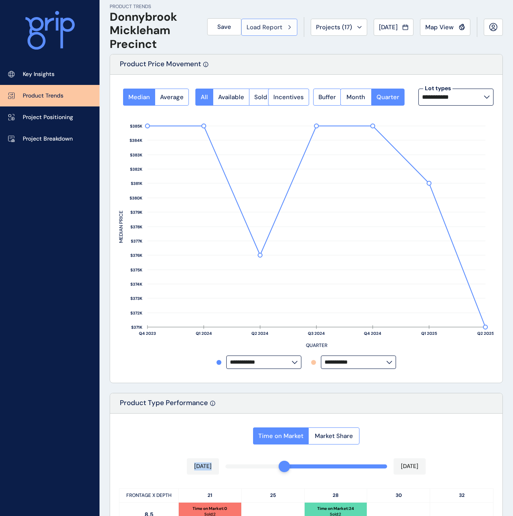
click at [270, 34] on button "Load Report" at bounding box center [269, 27] width 56 height 17
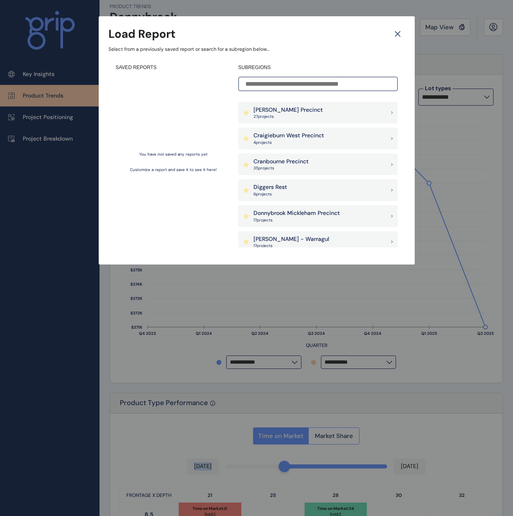
scroll to position [244, 0]
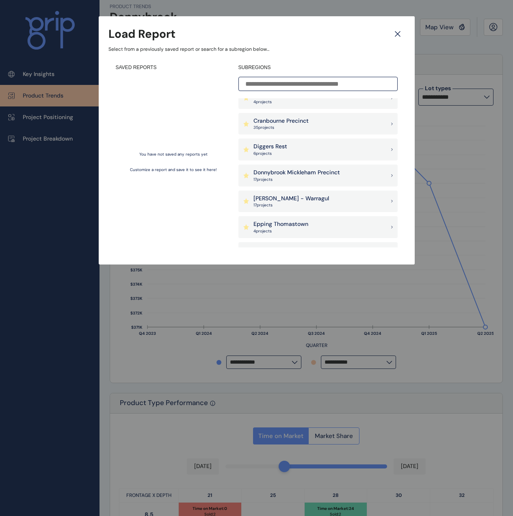
click at [327, 204] on div "Drouin - Warragul 17 project s" at bounding box center [318, 202] width 159 height 22
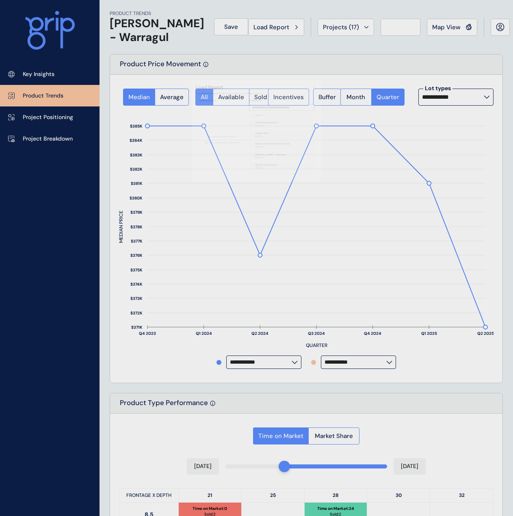
type input "*********"
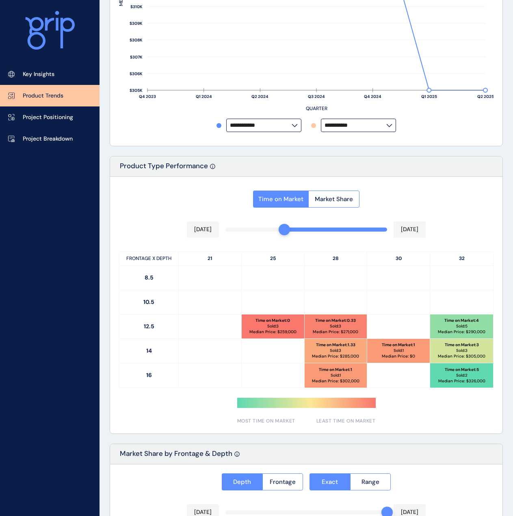
scroll to position [284, 0]
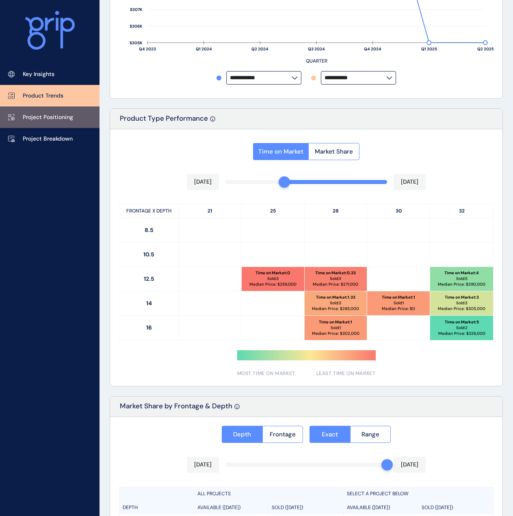
click at [59, 117] on p "Project Positioning" at bounding box center [48, 117] width 50 height 8
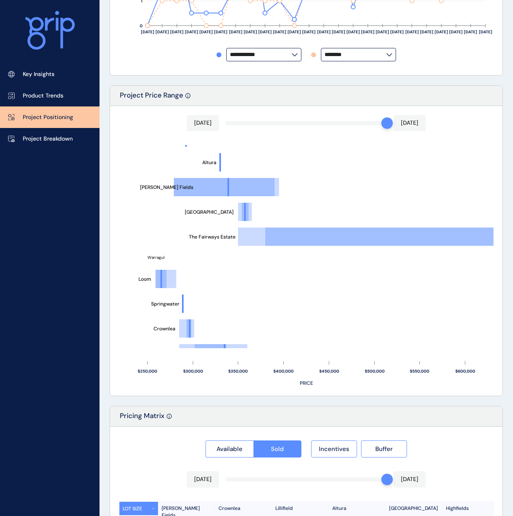
scroll to position [488, 0]
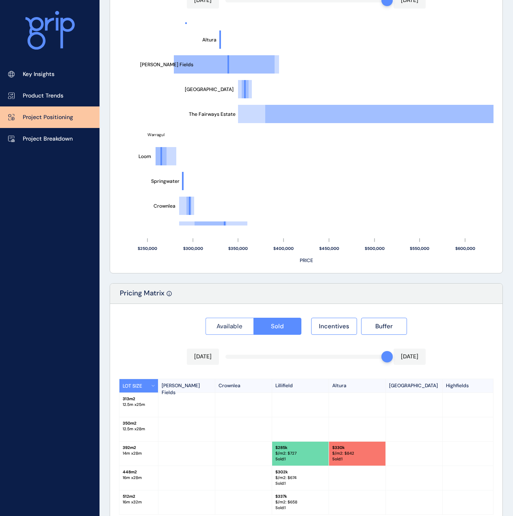
click at [239, 325] on span "Available" at bounding box center [230, 326] width 26 height 8
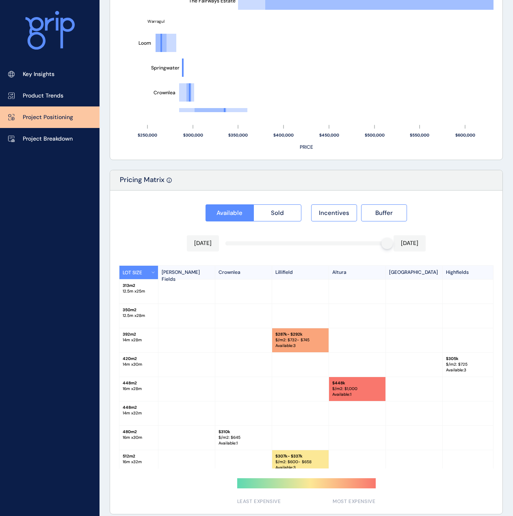
scroll to position [609, 0]
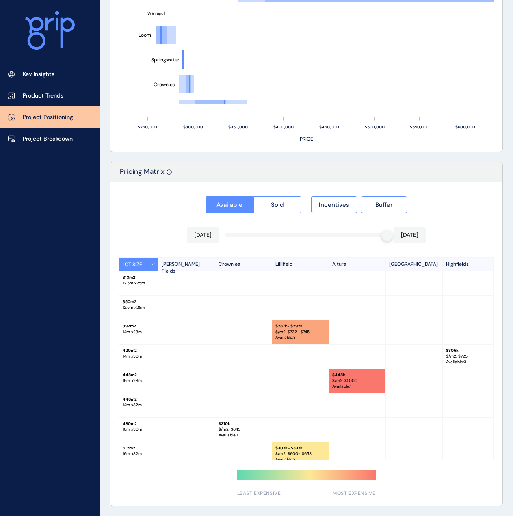
drag, startPoint x: 235, startPoint y: 460, endPoint x: 338, endPoint y: 469, distance: 104.0
click at [338, 469] on div "Available Sold Incentives Buffer Aug 2025 Aug 2025 LOT SIZE Drouin Fields Crown…" at bounding box center [306, 343] width 393 height 323
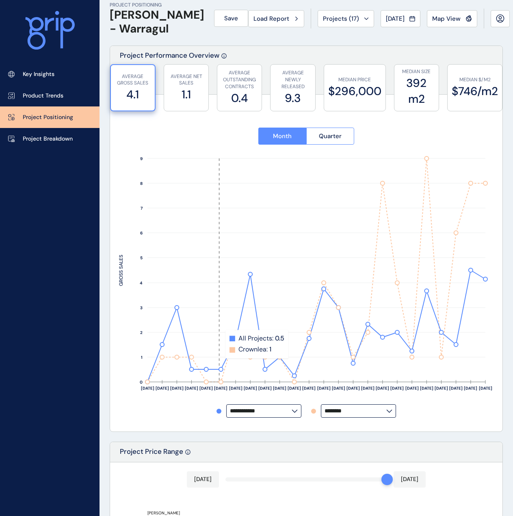
scroll to position [0, 0]
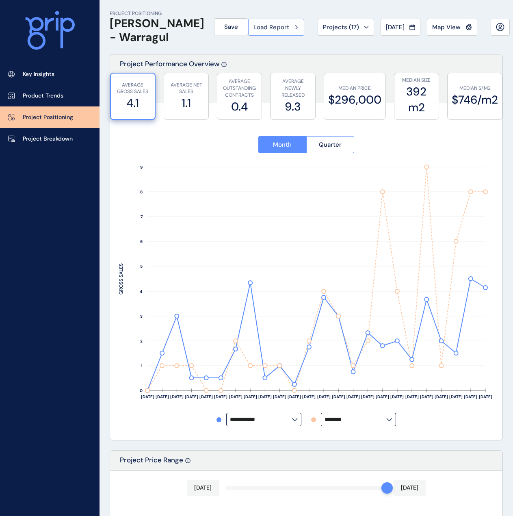
click at [262, 27] on span "Load Report" at bounding box center [272, 27] width 36 height 8
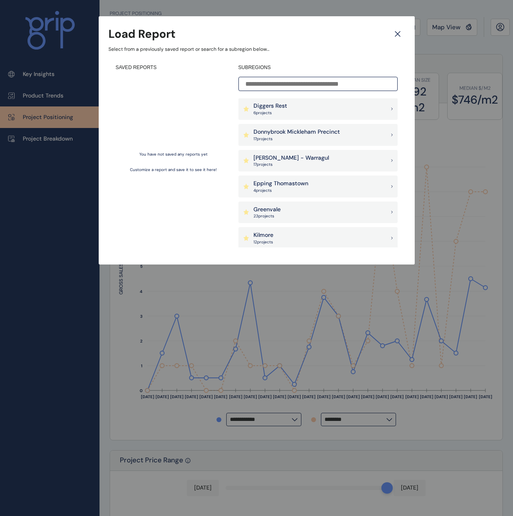
scroll to position [325, 0]
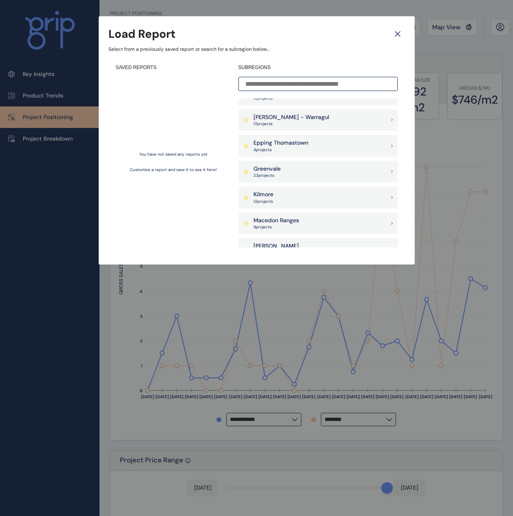
click at [299, 144] on p "Epping Thomastown" at bounding box center [281, 143] width 55 height 8
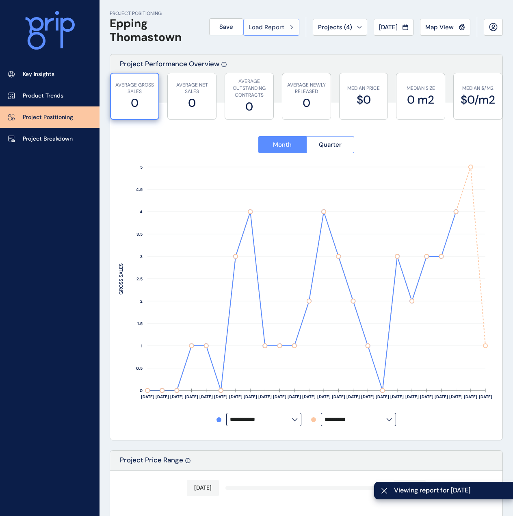
click at [263, 30] on span "Load Report" at bounding box center [267, 27] width 36 height 8
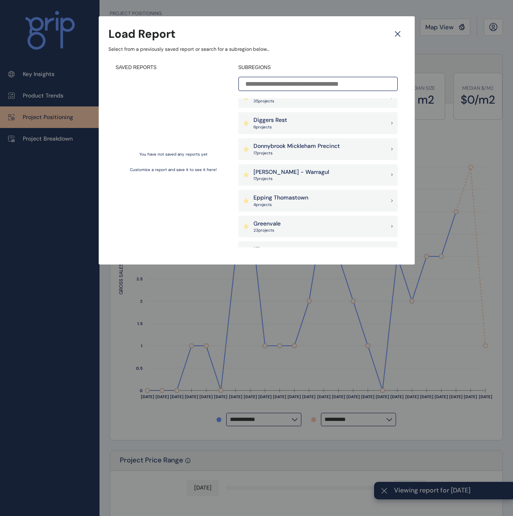
scroll to position [284, 0]
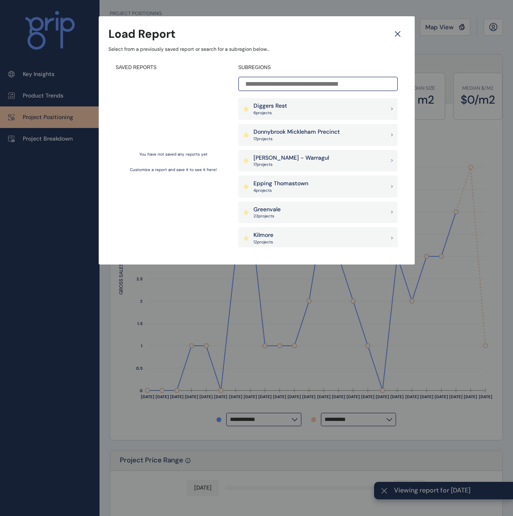
click at [293, 213] on div "Greenvale 23 project s" at bounding box center [318, 213] width 159 height 22
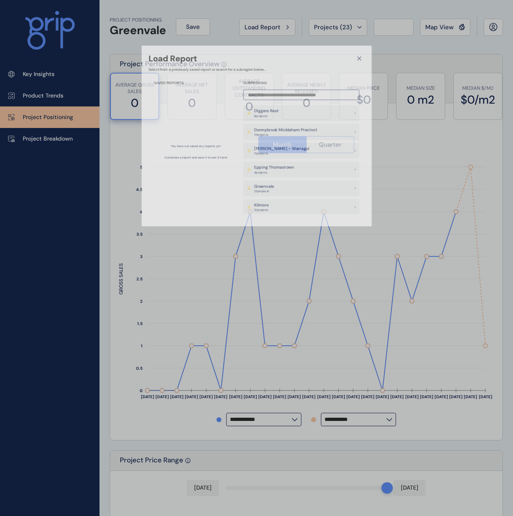
type input "**********"
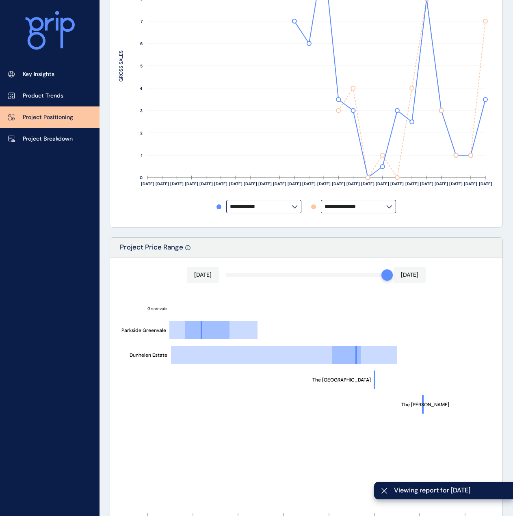
scroll to position [284, 0]
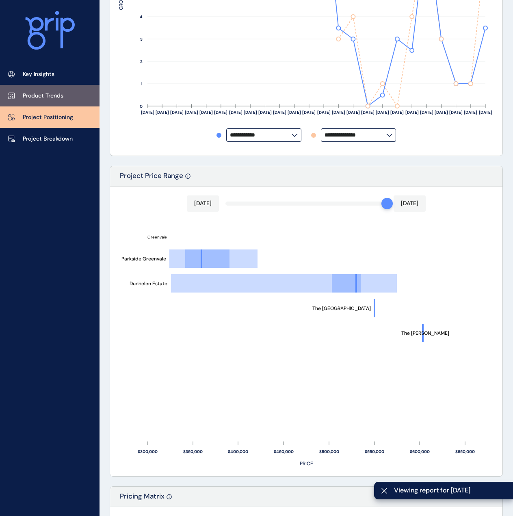
click at [46, 93] on p "Product Trends" at bounding box center [43, 96] width 41 height 8
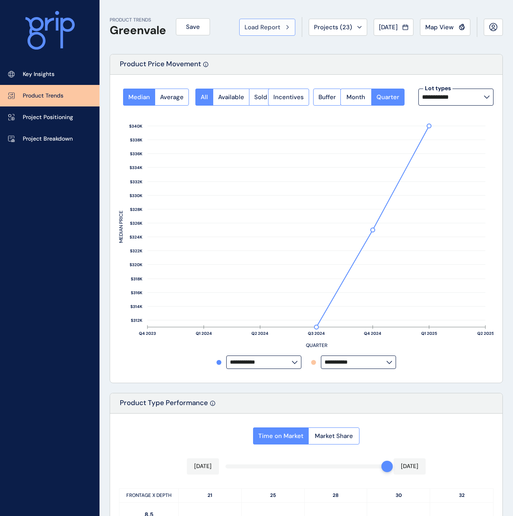
click at [274, 30] on div "Load Report" at bounding box center [268, 27] width 46 height 8
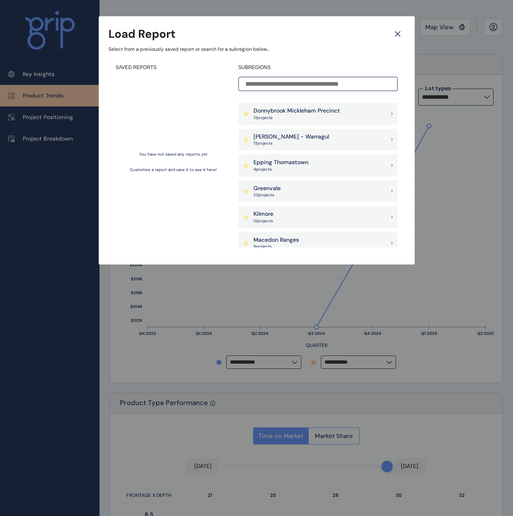
scroll to position [325, 0]
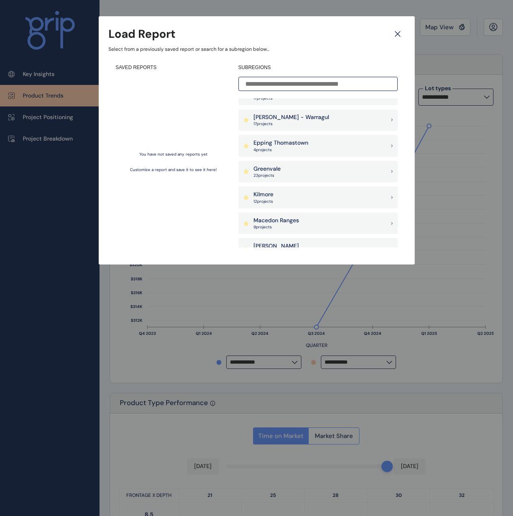
click at [327, 195] on div "Kilmore 12 project s" at bounding box center [318, 198] width 159 height 22
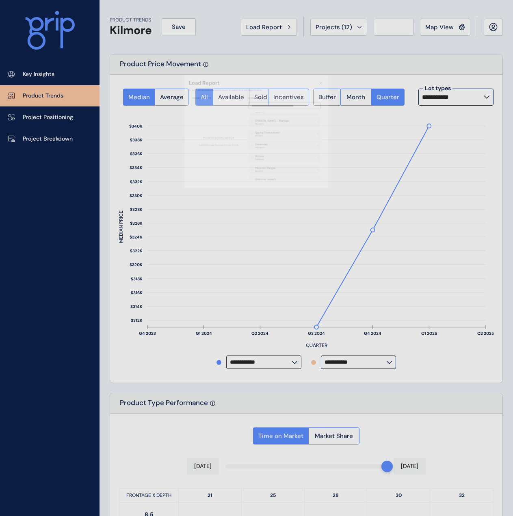
type input "*********"
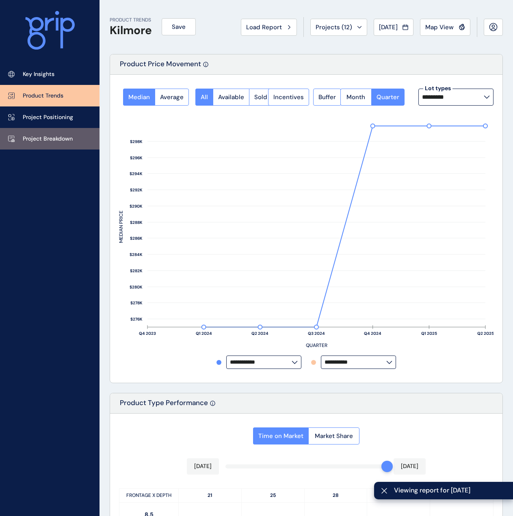
click at [48, 141] on p "Project Breakdown" at bounding box center [48, 139] width 50 height 8
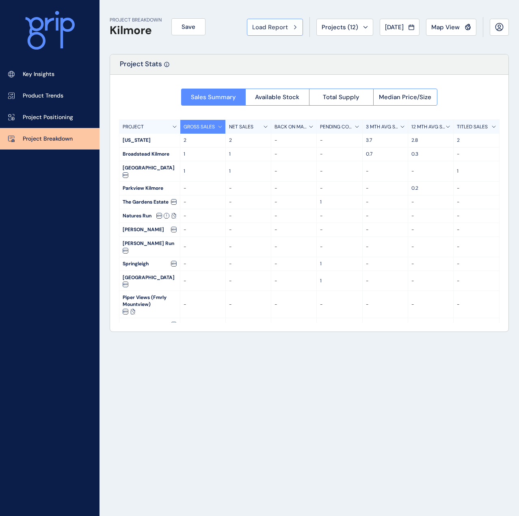
click at [280, 28] on span "Load Report" at bounding box center [270, 27] width 36 height 8
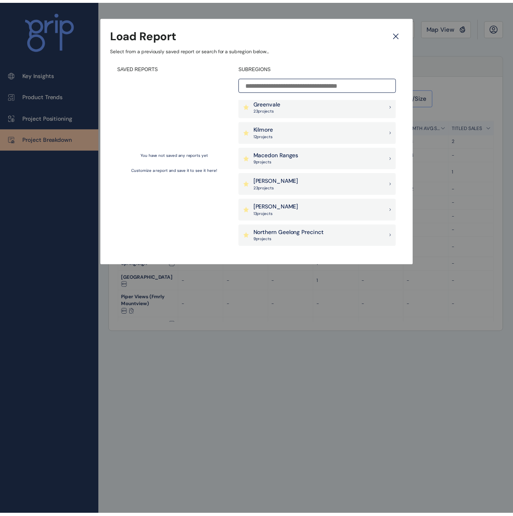
scroll to position [406, 0]
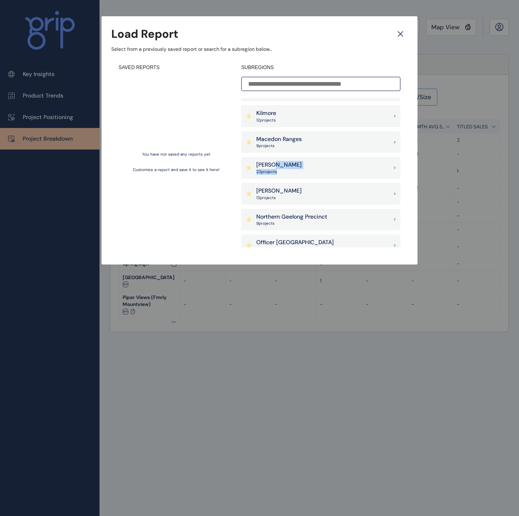
click at [296, 169] on div "Melton 23 project s" at bounding box center [320, 168] width 159 height 22
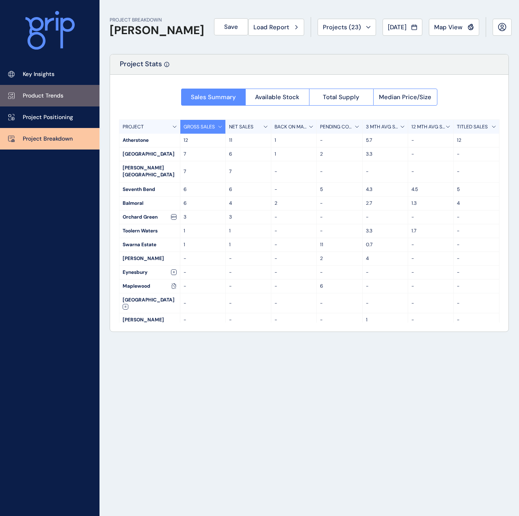
click at [55, 101] on link "Product Trends" at bounding box center [50, 96] width 100 height 22
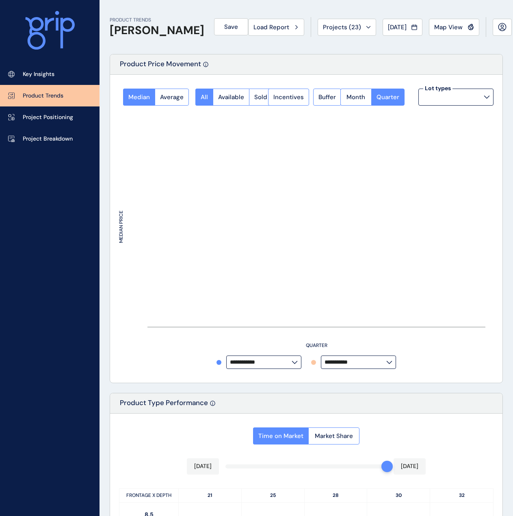
type input "**********"
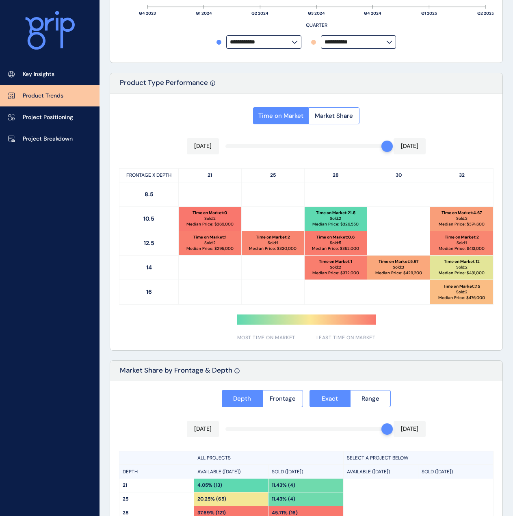
scroll to position [325, 0]
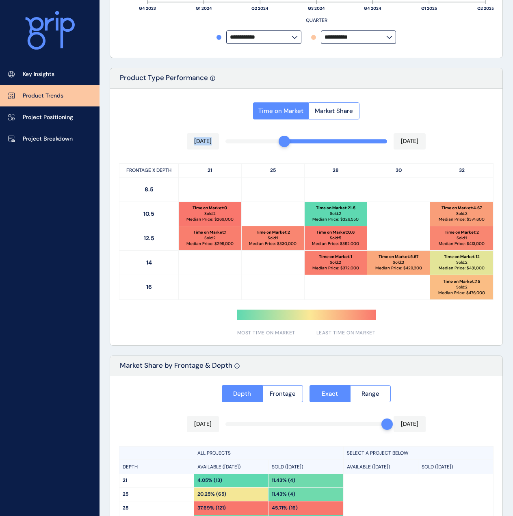
drag, startPoint x: 386, startPoint y: 138, endPoint x: 289, endPoint y: 145, distance: 98.2
click at [289, 145] on div "Time on Market Market Share Jan 2025 Aug 2025 FRONTAGE X DEPTH 21 25 28 30 32 8…" at bounding box center [306, 217] width 393 height 257
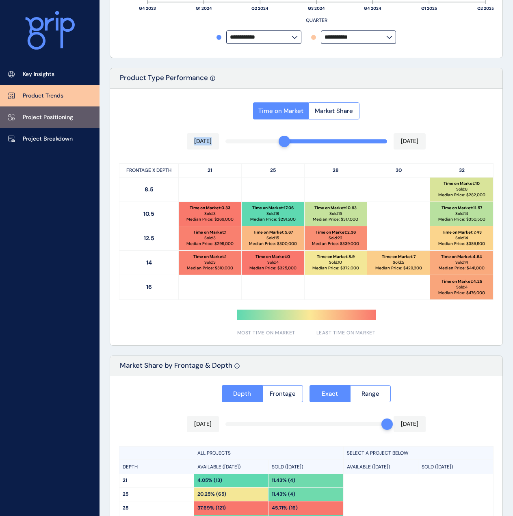
click at [37, 112] on link "Project Positioning" at bounding box center [50, 117] width 100 height 22
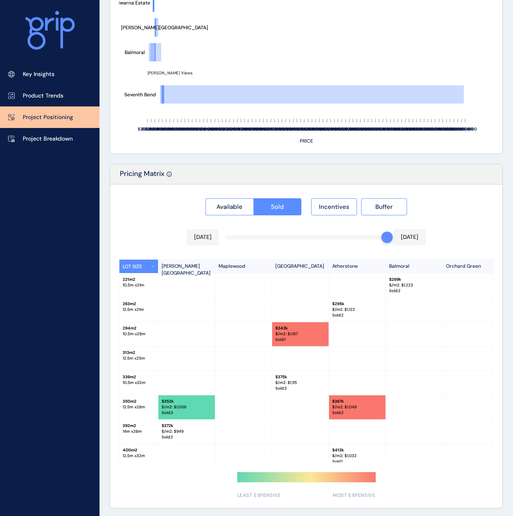
scroll to position [609, 0]
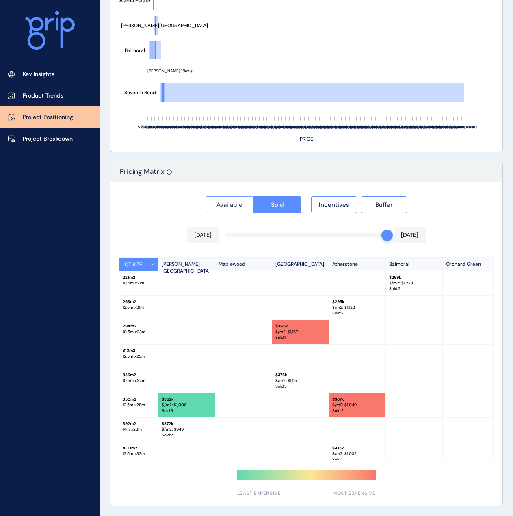
click at [230, 205] on span "Available" at bounding box center [230, 205] width 26 height 8
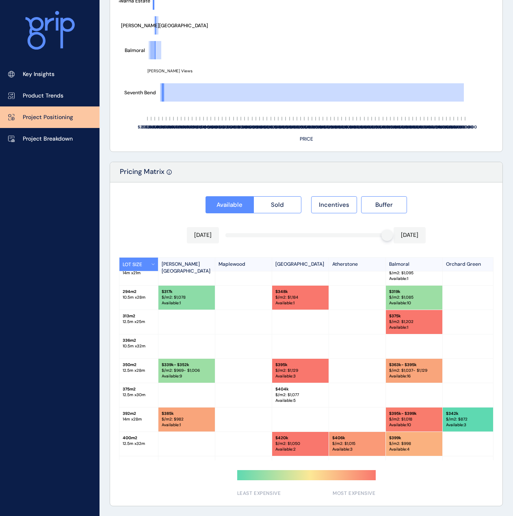
scroll to position [122, 0]
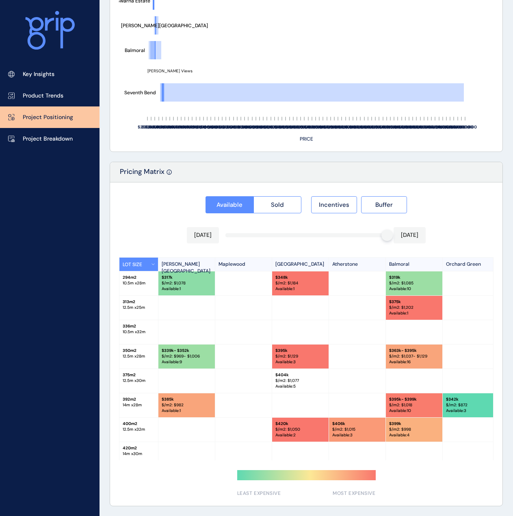
drag, startPoint x: 307, startPoint y: 458, endPoint x: 324, endPoint y: 459, distance: 17.5
click at [324, 459] on div "LOT SIZE Tulloh Street Maplewood Cobble Springs Atherstone Balmoral Orchard Gre…" at bounding box center [306, 358] width 375 height 203
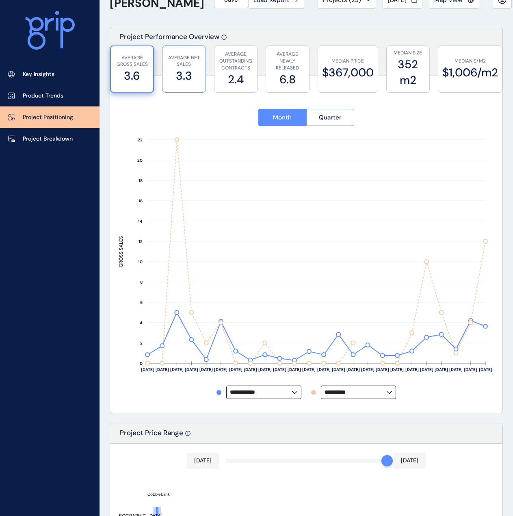
scroll to position [0, 0]
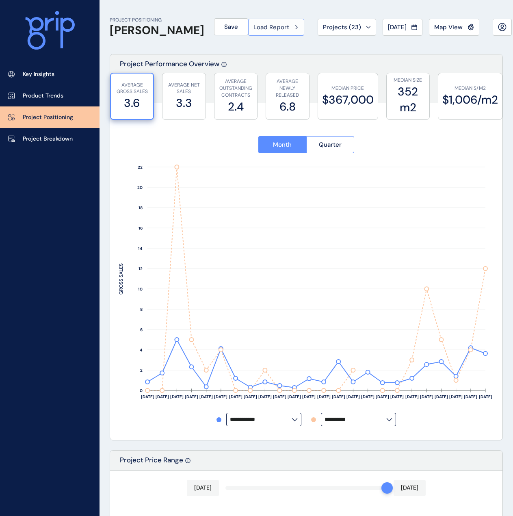
click at [260, 24] on span "Load Report" at bounding box center [272, 27] width 36 height 8
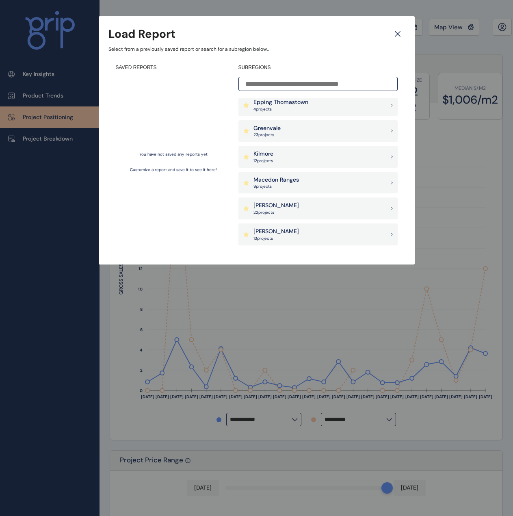
scroll to position [406, 0]
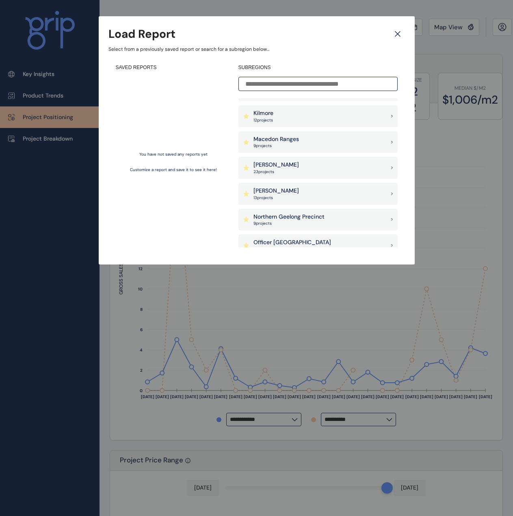
click at [315, 191] on div "Mernda Doreen 13 project s" at bounding box center [318, 194] width 159 height 22
type input "******"
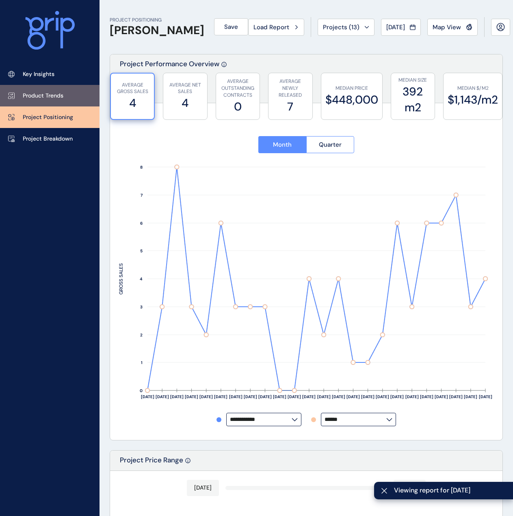
click at [58, 96] on p "Product Trends" at bounding box center [43, 96] width 41 height 8
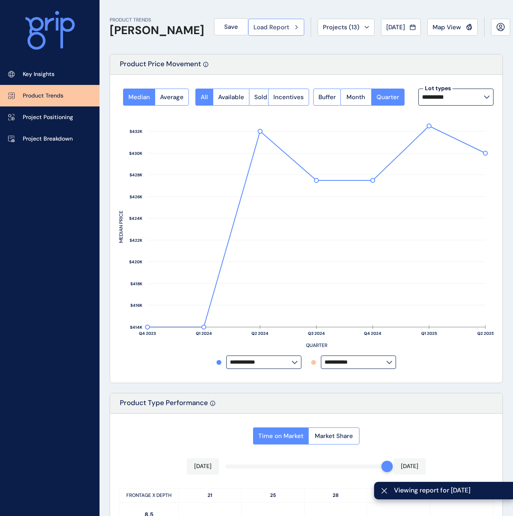
click at [254, 29] on span "Load Report" at bounding box center [272, 27] width 36 height 8
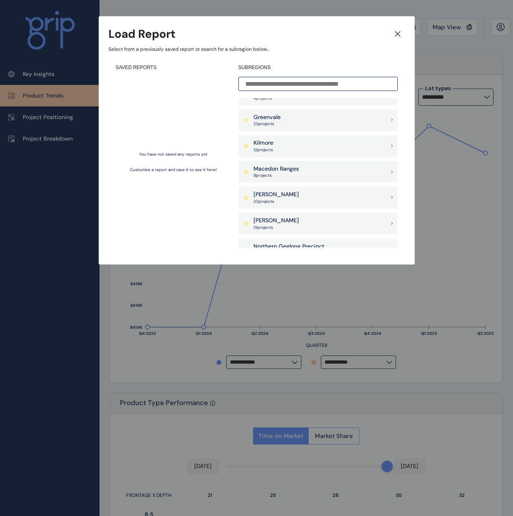
scroll to position [406, 0]
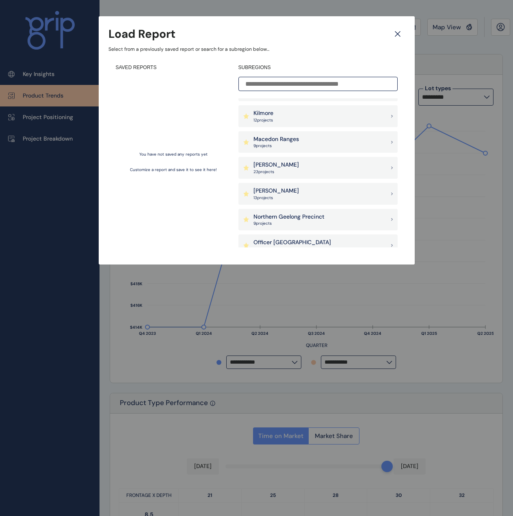
click at [301, 219] on p "Northern Geelong Precinct" at bounding box center [289, 217] width 71 height 8
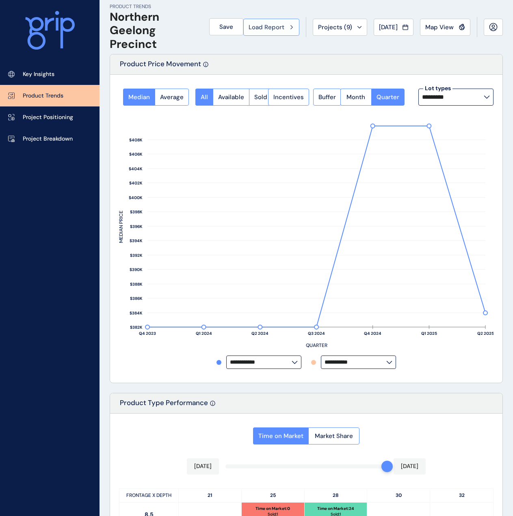
click at [270, 34] on button "Load Report" at bounding box center [271, 27] width 56 height 17
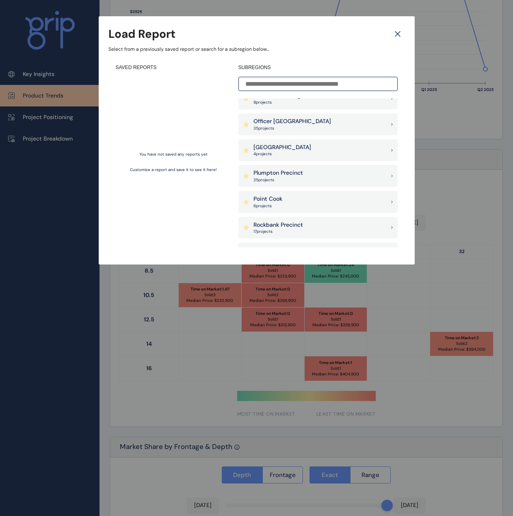
scroll to position [528, 0]
click at [295, 147] on div "Pakenham East 4 project s" at bounding box center [318, 150] width 159 height 22
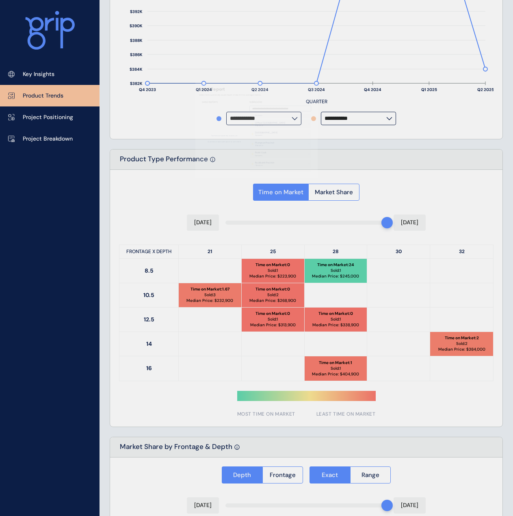
type input "**********"
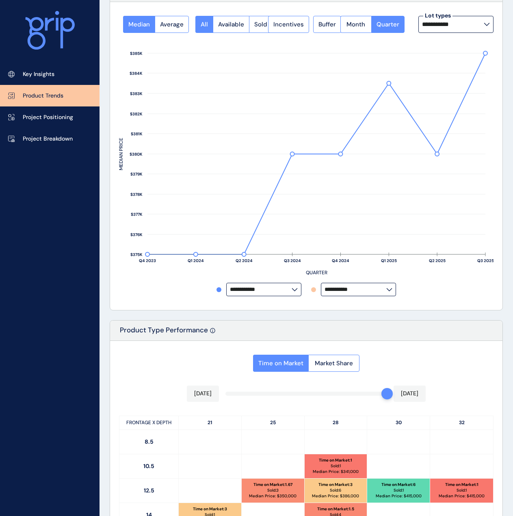
scroll to position [163, 0]
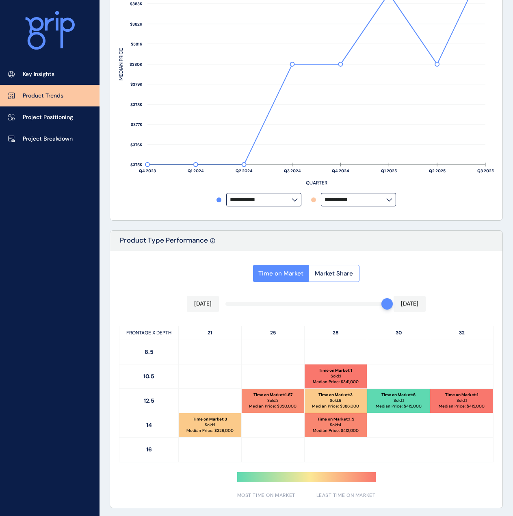
click at [287, 306] on div "Time on Market Market Share Sep 2025 Sep 2025 FRONTAGE X DEPTH 21 25 28 30 32 8…" at bounding box center [306, 379] width 393 height 257
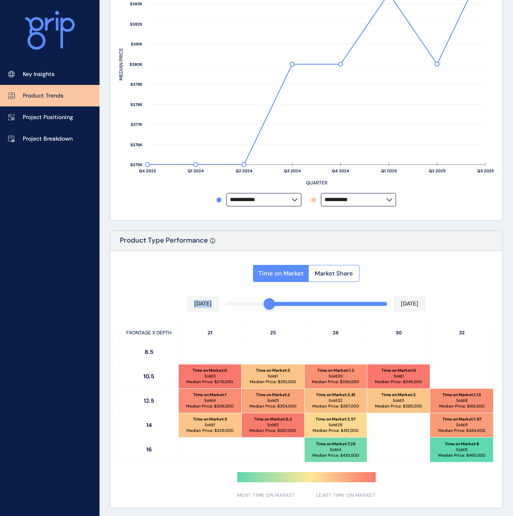
drag, startPoint x: 282, startPoint y: 306, endPoint x: 272, endPoint y: 306, distance: 9.4
click at [272, 306] on div "Time on Market Market Share Jan 2025 Sep 2025 FRONTAGE X DEPTH 21 25 28 30 32 8…" at bounding box center [306, 379] width 393 height 257
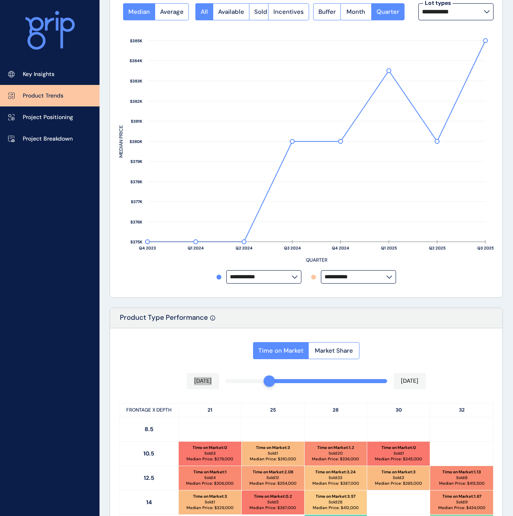
scroll to position [0, 0]
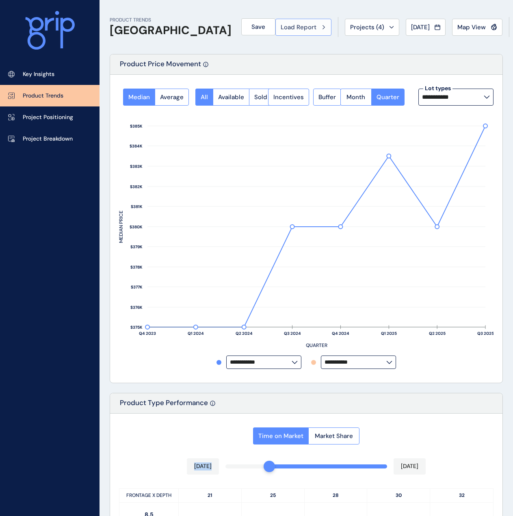
click at [323, 29] on icon at bounding box center [324, 27] width 2 height 4
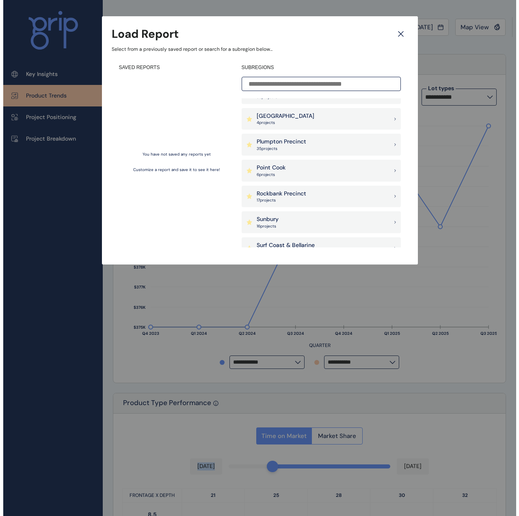
scroll to position [528, 0]
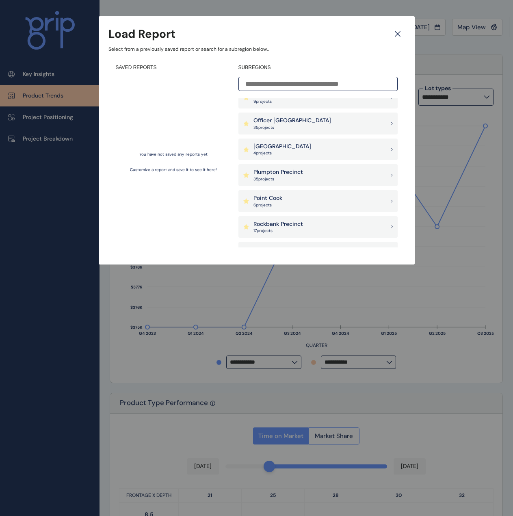
click at [312, 125] on div "Officer [PERSON_NAME] 35 project s" at bounding box center [318, 124] width 159 height 22
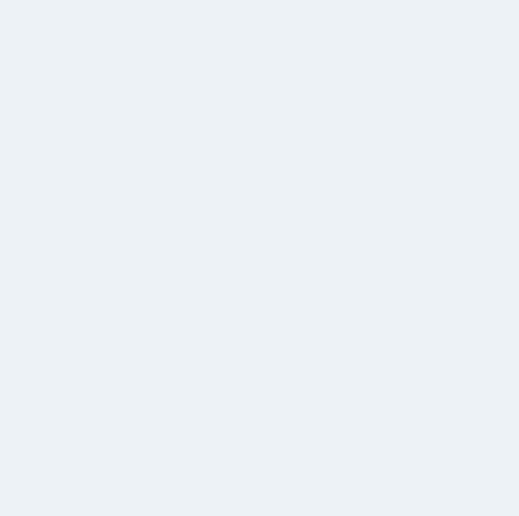
drag, startPoint x: 239, startPoint y: 168, endPoint x: 248, endPoint y: 173, distance: 10.7
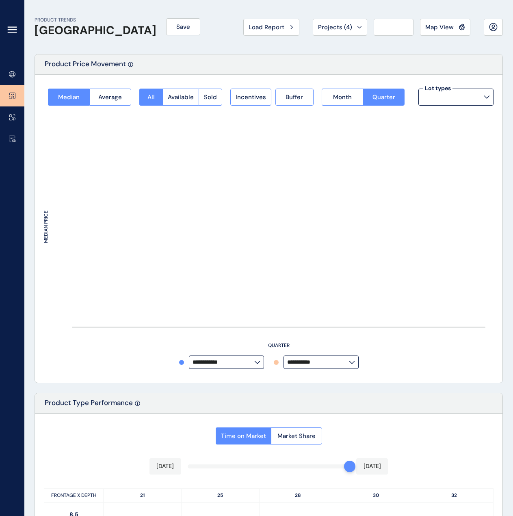
type input "**********"
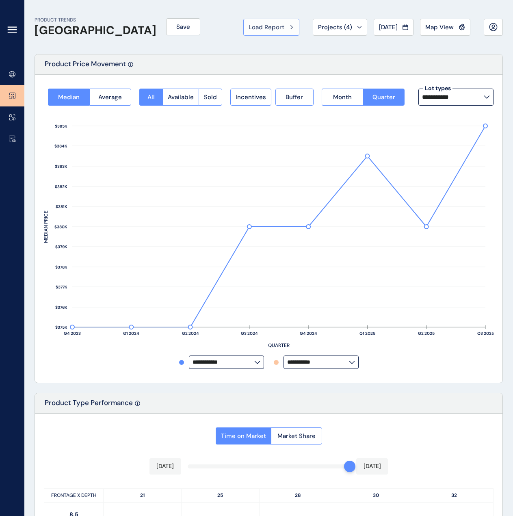
click at [268, 32] on button "Load Report" at bounding box center [271, 27] width 56 height 17
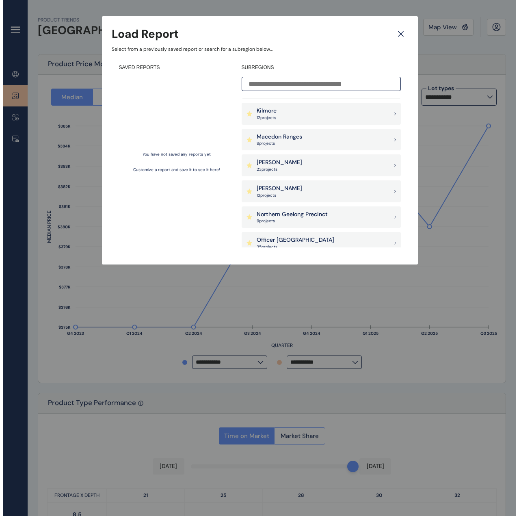
scroll to position [447, 0]
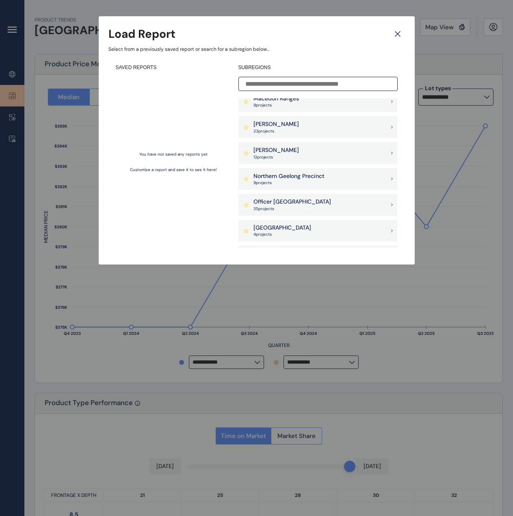
click at [302, 202] on div "Officer Pakenham 35 project s" at bounding box center [318, 205] width 159 height 22
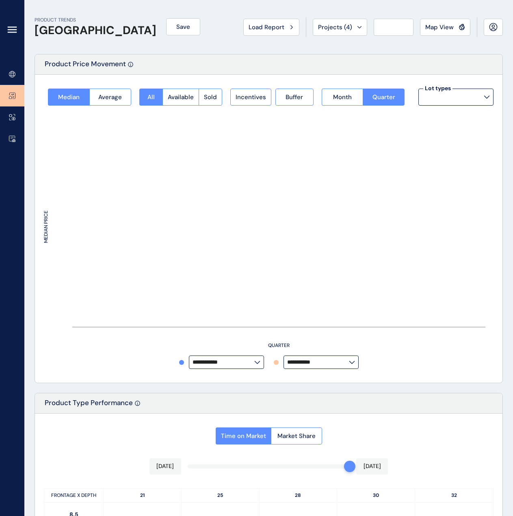
type input "**********"
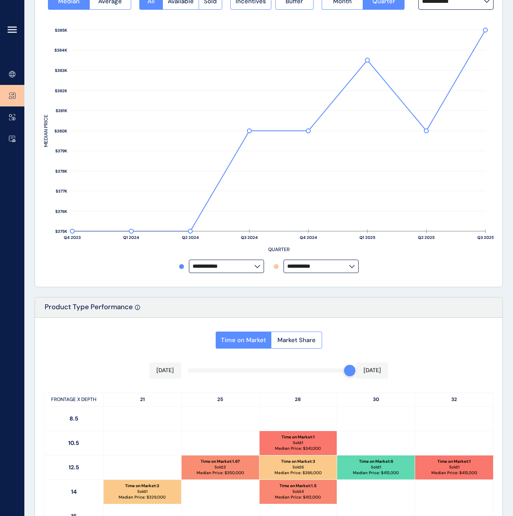
scroll to position [244, 0]
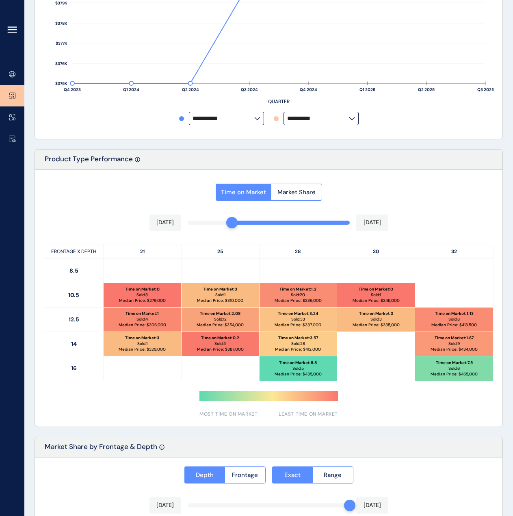
drag, startPoint x: 345, startPoint y: 223, endPoint x: 236, endPoint y: 224, distance: 109.3
click at [236, 224] on div at bounding box center [231, 222] width 11 height 11
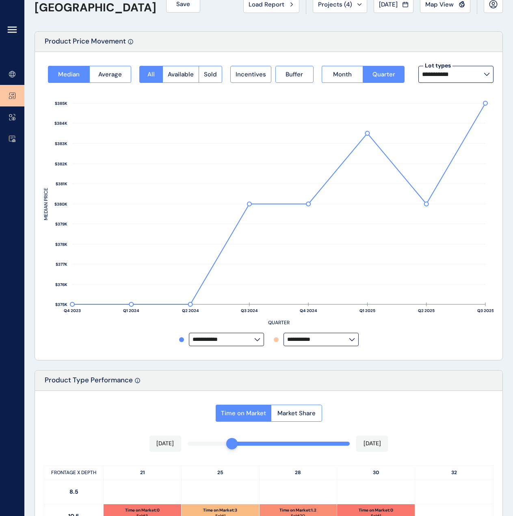
scroll to position [0, 0]
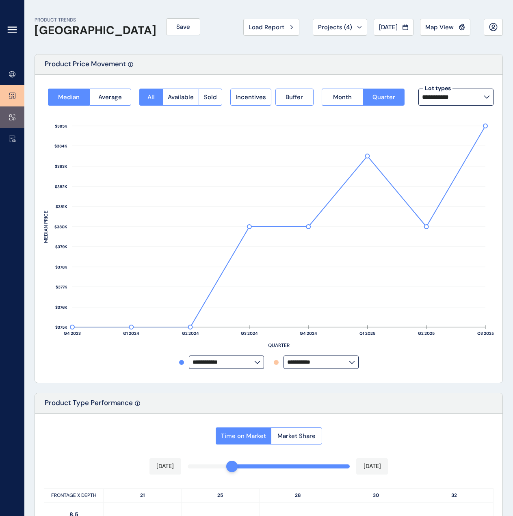
click at [9, 118] on link at bounding box center [12, 117] width 24 height 22
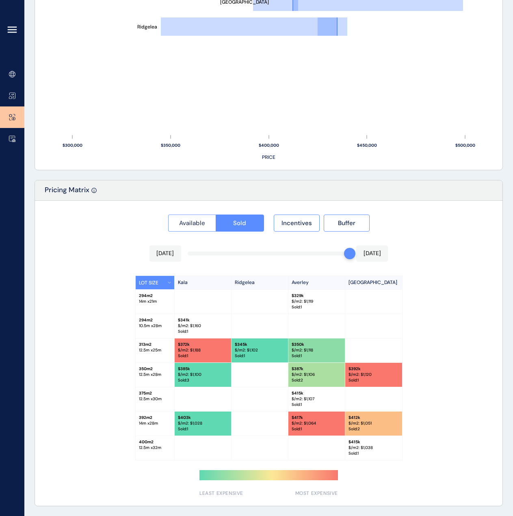
click at [180, 219] on span "Available" at bounding box center [192, 223] width 26 height 8
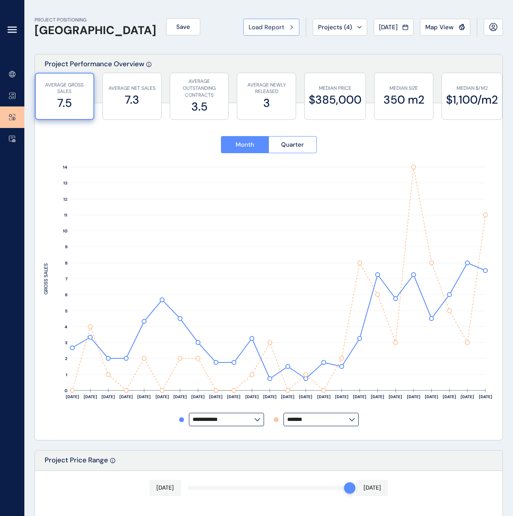
click at [263, 23] on span "Load Report" at bounding box center [267, 27] width 36 height 8
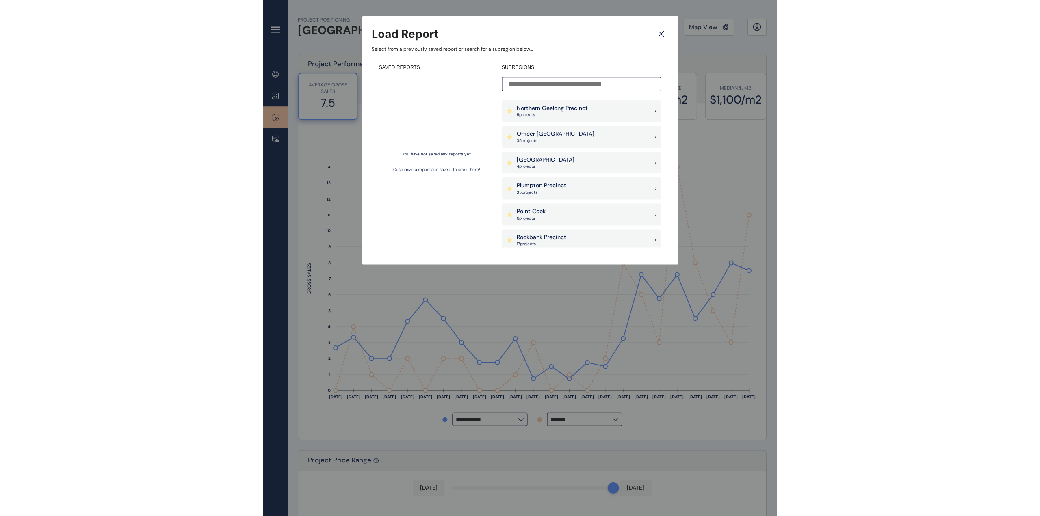
scroll to position [528, 0]
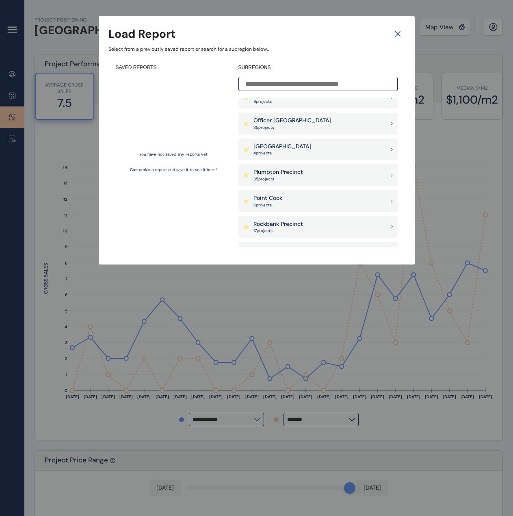
click at [325, 123] on div "Officer [PERSON_NAME] 35 project s" at bounding box center [318, 124] width 159 height 22
type input "**********"
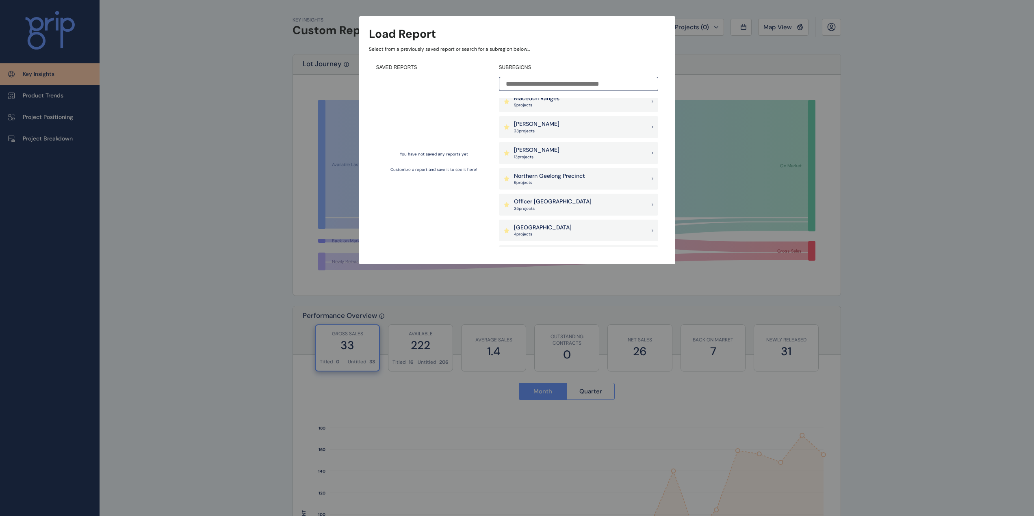
scroll to position [488, 0]
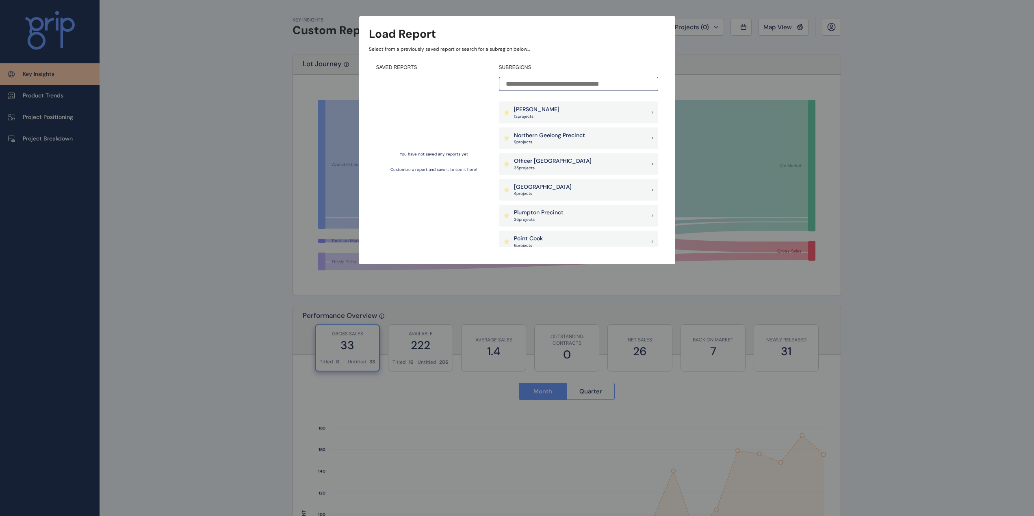
click at [598, 161] on div "Officer [PERSON_NAME] 35 project s" at bounding box center [578, 164] width 159 height 22
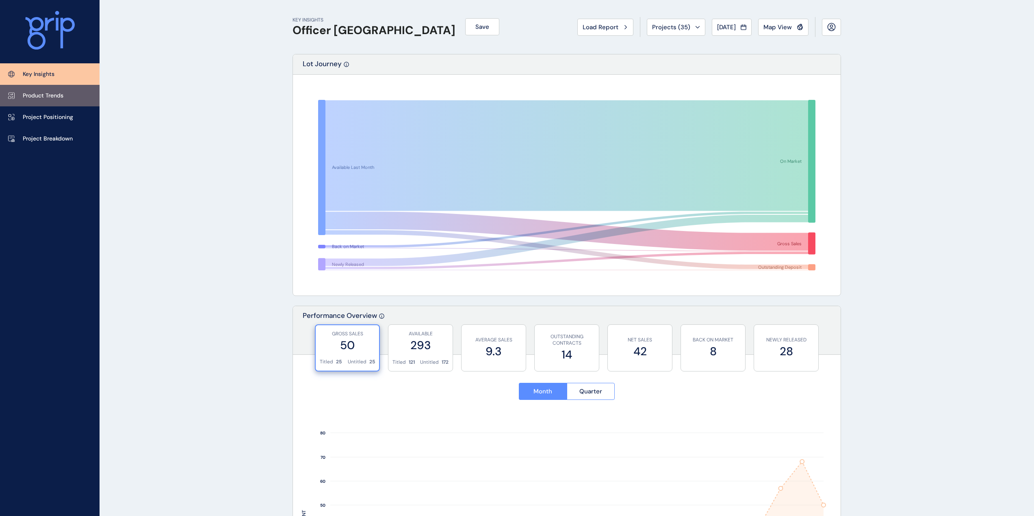
click at [59, 98] on p "Product Trends" at bounding box center [43, 96] width 41 height 8
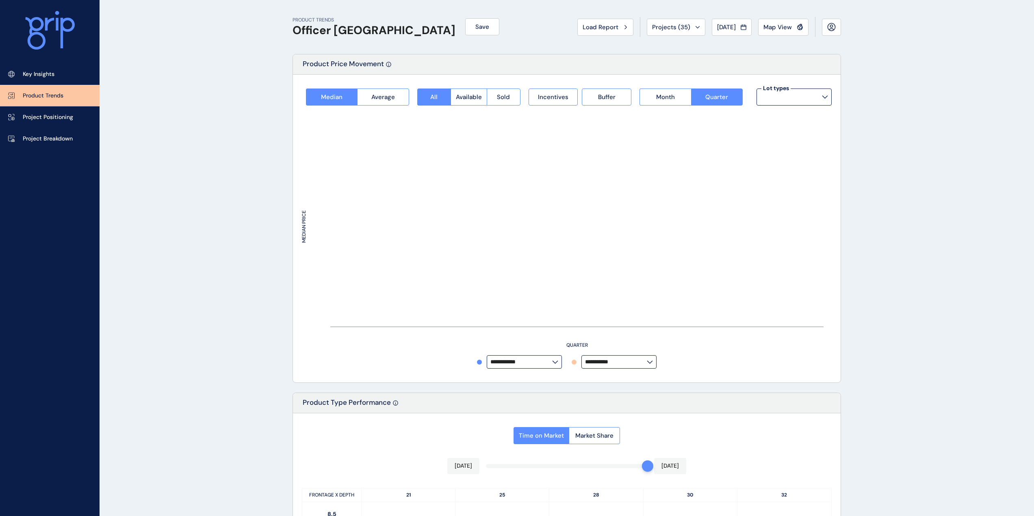
type input "**********"
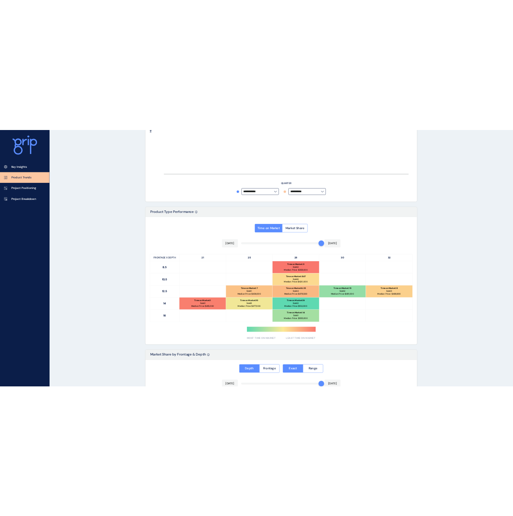
scroll to position [244, 0]
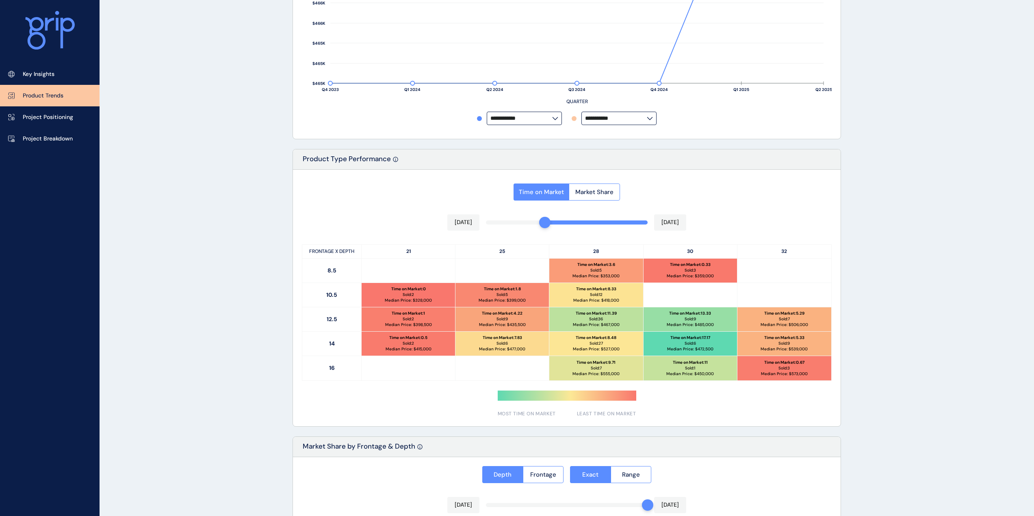
drag, startPoint x: 647, startPoint y: 222, endPoint x: 546, endPoint y: 226, distance: 101.3
click at [546, 226] on div at bounding box center [544, 222] width 11 height 11
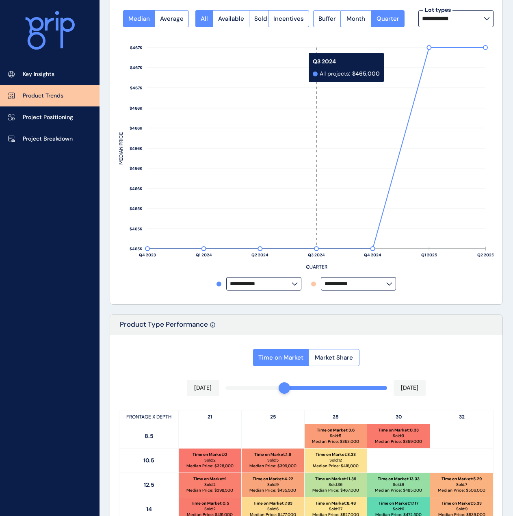
scroll to position [0, 0]
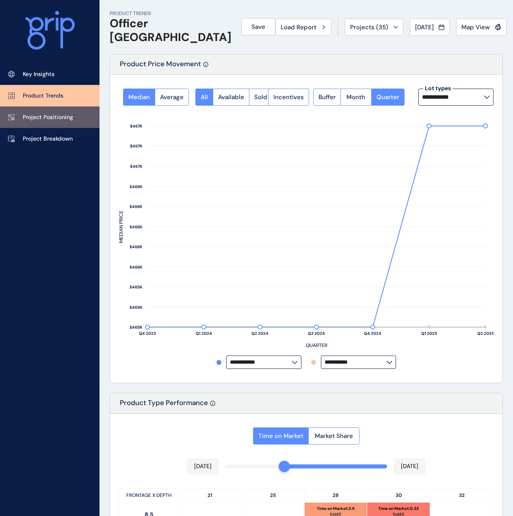
click at [58, 117] on p "Project Positioning" at bounding box center [48, 117] width 50 height 8
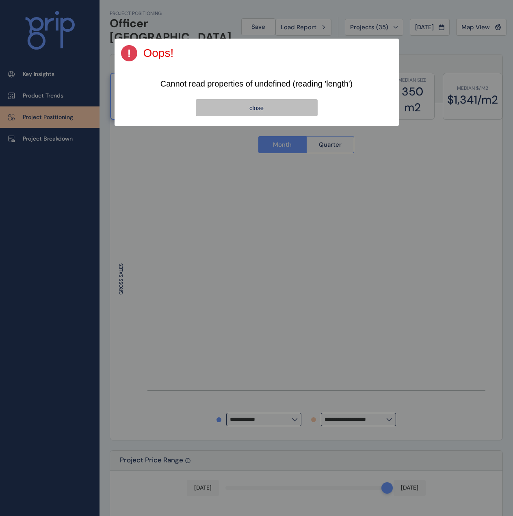
click at [270, 106] on button "close" at bounding box center [257, 107] width 122 height 17
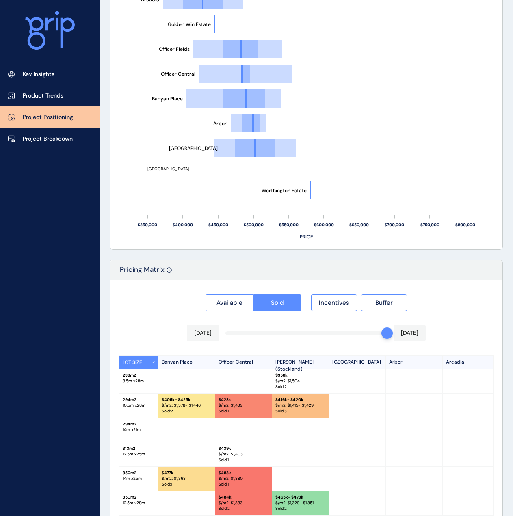
scroll to position [569, 0]
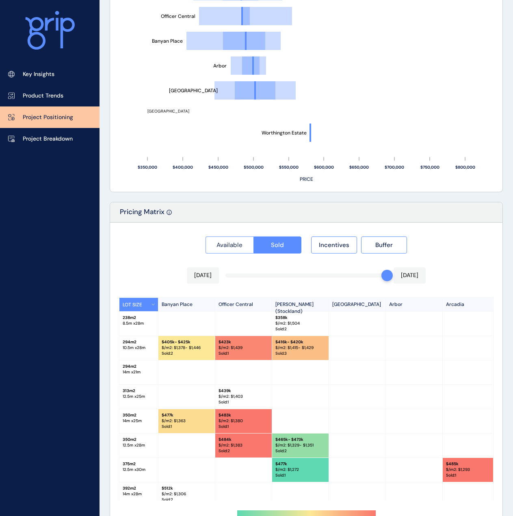
click at [232, 244] on span "Available" at bounding box center [230, 245] width 26 height 8
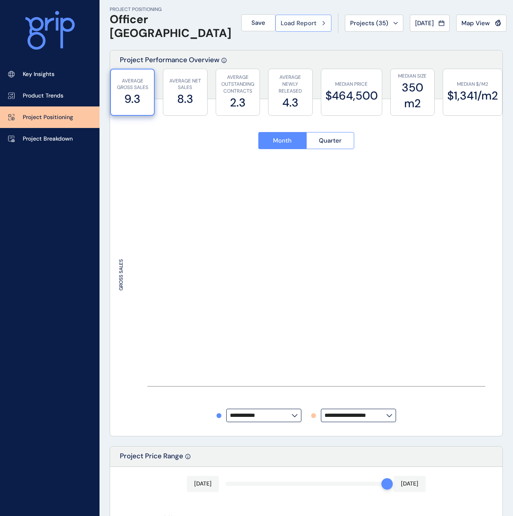
scroll to position [0, 0]
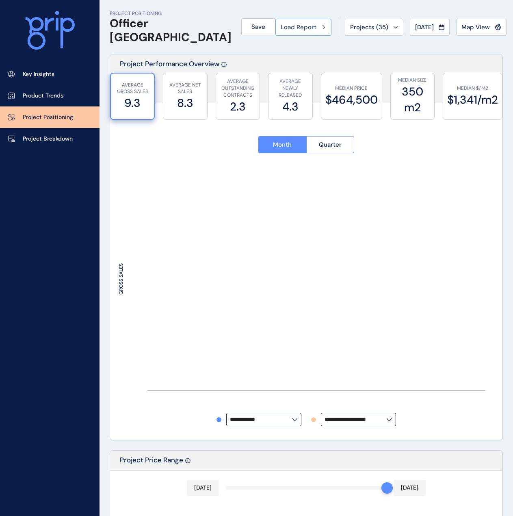
click at [281, 25] on div "Load Report" at bounding box center [304, 27] width 46 height 8
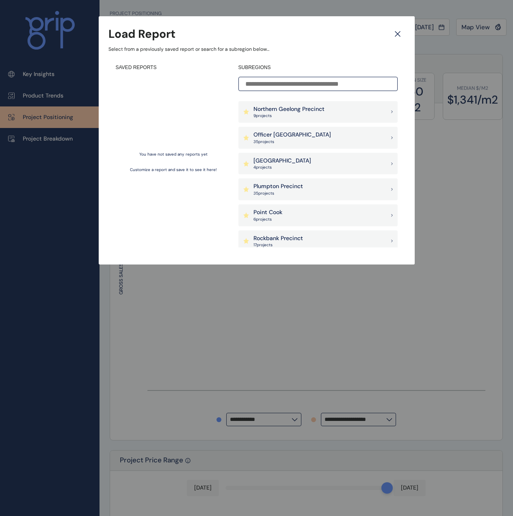
scroll to position [528, 0]
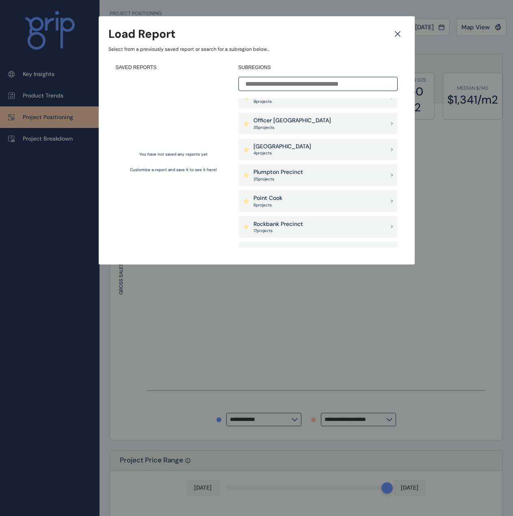
click at [310, 176] on div "Plumpton Precinct 35 project s" at bounding box center [318, 175] width 159 height 22
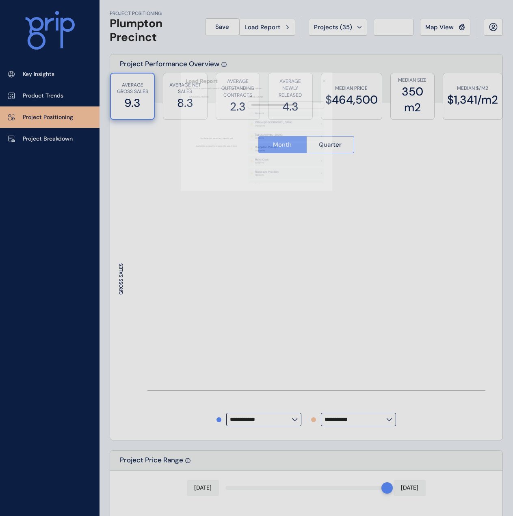
type input "********"
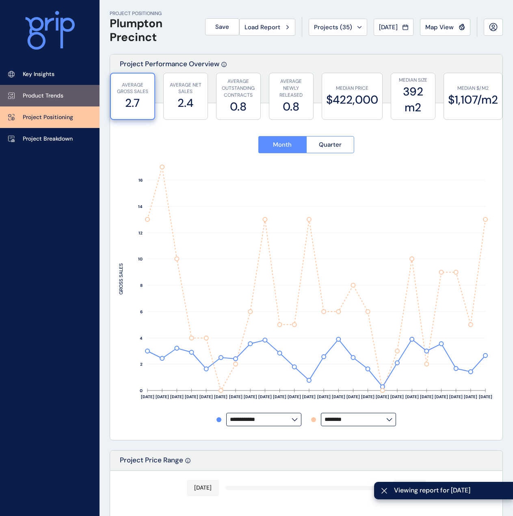
click at [50, 94] on p "Product Trends" at bounding box center [43, 96] width 41 height 8
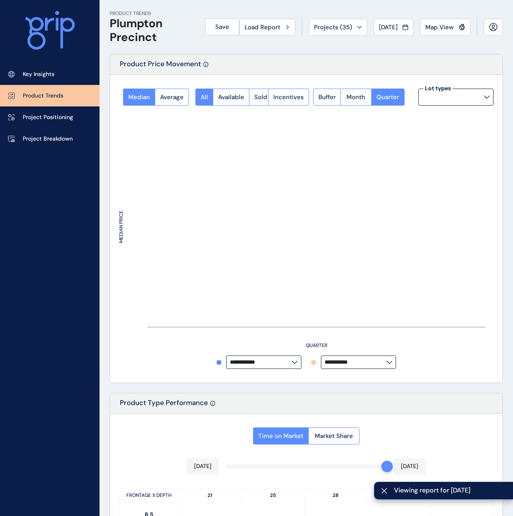
type input "**********"
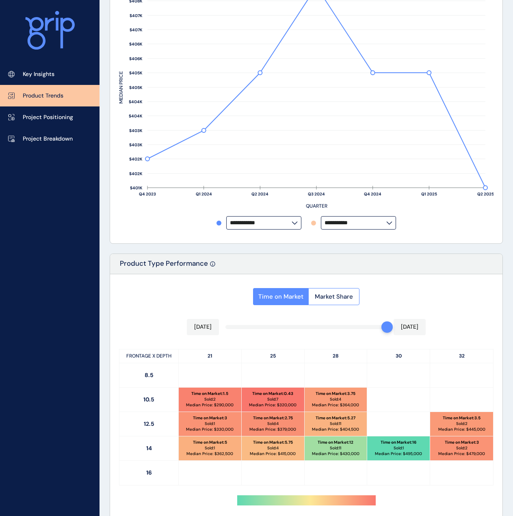
scroll to position [284, 0]
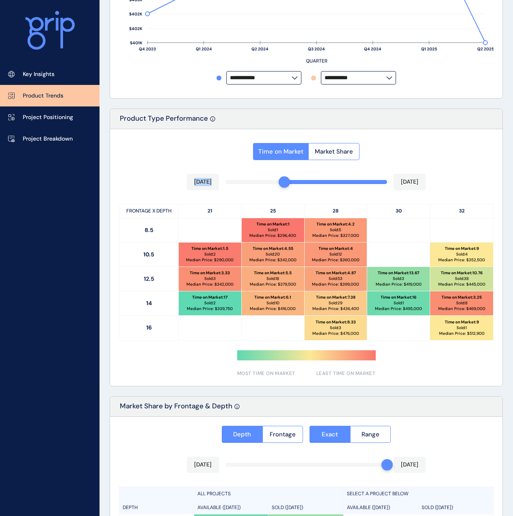
drag, startPoint x: 382, startPoint y: 182, endPoint x: 288, endPoint y: 183, distance: 93.5
click at [288, 183] on div "Time on Market Market Share [DATE] [DATE] FRONTAGE X DEPTH 21 25 28 30 32 8.5 T…" at bounding box center [306, 257] width 393 height 257
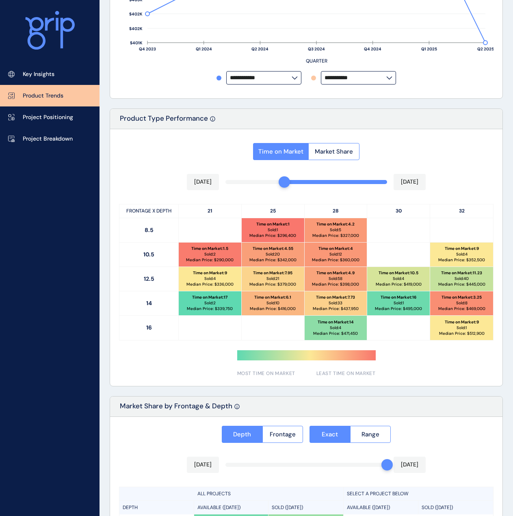
click at [345, 286] on p "Median Price: $ 398,000" at bounding box center [335, 285] width 47 height 6
click at [39, 121] on p "Project Positioning" at bounding box center [48, 117] width 50 height 8
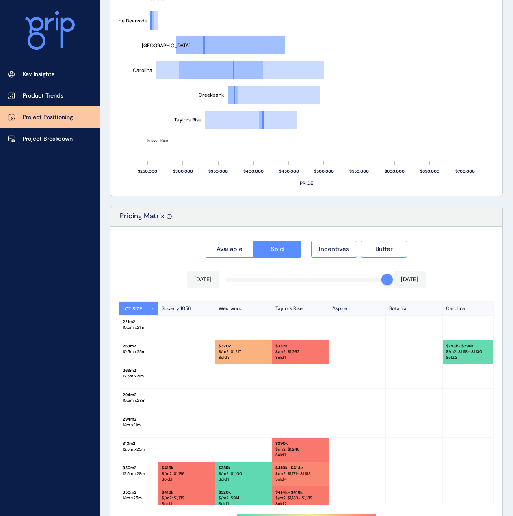
scroll to position [609, 0]
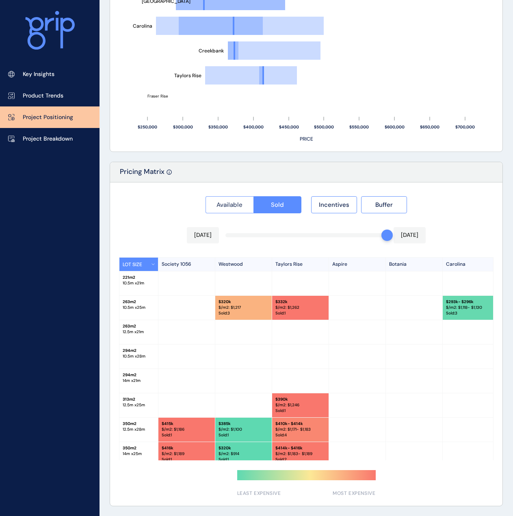
click at [246, 209] on button "Available" at bounding box center [230, 204] width 48 height 17
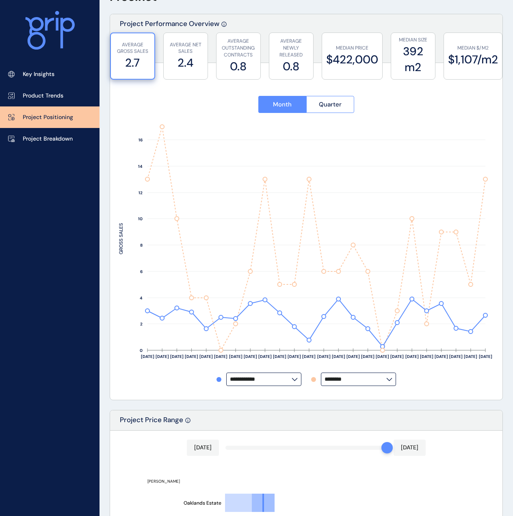
scroll to position [0, 0]
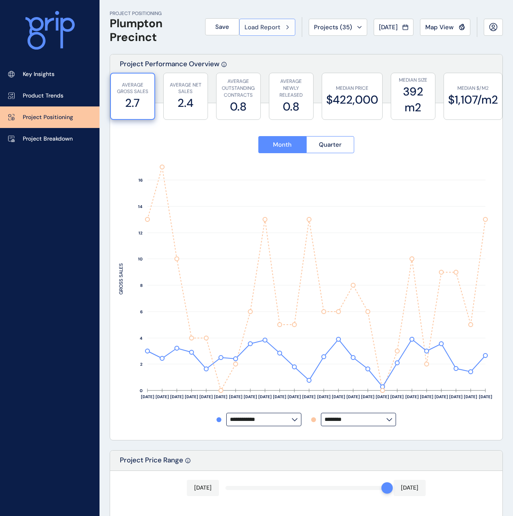
click at [269, 30] on span "Load Report" at bounding box center [263, 27] width 36 height 8
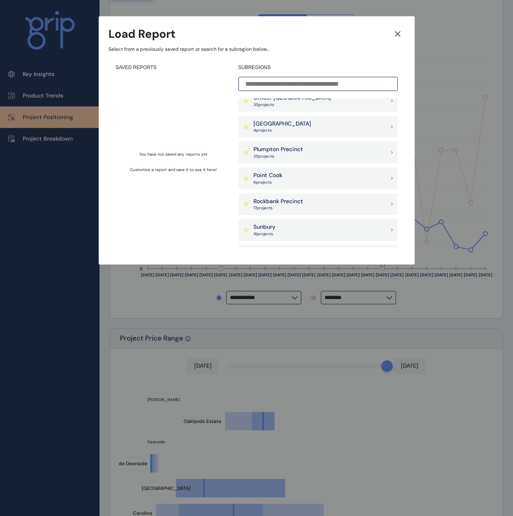
scroll to position [569, 0]
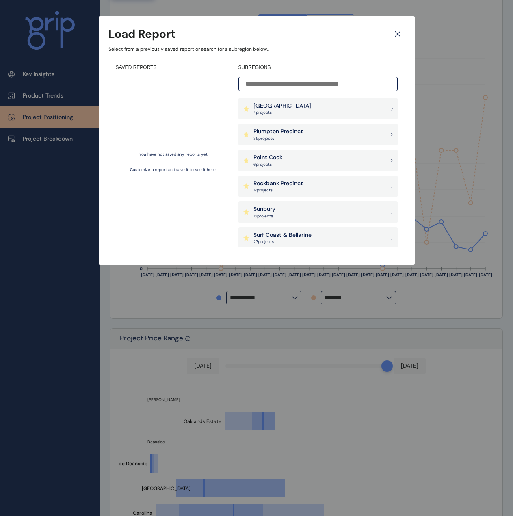
click at [327, 189] on div "Rockbank Precinct 17 project s" at bounding box center [318, 187] width 159 height 22
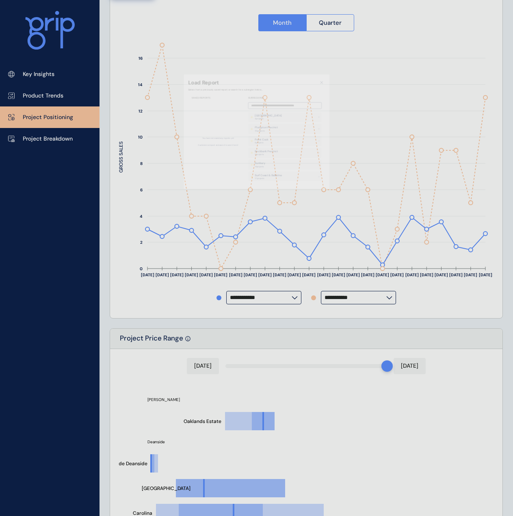
type input "*******"
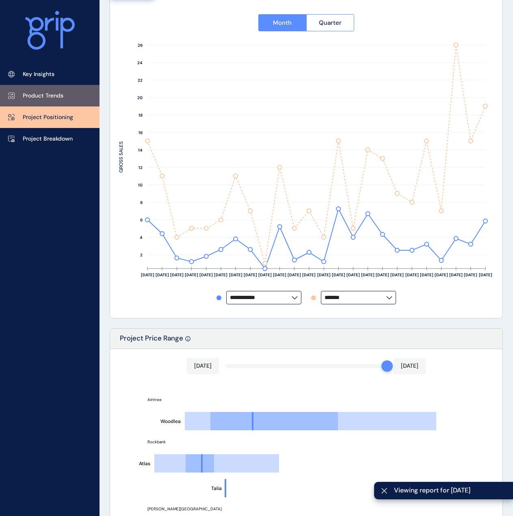
click at [58, 96] on p "Product Trends" at bounding box center [43, 96] width 41 height 8
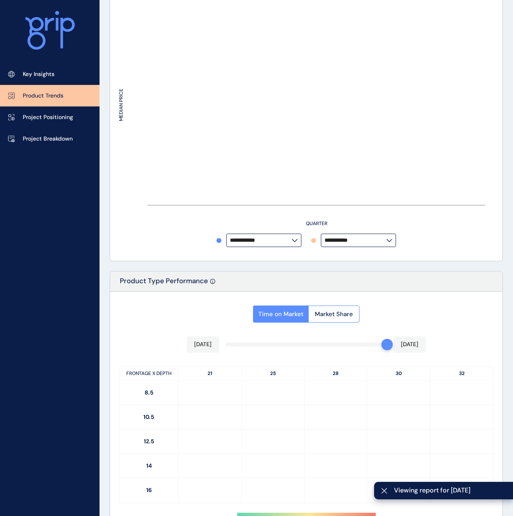
type input "**********"
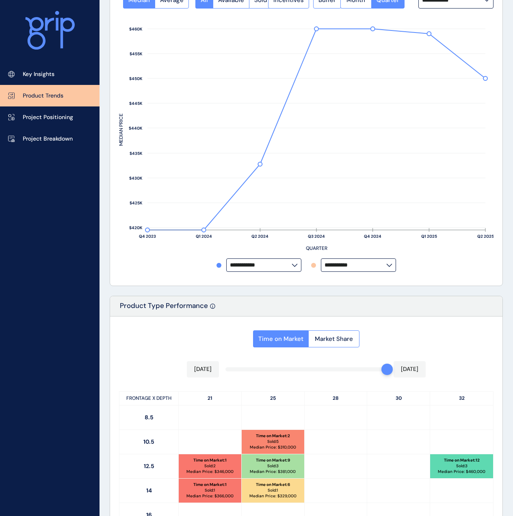
scroll to position [203, 0]
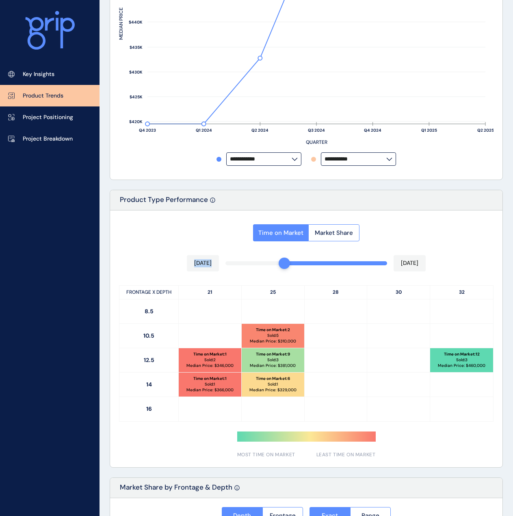
drag, startPoint x: 384, startPoint y: 260, endPoint x: 289, endPoint y: 260, distance: 94.3
click at [289, 260] on div at bounding box center [284, 263] width 11 height 11
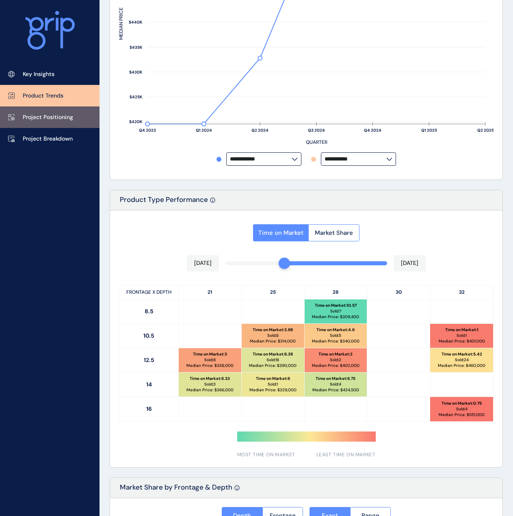
click at [66, 126] on link "Project Positioning" at bounding box center [50, 117] width 100 height 22
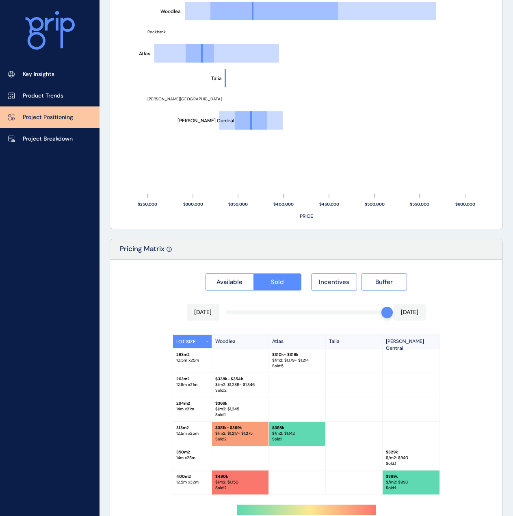
scroll to position [566, 0]
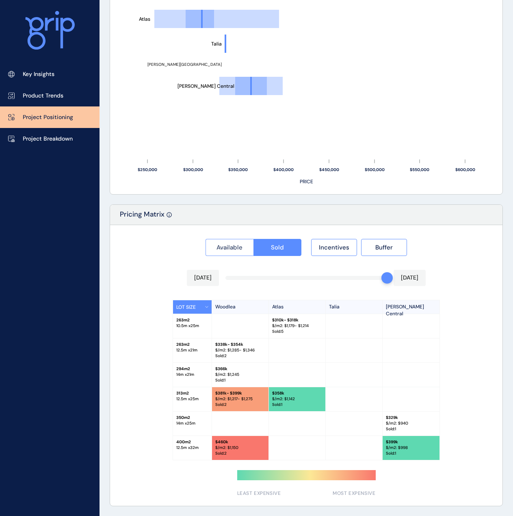
click at [229, 252] on button "Available" at bounding box center [230, 247] width 48 height 17
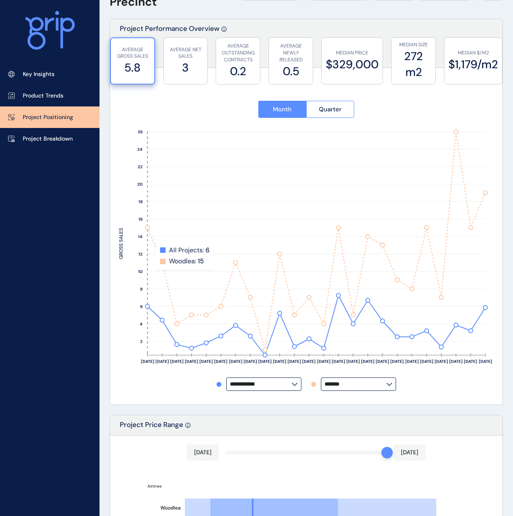
scroll to position [0, 0]
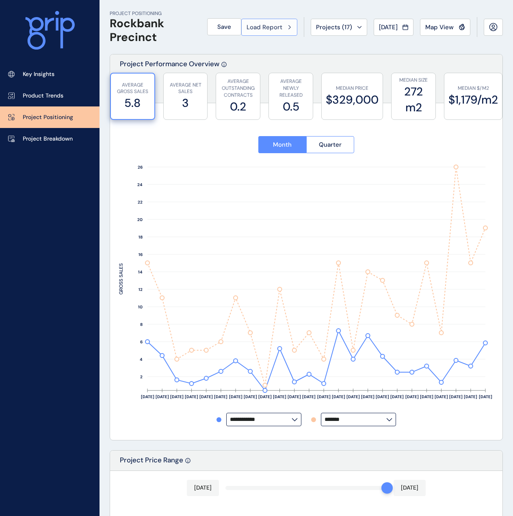
click at [266, 26] on span "Load Report" at bounding box center [265, 27] width 36 height 8
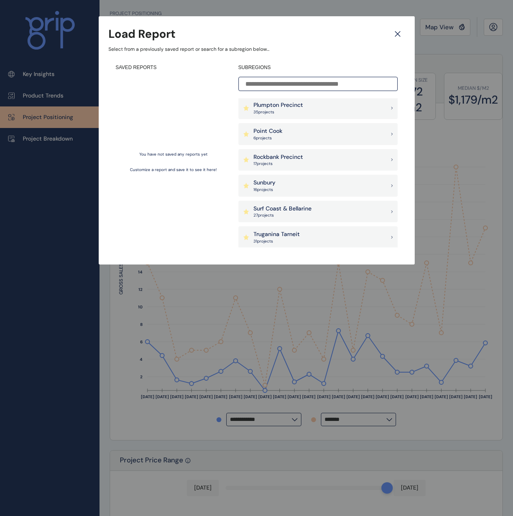
scroll to position [610, 0]
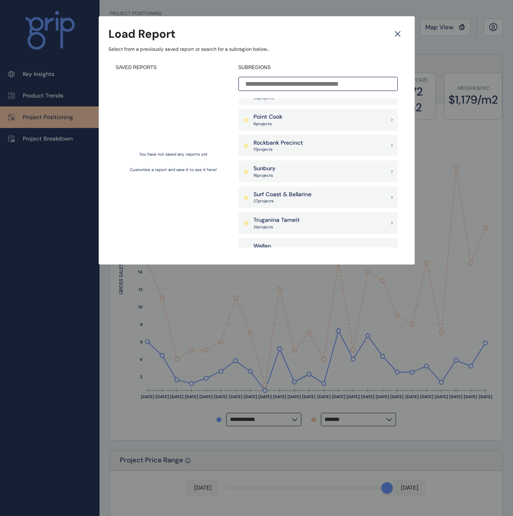
click at [334, 172] on div "Sunbury 16 project s" at bounding box center [318, 172] width 159 height 22
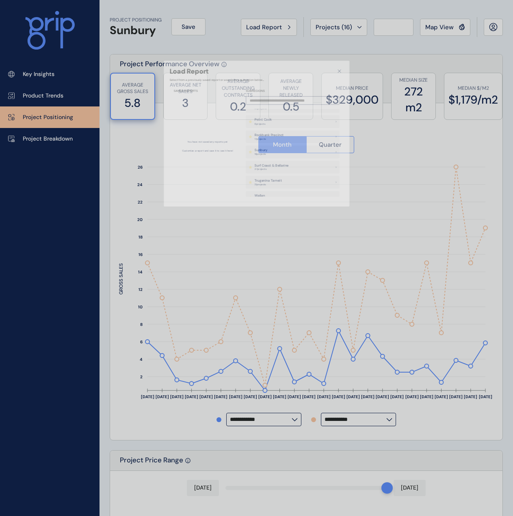
type input "**********"
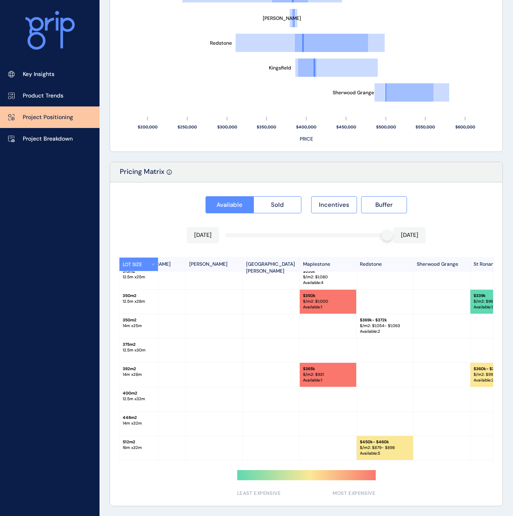
scroll to position [9, 123]
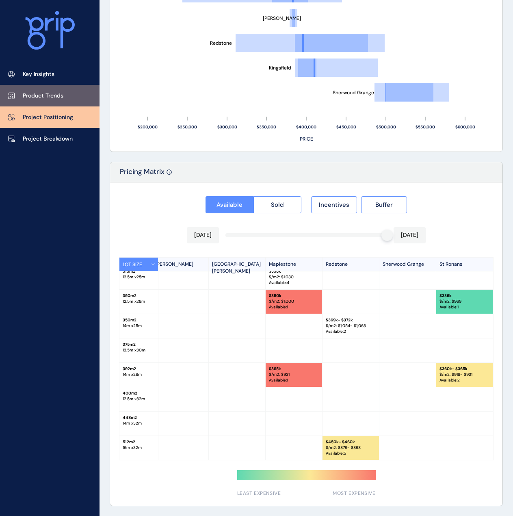
click at [52, 87] on link "Product Trends" at bounding box center [50, 96] width 100 height 22
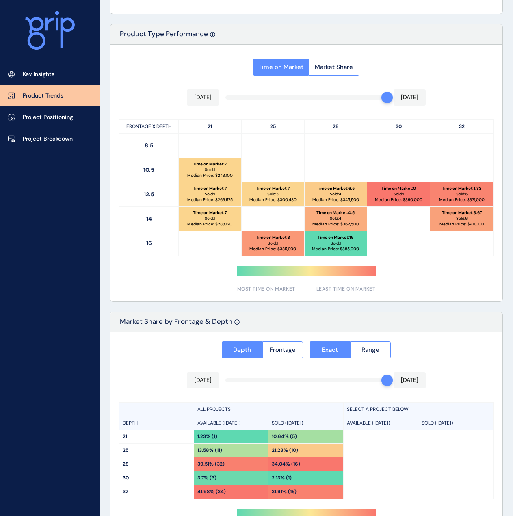
scroll to position [313, 0]
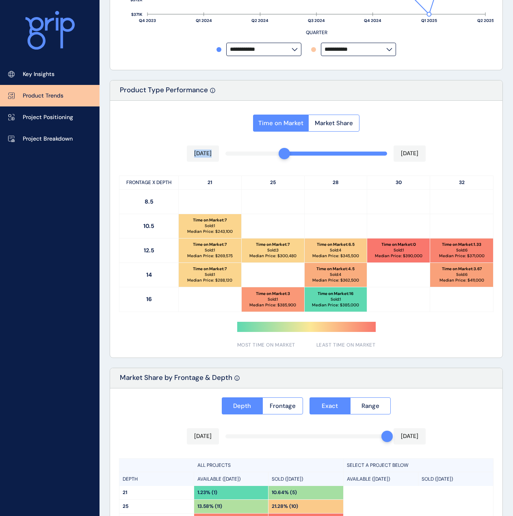
drag, startPoint x: 383, startPoint y: 154, endPoint x: 290, endPoint y: 155, distance: 93.5
click at [290, 155] on div "Time on Market Market Share [DATE] [DATE] FRONTAGE X DEPTH 21 25 28 30 32 8.5 1…" at bounding box center [306, 229] width 393 height 257
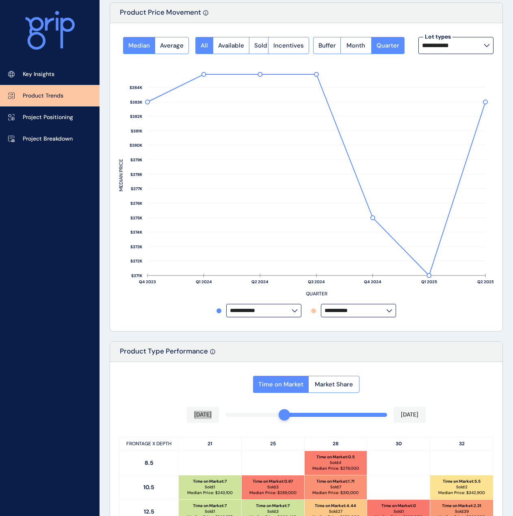
scroll to position [0, 0]
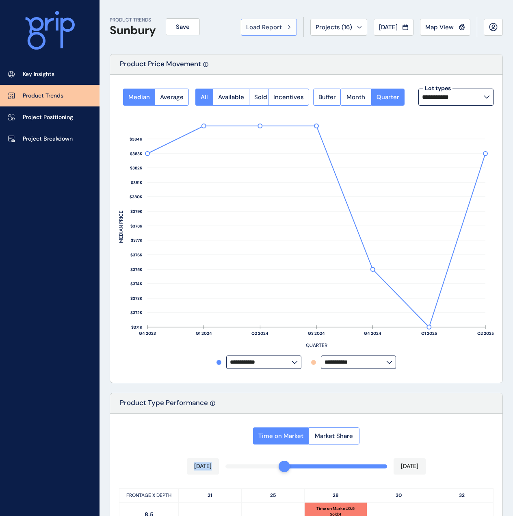
click at [268, 25] on span "Load Report" at bounding box center [264, 27] width 36 height 8
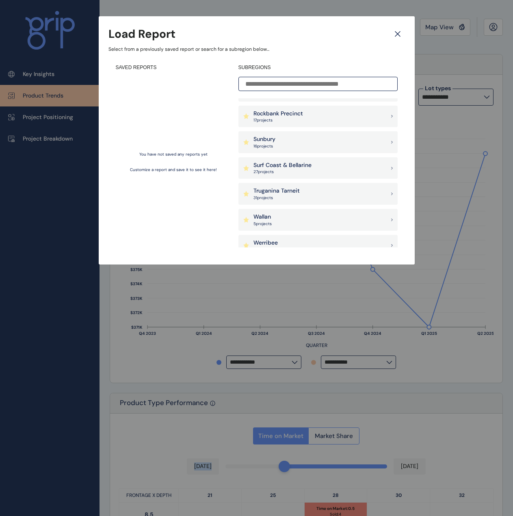
scroll to position [650, 0]
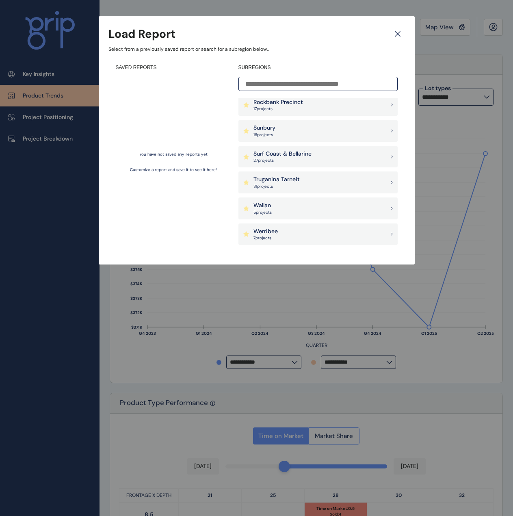
click at [304, 156] on p "Surf Coast & Bellarine" at bounding box center [283, 154] width 58 height 8
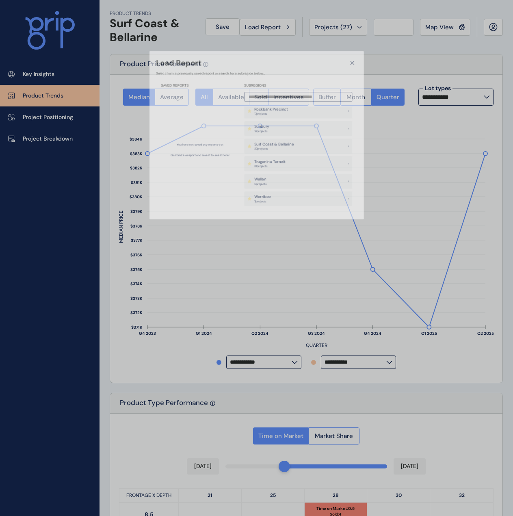
type input "*********"
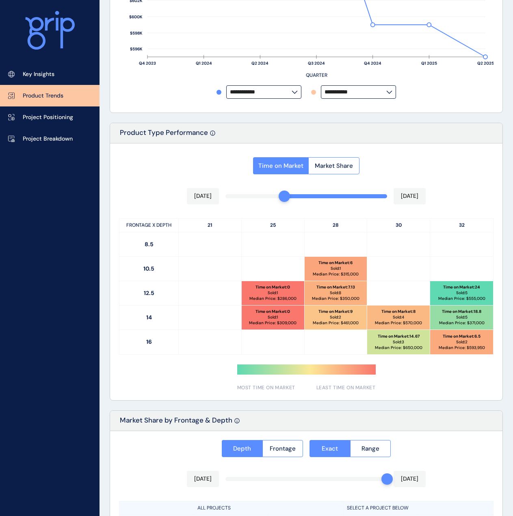
scroll to position [284, 0]
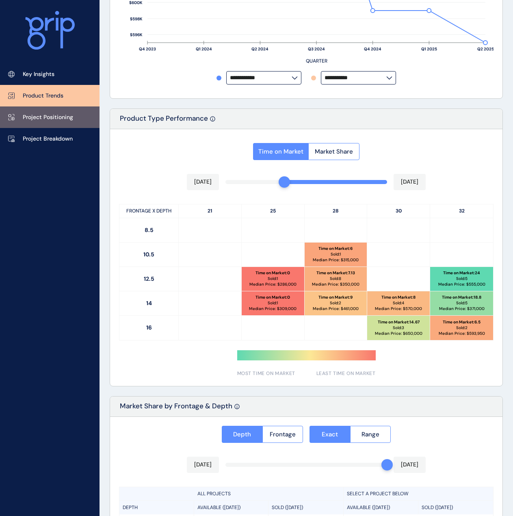
click at [41, 116] on p "Project Positioning" at bounding box center [48, 117] width 50 height 8
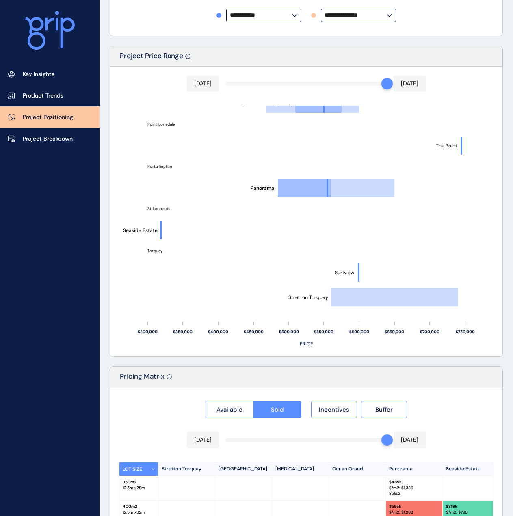
scroll to position [520, 0]
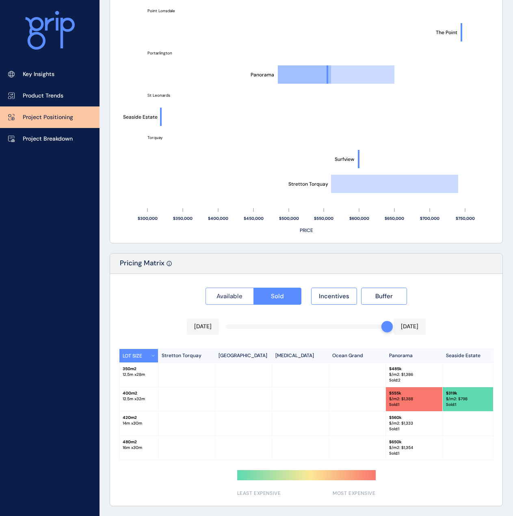
click at [239, 294] on span "Available" at bounding box center [230, 296] width 26 height 8
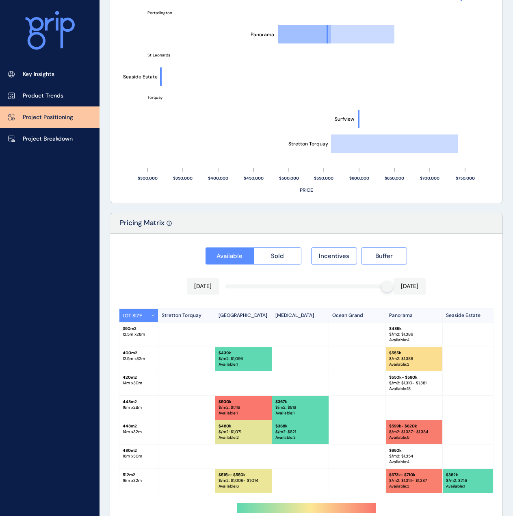
scroll to position [593, 0]
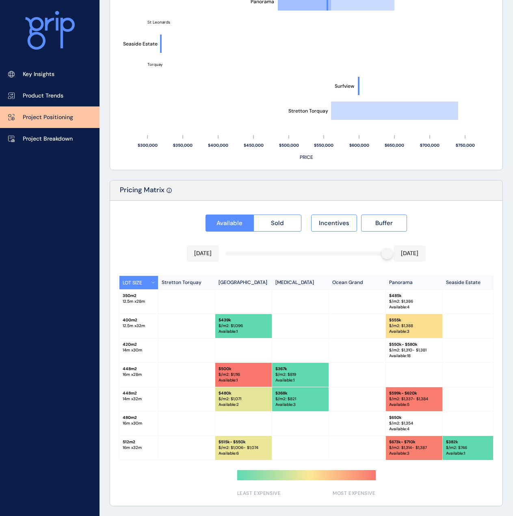
drag, startPoint x: 336, startPoint y: 461, endPoint x: 303, endPoint y: 460, distance: 33.3
click at [303, 460] on div "Available Sold Incentives Buffer [DATE] [DATE] LOT SIZE Stretton Torquay [GEOGR…" at bounding box center [306, 353] width 393 height 305
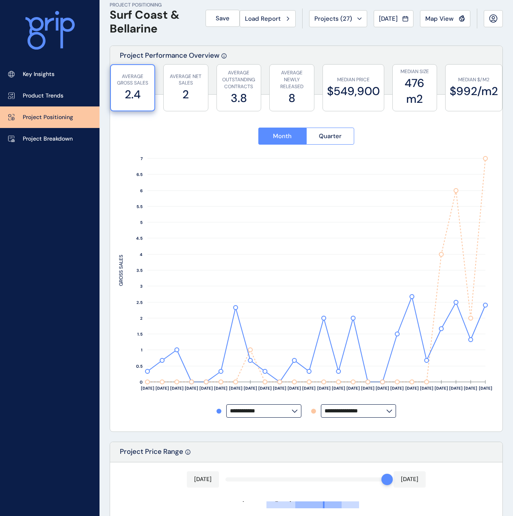
scroll to position [0, 0]
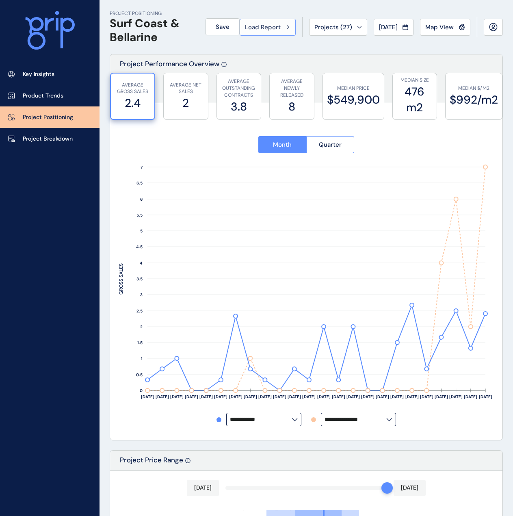
click at [256, 33] on button "Load Report" at bounding box center [268, 27] width 56 height 17
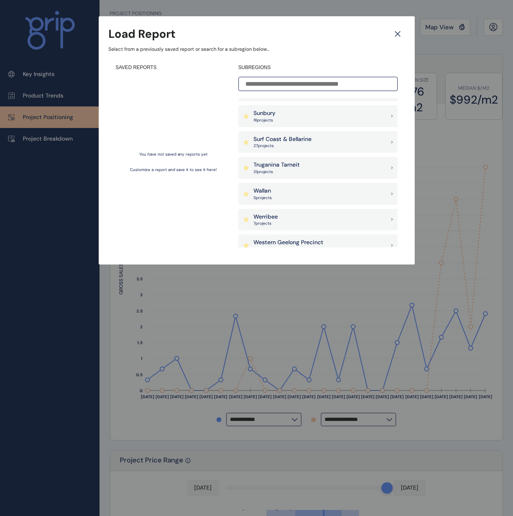
scroll to position [691, 0]
click at [295, 143] on p "31 project s" at bounding box center [277, 146] width 46 height 6
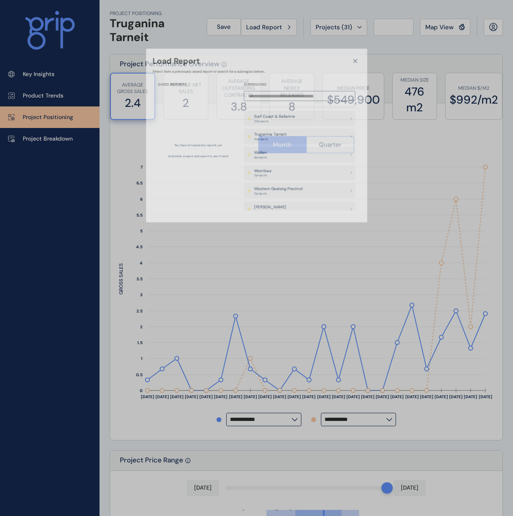
type input "********"
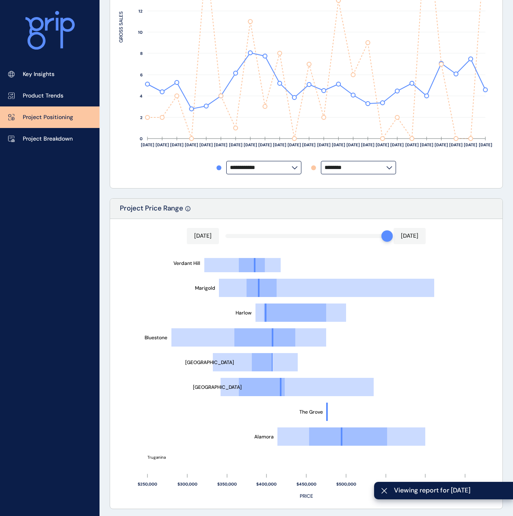
scroll to position [366, 0]
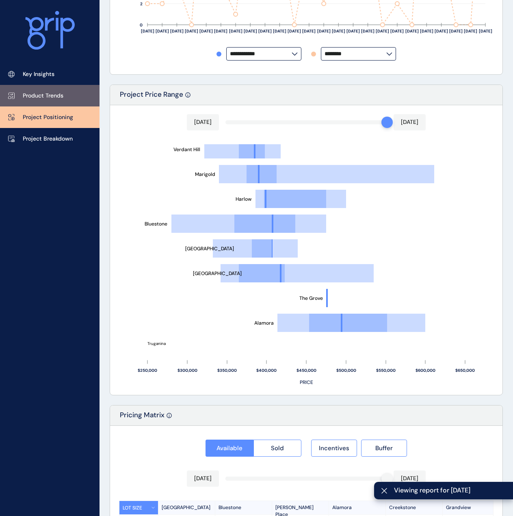
click at [60, 97] on p "Product Trends" at bounding box center [43, 96] width 41 height 8
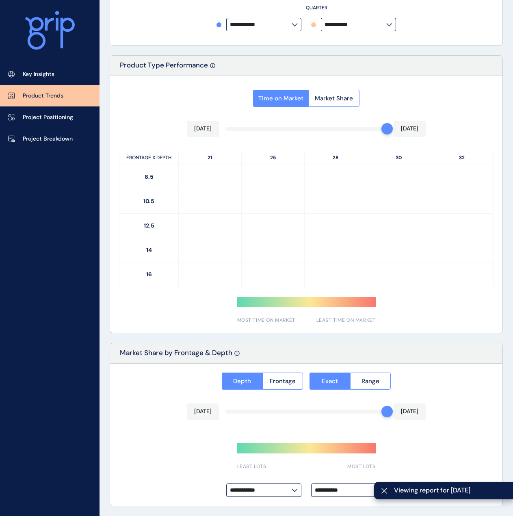
type input "**********"
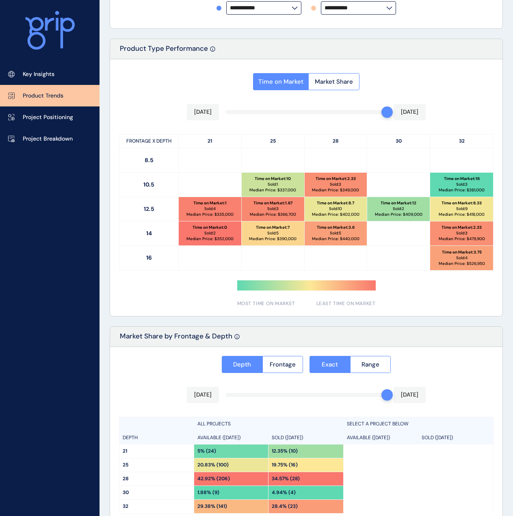
scroll to position [354, 0]
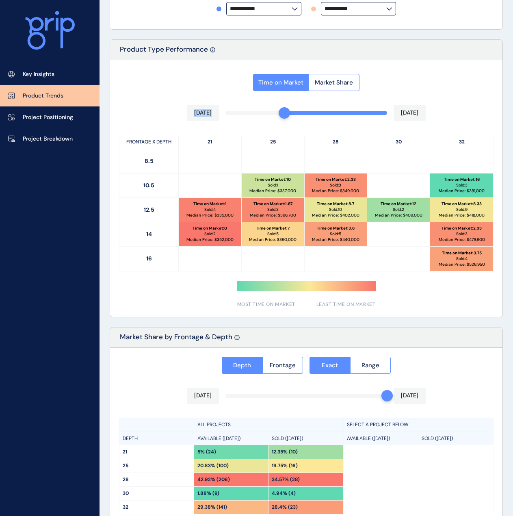
drag, startPoint x: 385, startPoint y: 113, endPoint x: 291, endPoint y: 113, distance: 93.9
click at [291, 113] on div "Time on Market Market Share [DATE] [DATE] FRONTAGE X DEPTH 21 25 28 30 32 8.5 1…" at bounding box center [306, 188] width 393 height 257
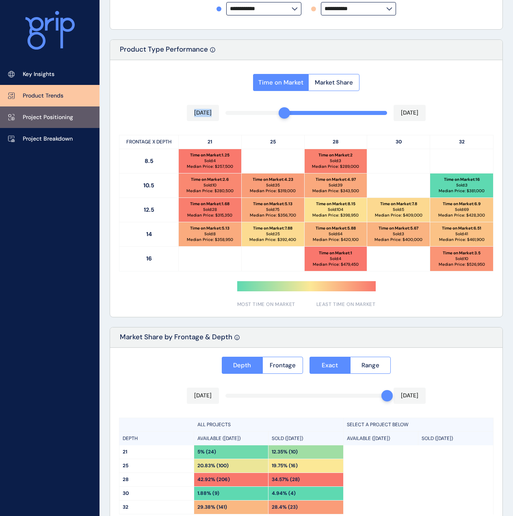
click at [36, 114] on p "Project Positioning" at bounding box center [48, 117] width 50 height 8
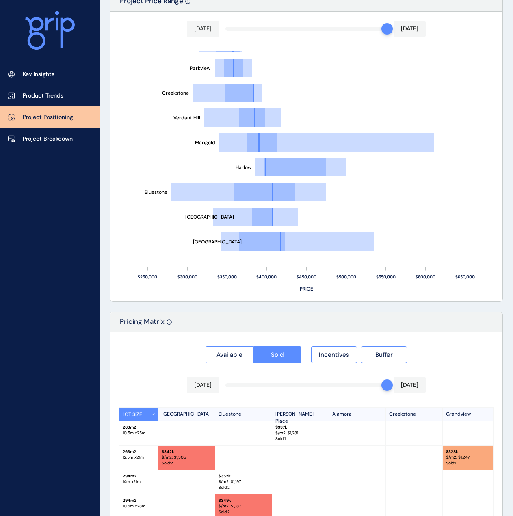
scroll to position [597, 0]
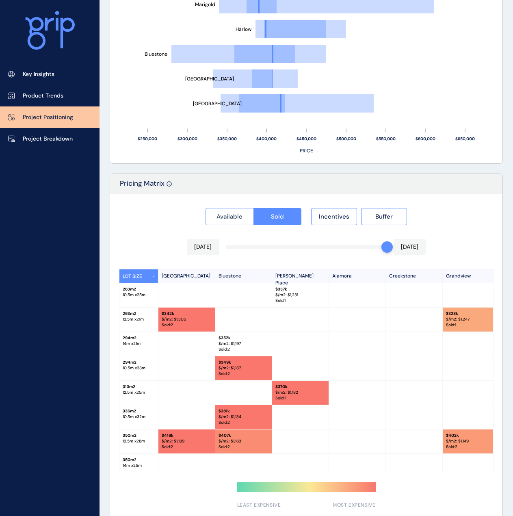
click at [241, 219] on span "Available" at bounding box center [230, 217] width 26 height 8
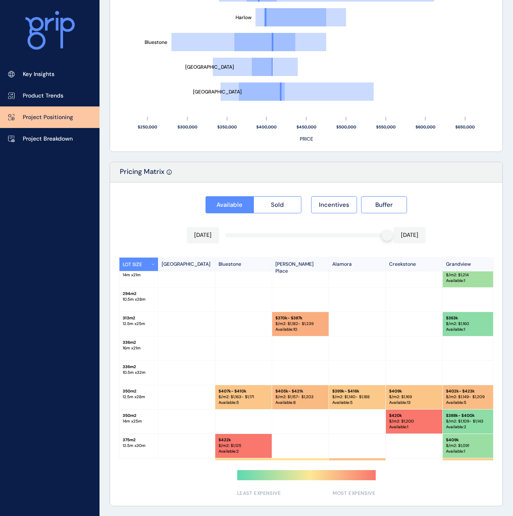
scroll to position [122, 0]
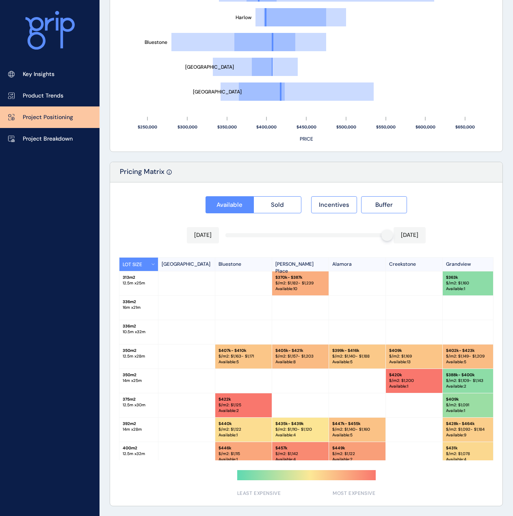
click at [267, 461] on div "Available Sold Incentives Buffer [DATE] [DATE] LOT SIZE Newhaven Bluestone [PER…" at bounding box center [306, 343] width 393 height 323
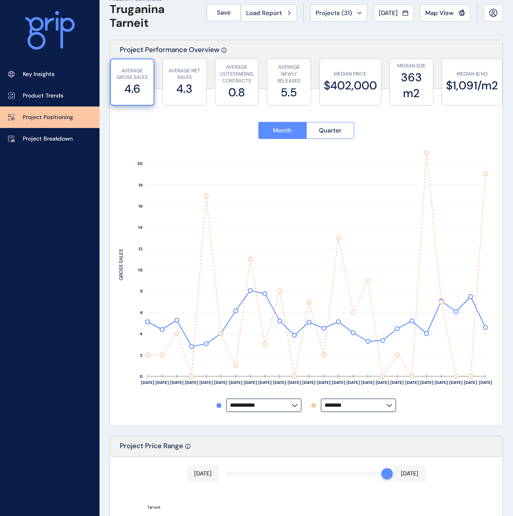
scroll to position [0, 0]
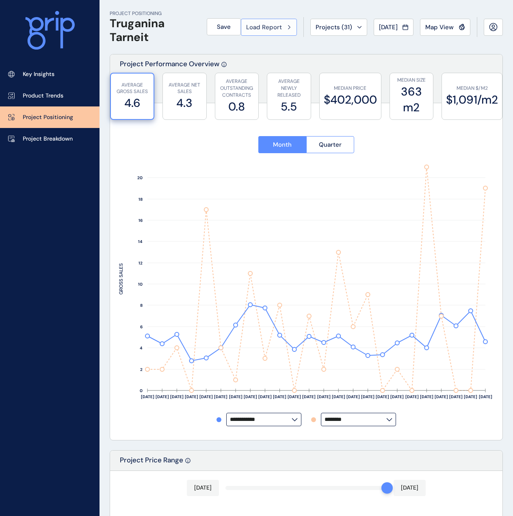
click at [269, 26] on span "Load Report" at bounding box center [264, 27] width 36 height 8
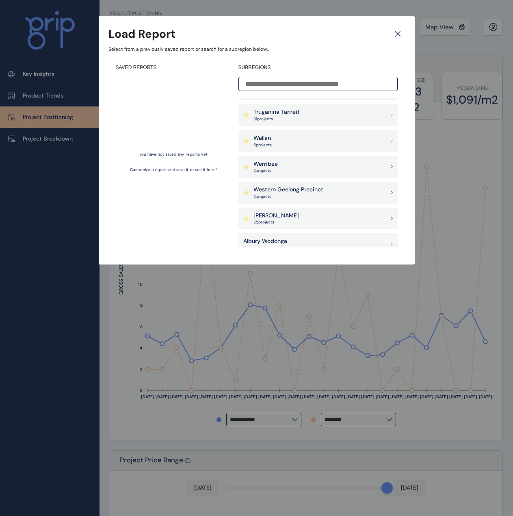
scroll to position [718, 0]
click at [301, 143] on div "Wallan 5 project s" at bounding box center [318, 141] width 159 height 22
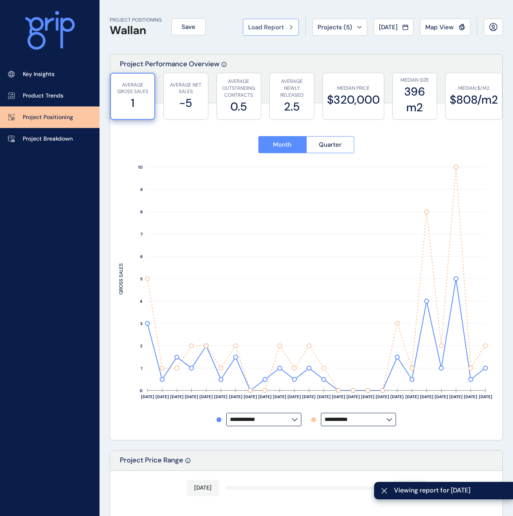
click at [274, 25] on span "Load Report" at bounding box center [266, 27] width 36 height 8
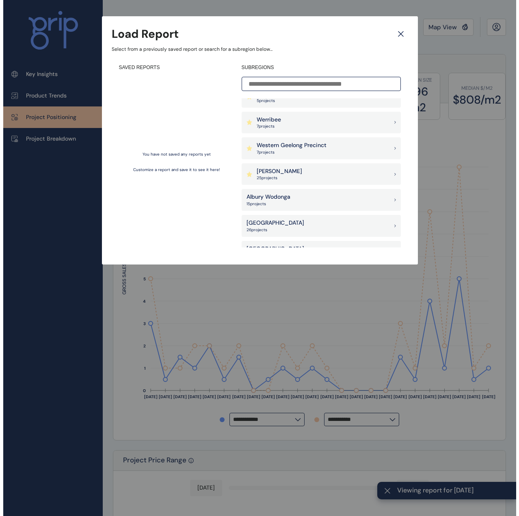
scroll to position [731, 0]
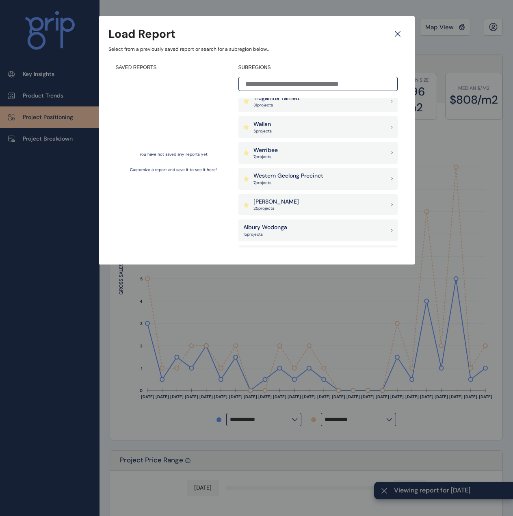
click at [296, 149] on div "Werribee 7 project s" at bounding box center [318, 153] width 159 height 22
type input "**********"
